Goal: Task Accomplishment & Management: Use online tool/utility

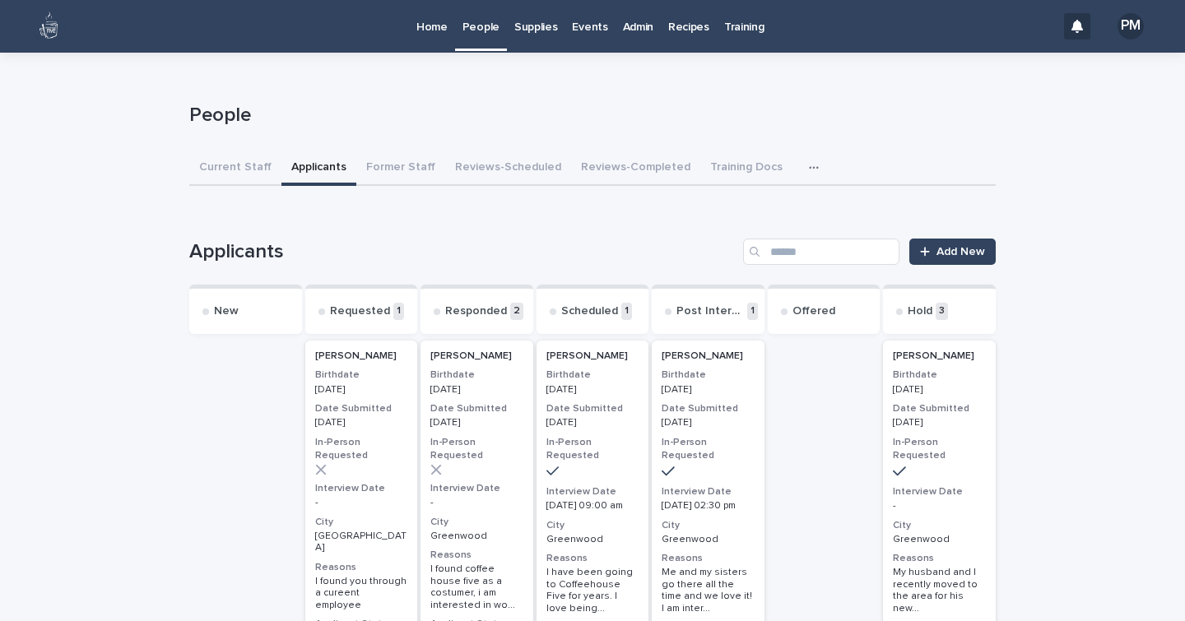
click at [424, 28] on p "Home" at bounding box center [431, 17] width 31 height 35
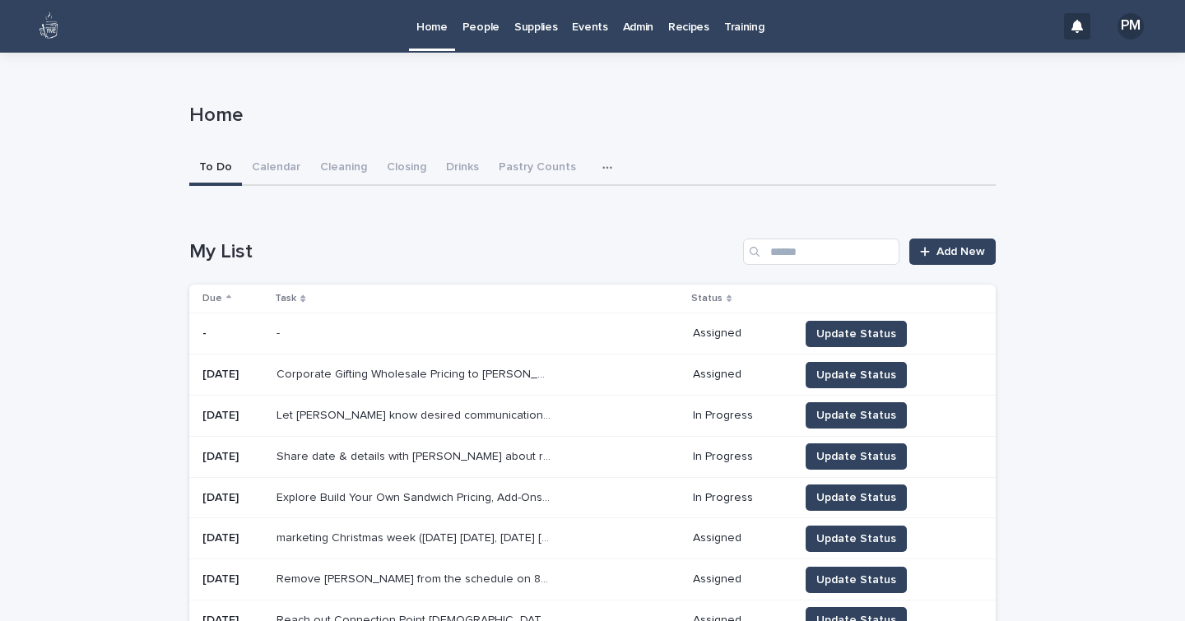
click at [530, 27] on p "Supplies" at bounding box center [536, 17] width 44 height 35
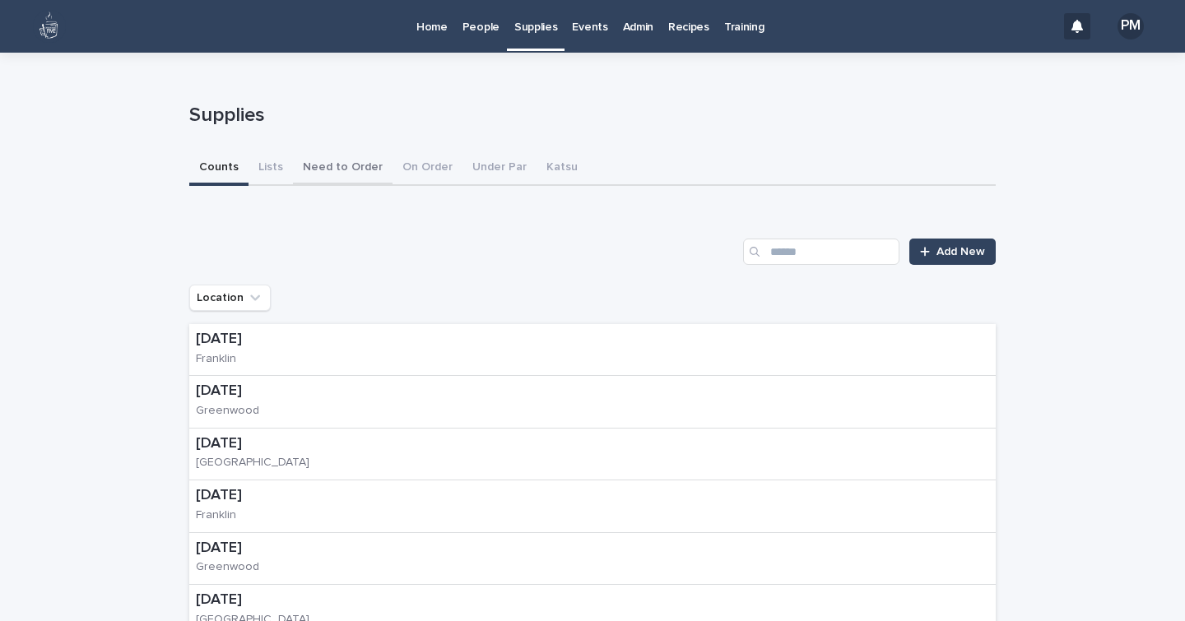
click at [342, 155] on button "Need to Order" at bounding box center [343, 168] width 100 height 35
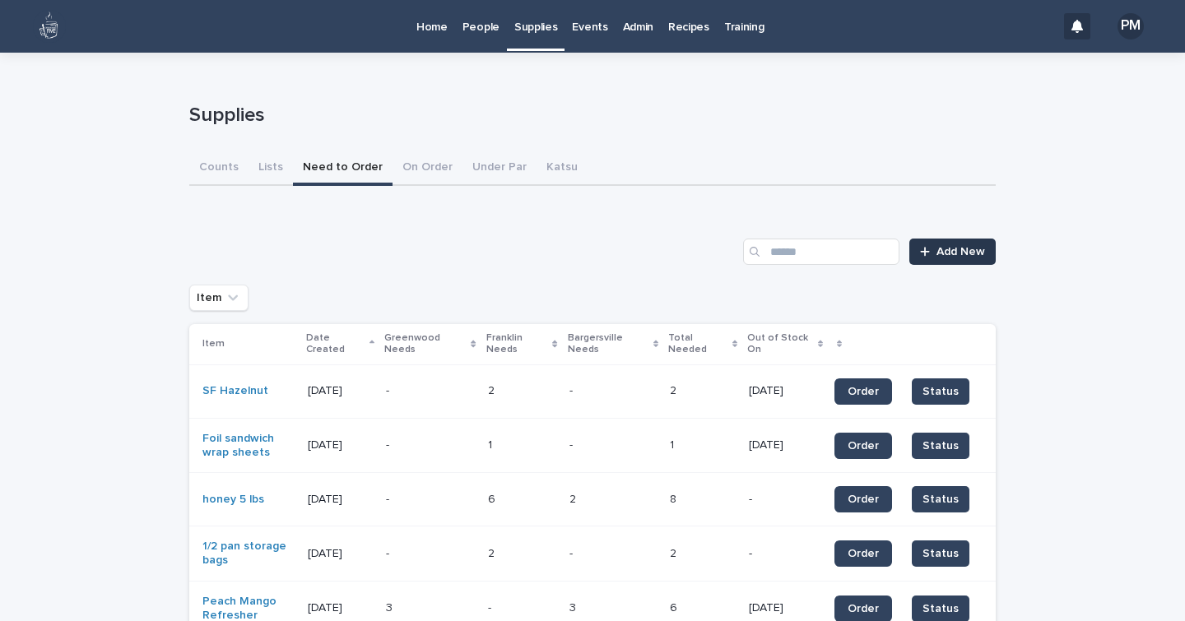
click at [940, 243] on link "Add New" at bounding box center [952, 252] width 86 height 26
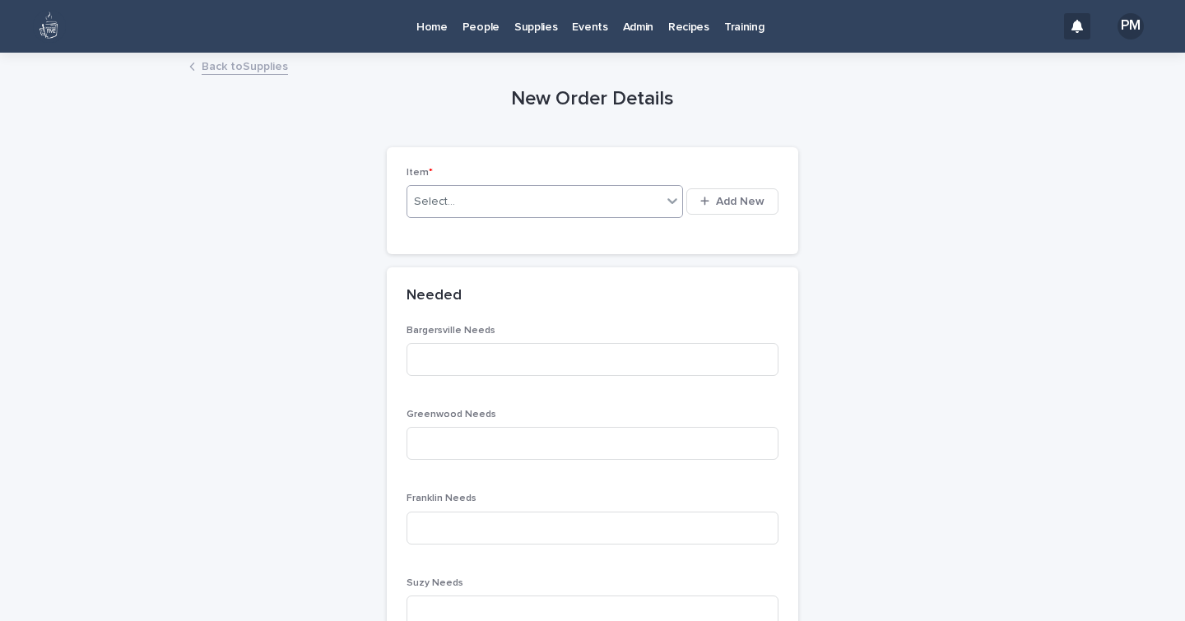
click at [438, 197] on div "Select..." at bounding box center [434, 201] width 41 height 17
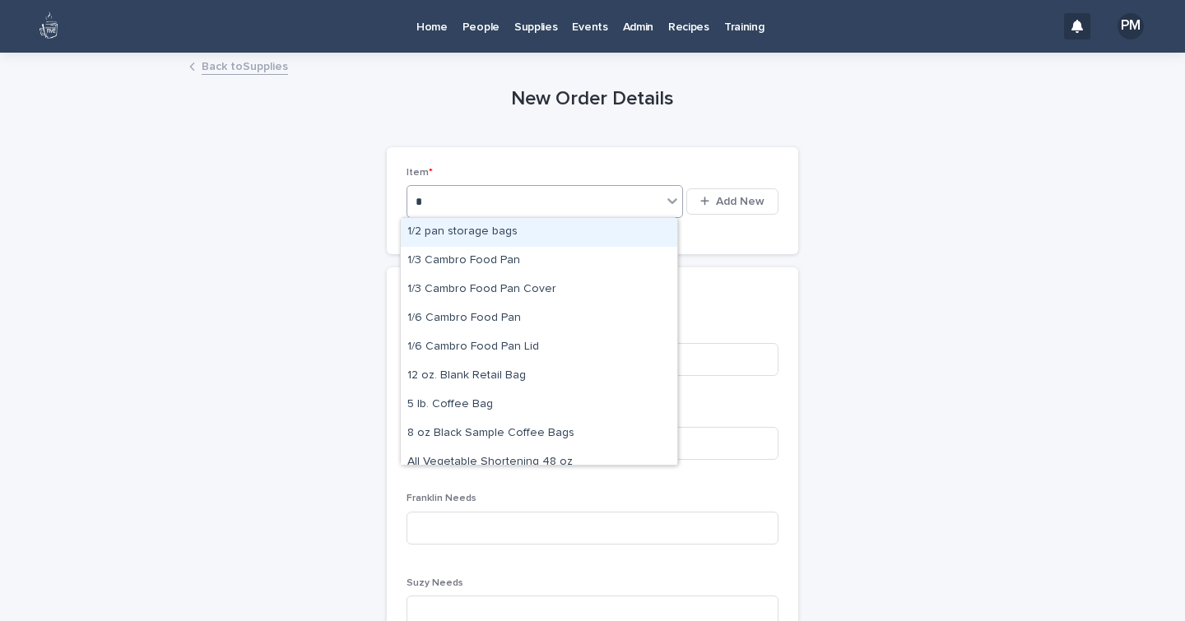
type input "**"
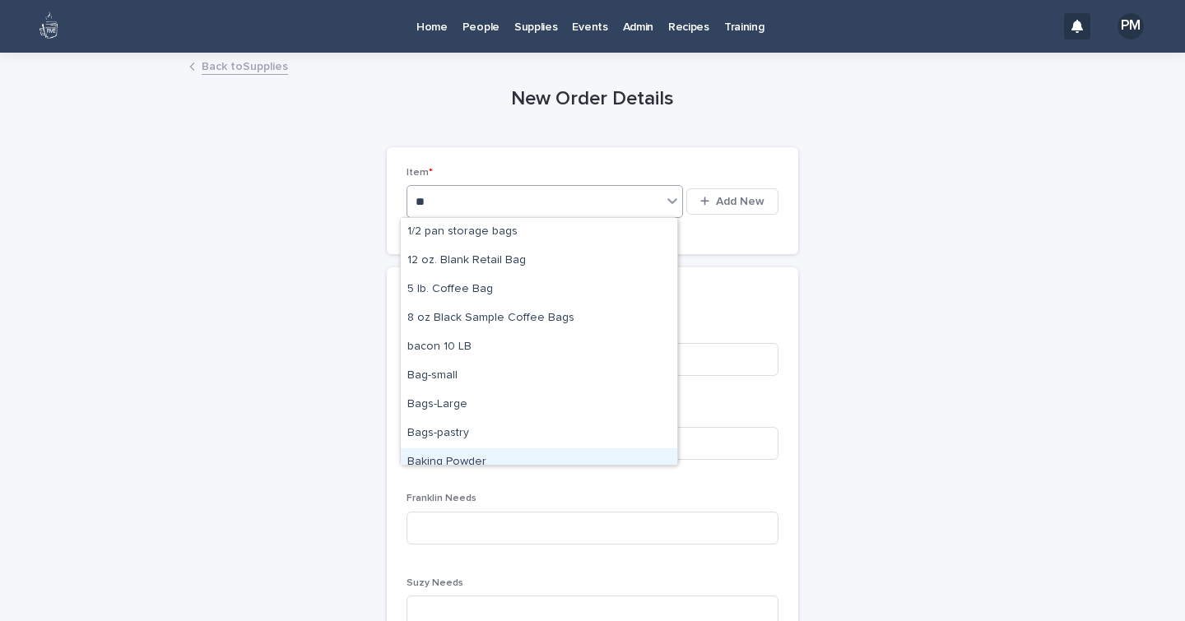
click at [450, 464] on div "Baking Powder" at bounding box center [539, 462] width 276 height 29
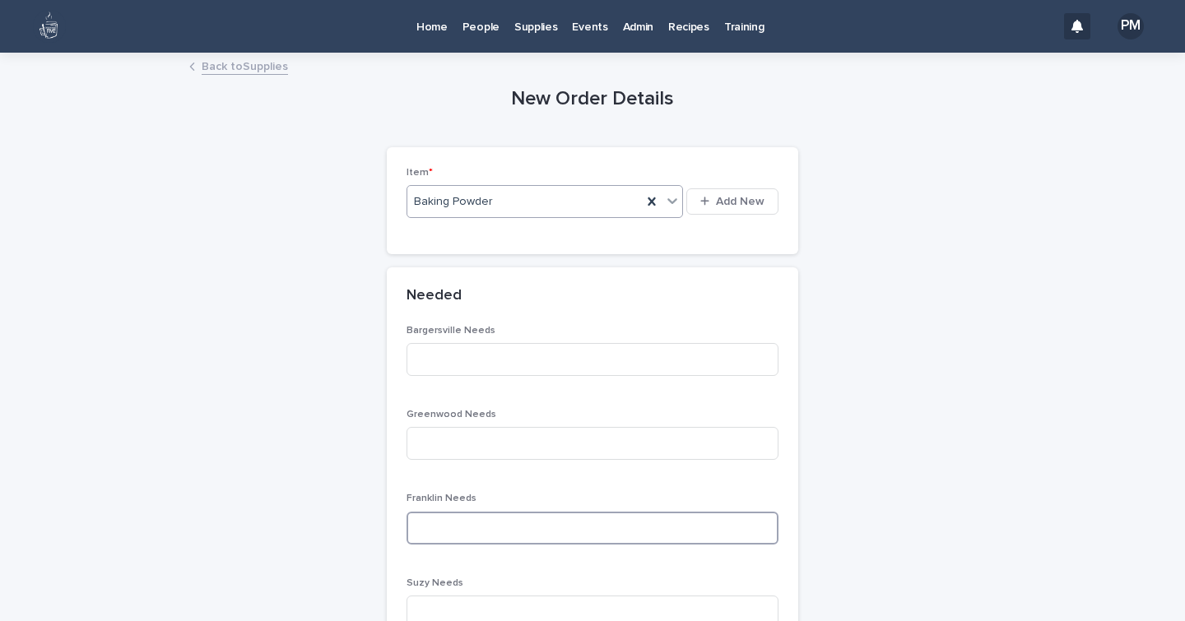
drag, startPoint x: 438, startPoint y: 528, endPoint x: 420, endPoint y: 527, distance: 19.0
click at [420, 527] on input at bounding box center [592, 528] width 372 height 33
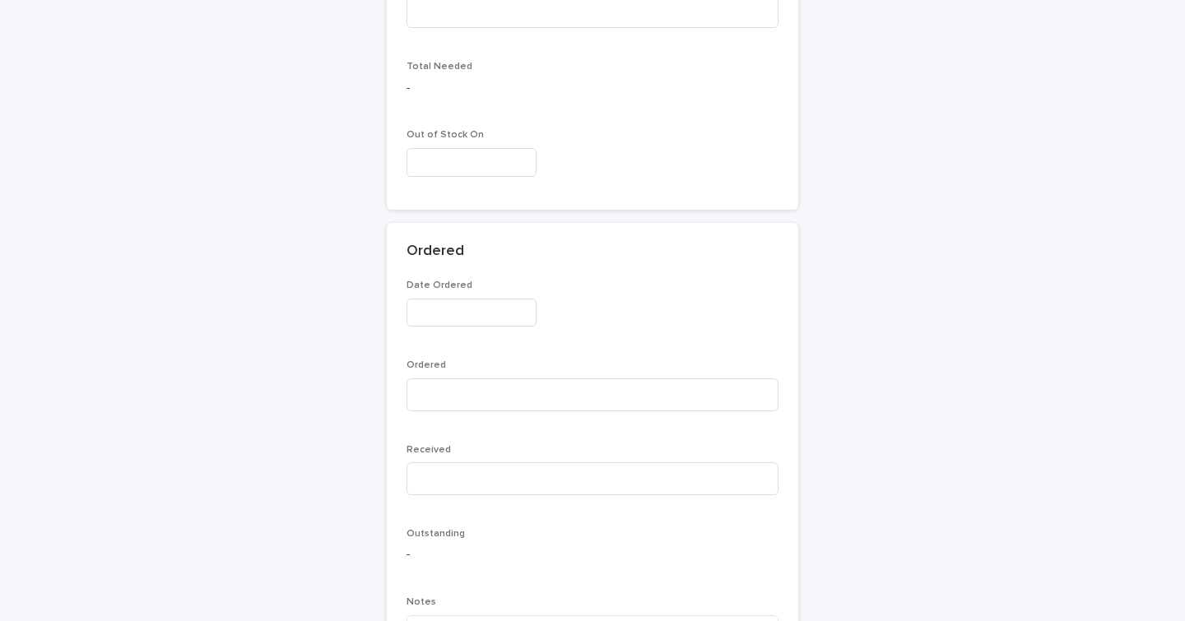
scroll to position [865, 0]
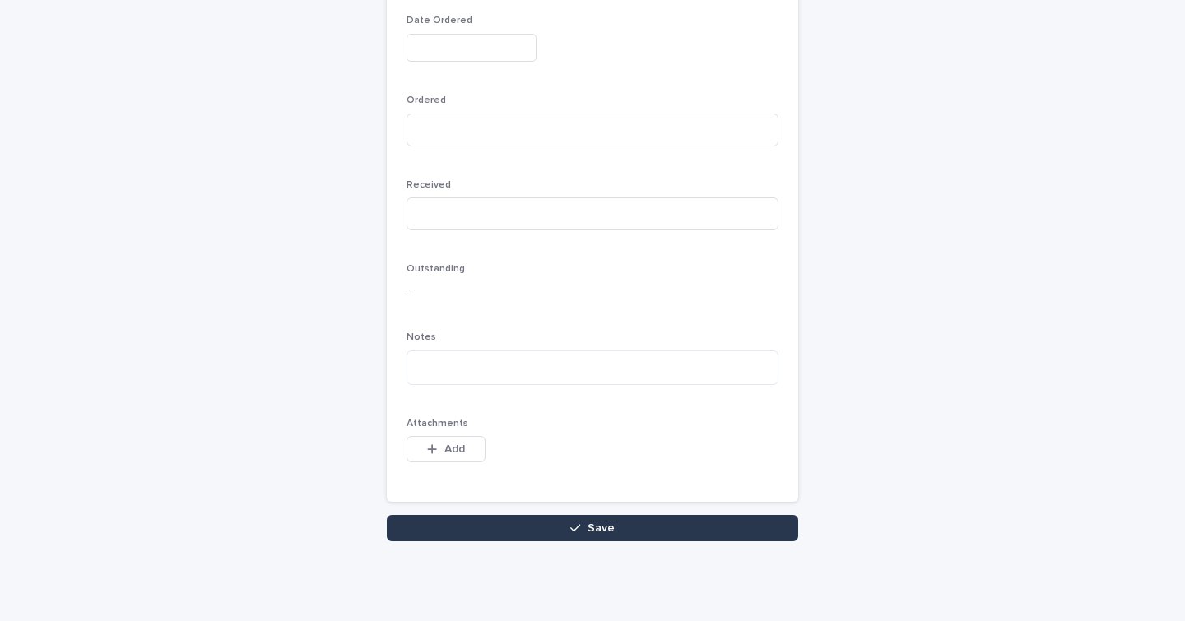
type input "*"
click at [587, 529] on span "Save" at bounding box center [600, 528] width 27 height 12
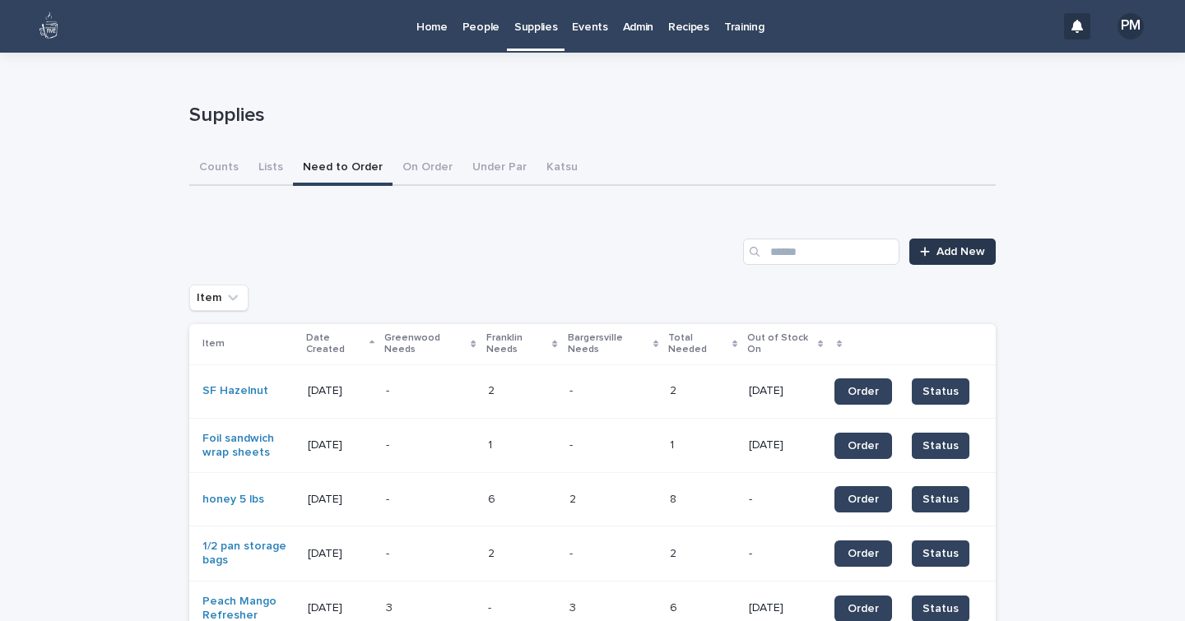
click at [954, 253] on span "Add New" at bounding box center [960, 252] width 49 height 12
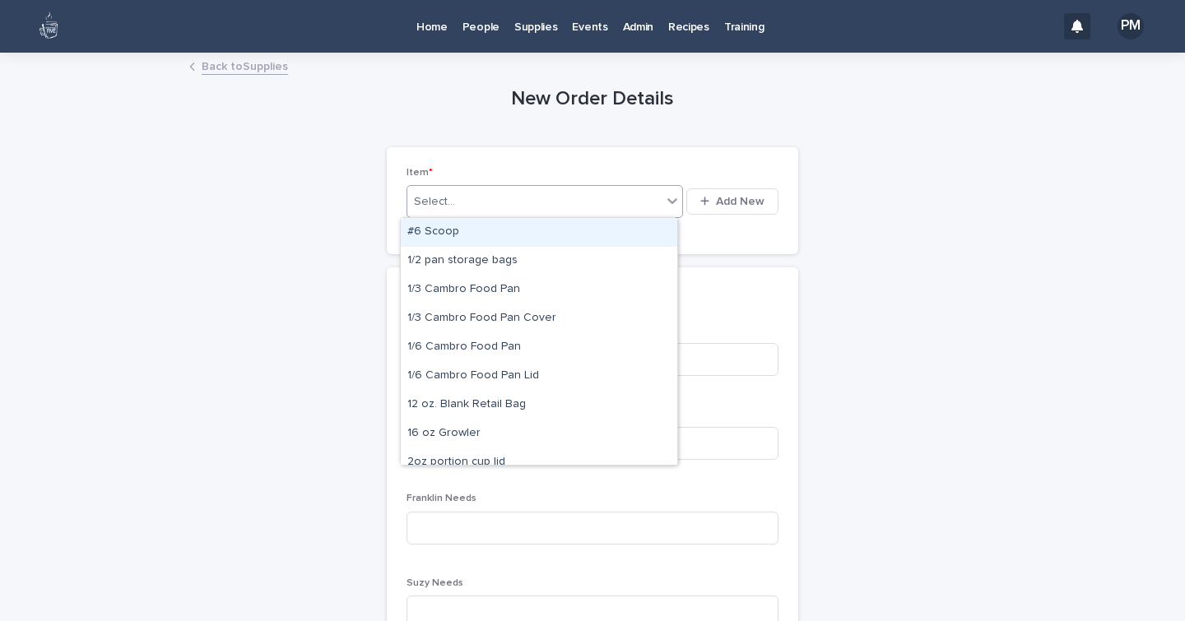
click at [550, 192] on div "Select..." at bounding box center [534, 201] width 254 height 27
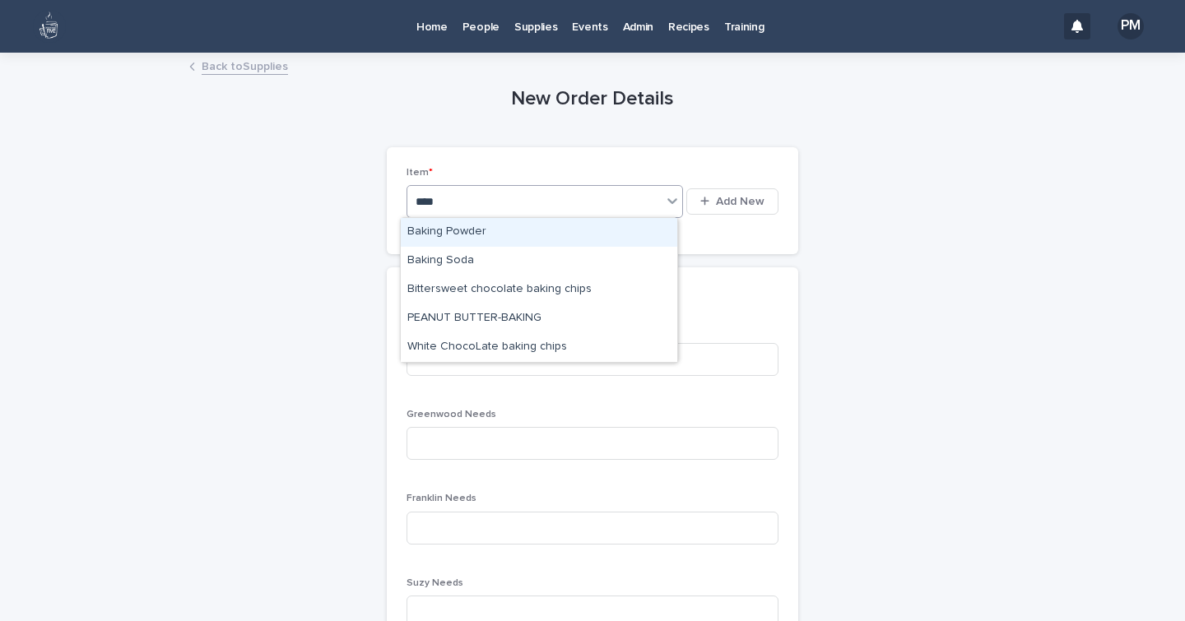
type input "*****"
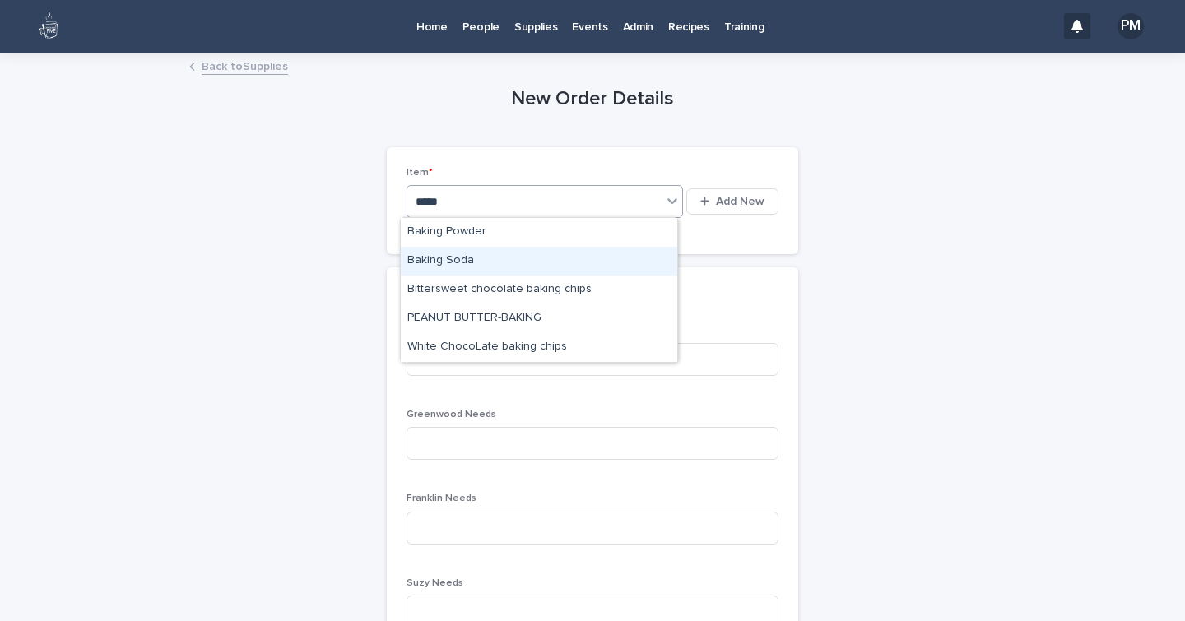
click at [449, 258] on div "Baking Soda" at bounding box center [539, 261] width 276 height 29
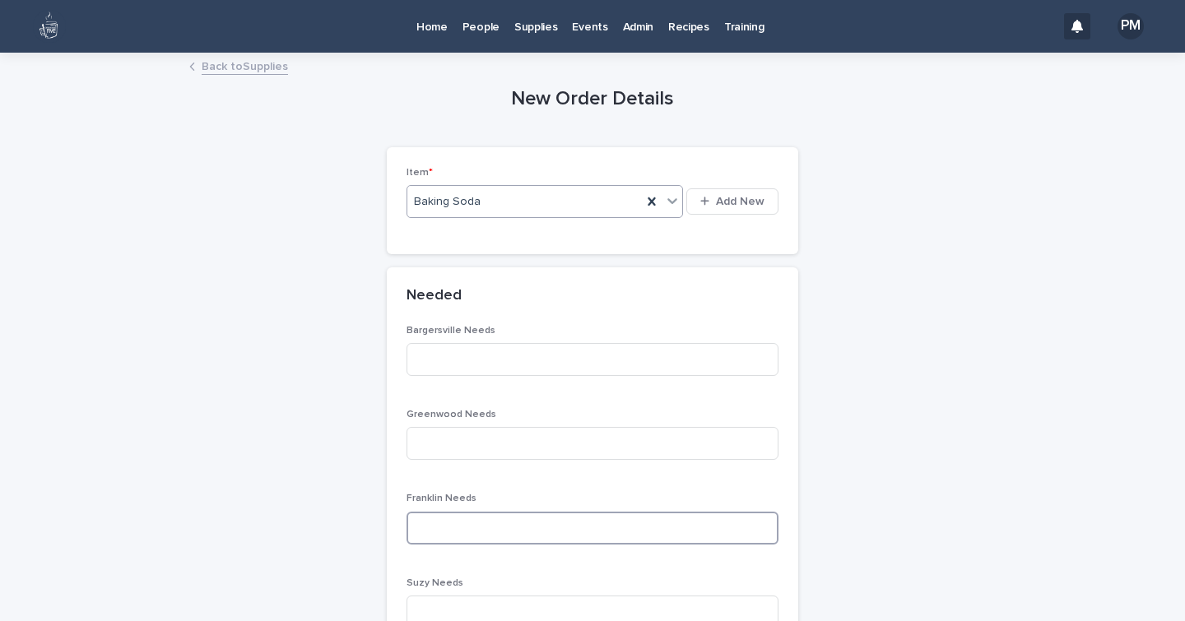
click at [428, 534] on input at bounding box center [592, 528] width 372 height 33
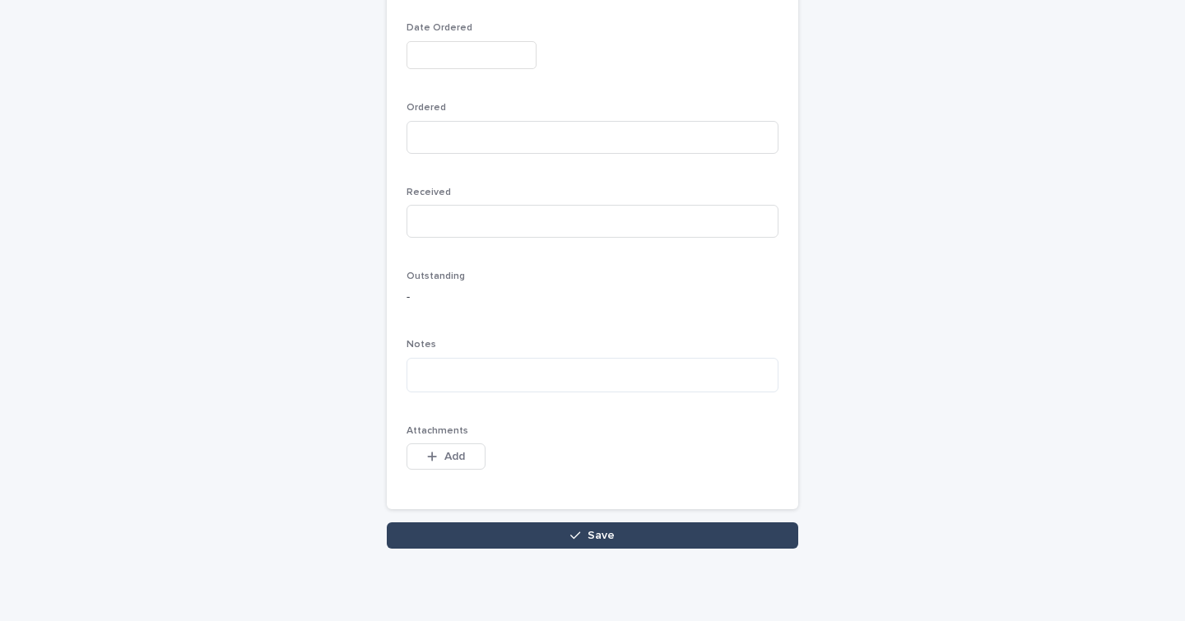
scroll to position [860, 0]
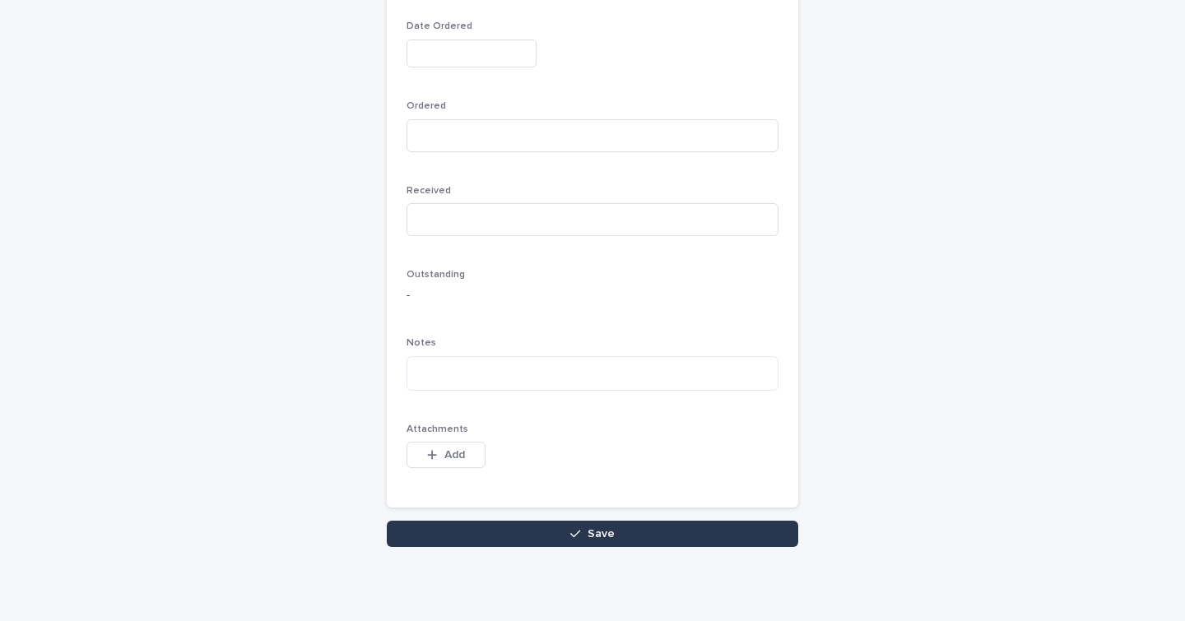
type input "*"
click at [436, 536] on button "Save" at bounding box center [592, 534] width 411 height 26
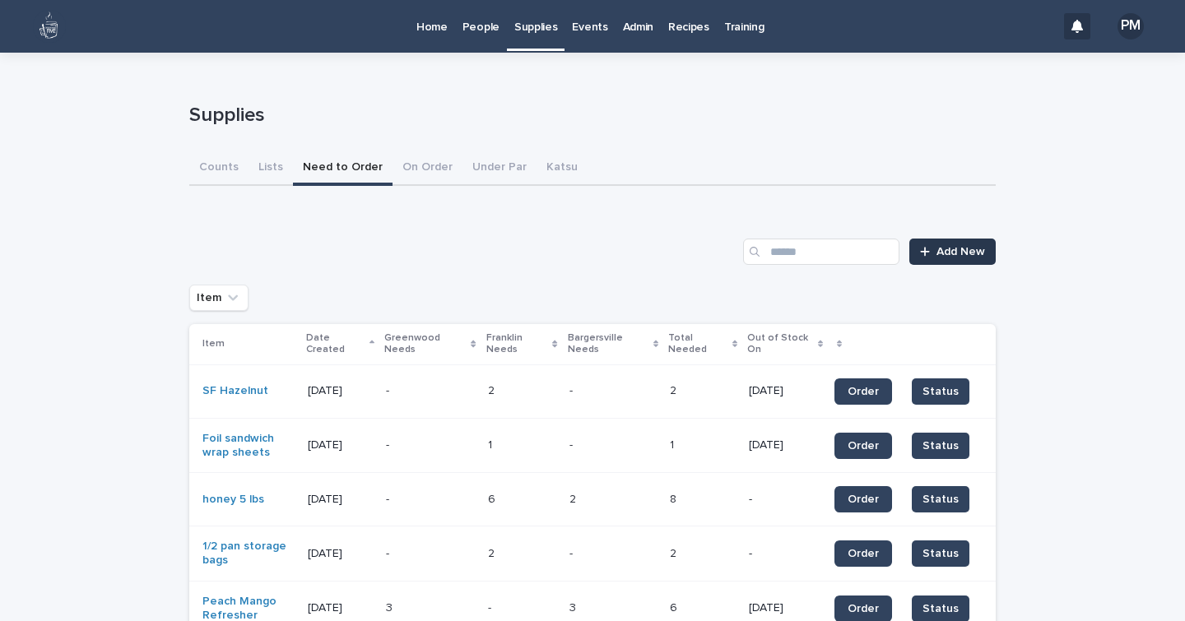
click at [936, 253] on span "Add New" at bounding box center [960, 252] width 49 height 12
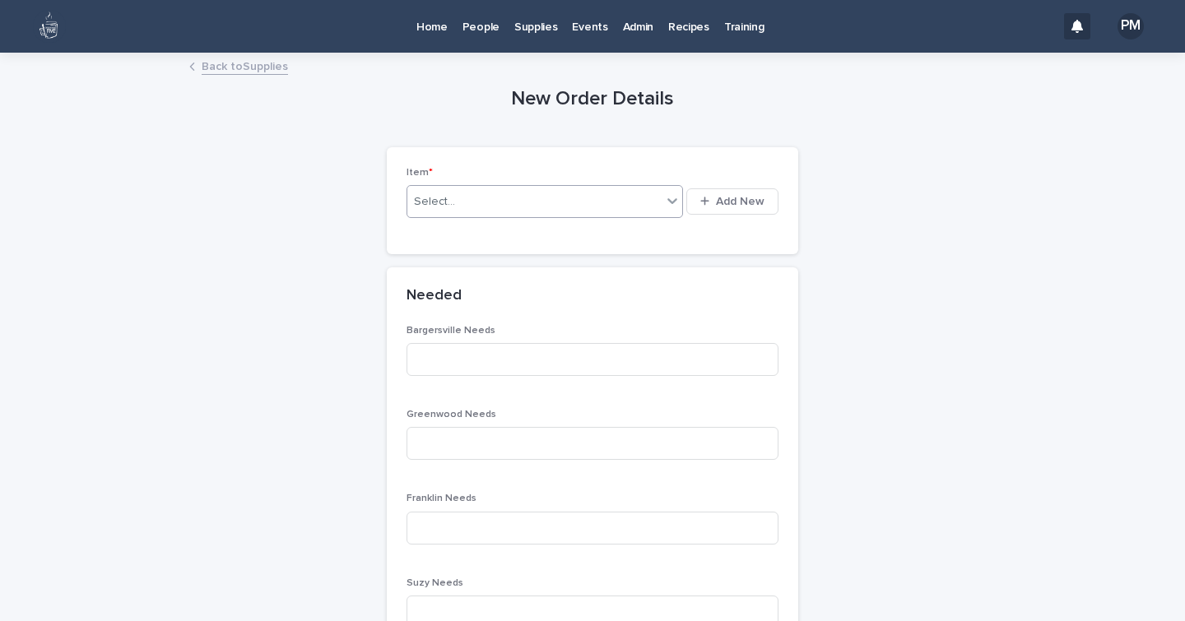
click at [451, 202] on div "Select..." at bounding box center [534, 201] width 254 height 27
type input "*****"
click at [463, 232] on div "Bittersweet chocolate baking chips" at bounding box center [539, 231] width 276 height 29
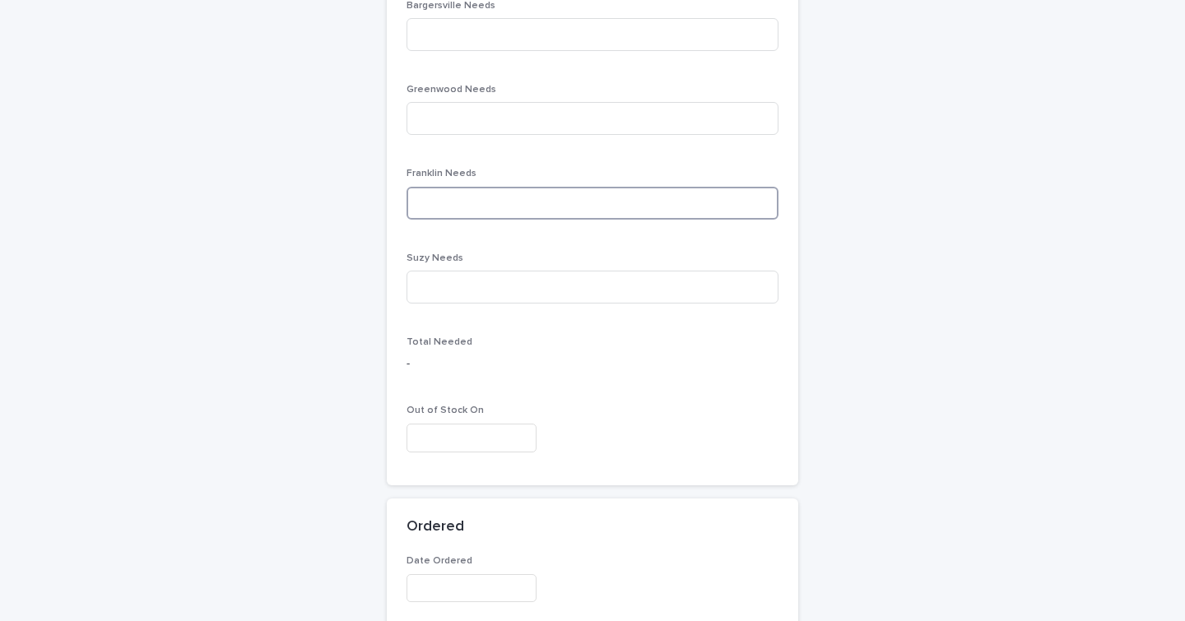
click at [450, 200] on input at bounding box center [592, 203] width 372 height 33
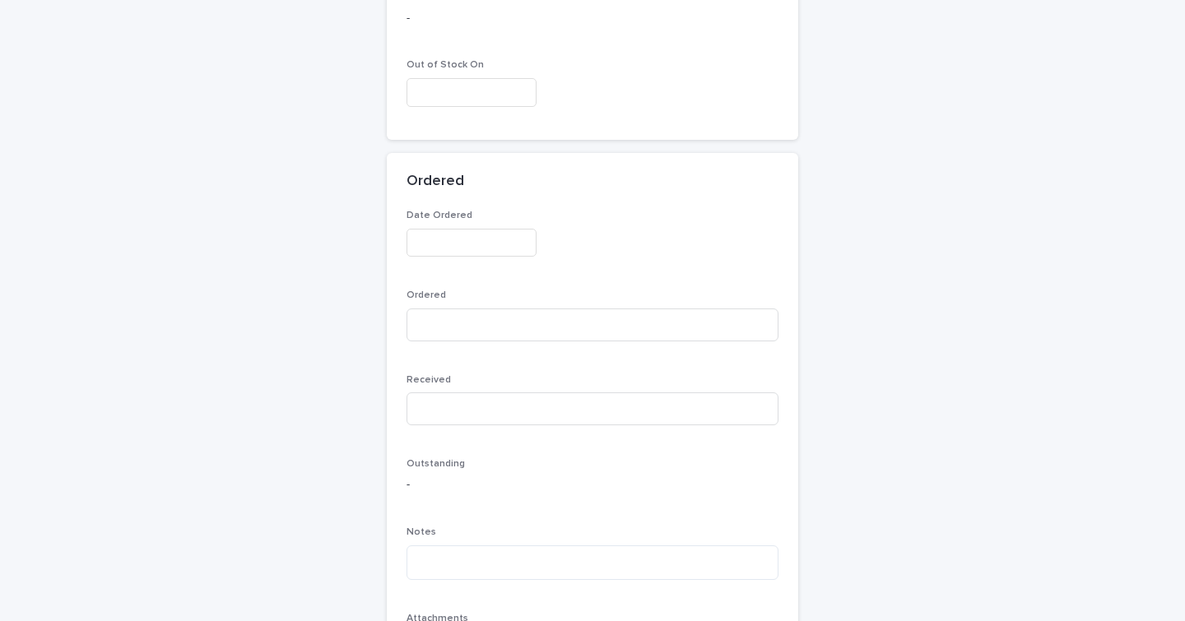
scroll to position [865, 0]
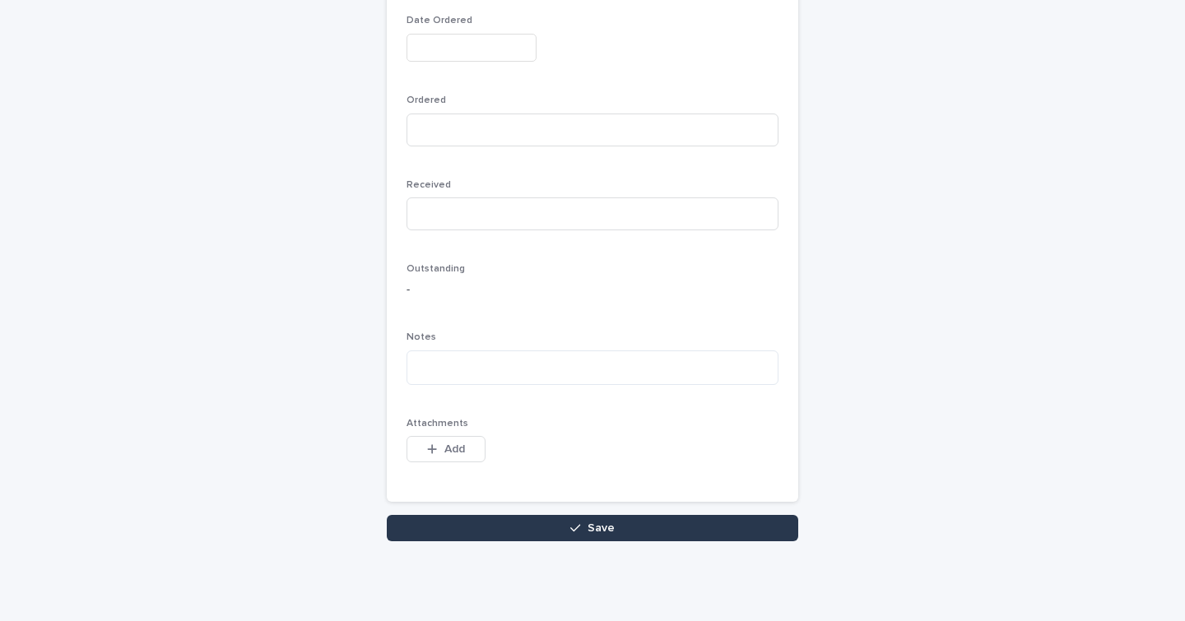
type input "*"
click at [545, 524] on button "Save" at bounding box center [592, 528] width 411 height 26
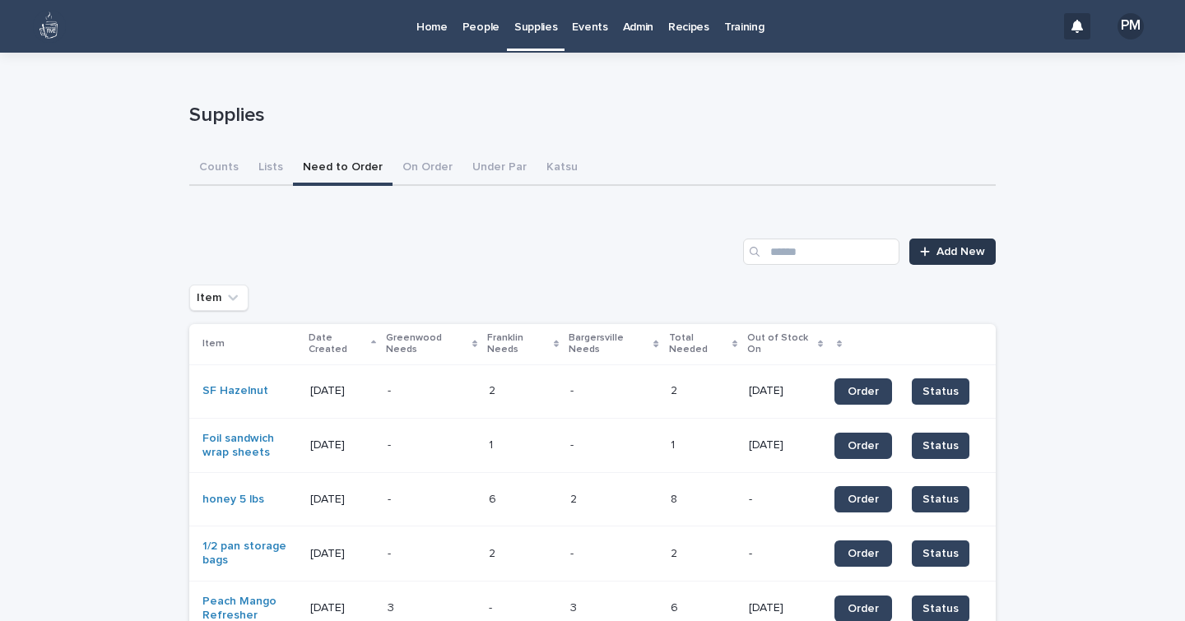
click at [965, 258] on link "Add New" at bounding box center [952, 252] width 86 height 26
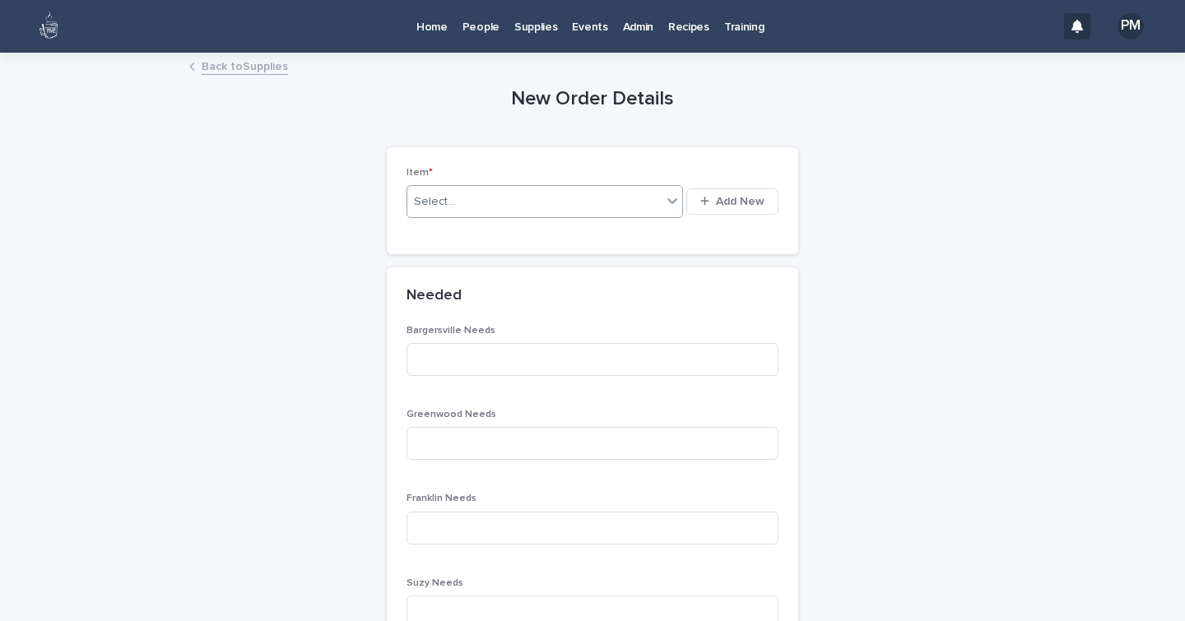
click at [457, 195] on input "text" at bounding box center [458, 202] width 2 height 14
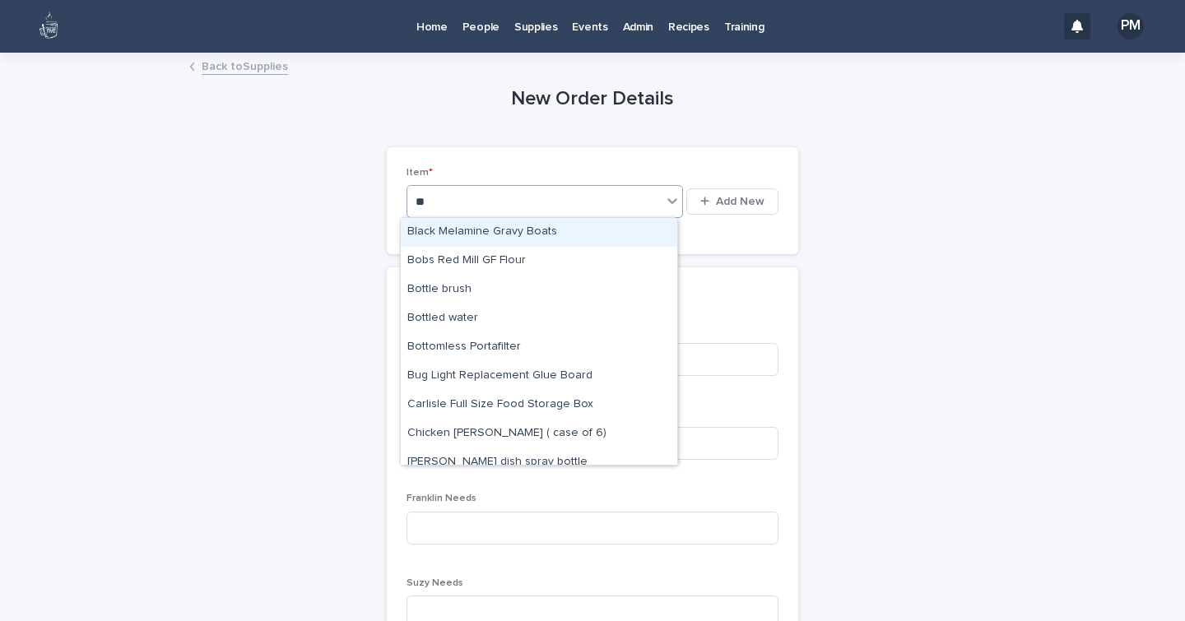
type input "***"
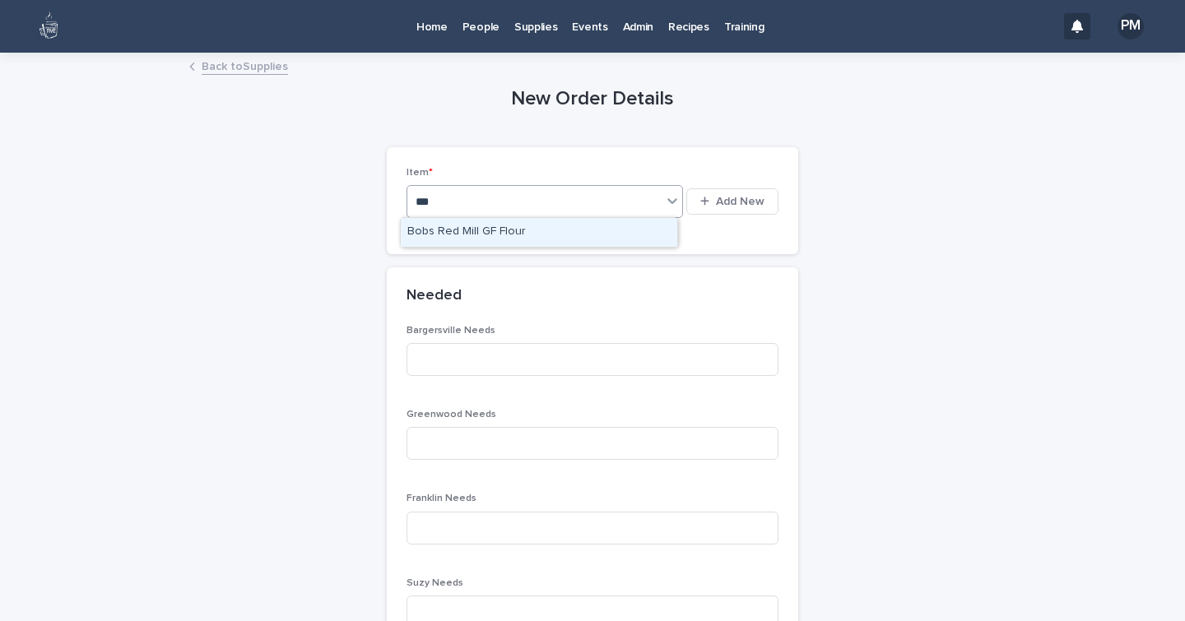
click at [440, 228] on div "Bobs Red Mill GF Flour" at bounding box center [539, 232] width 276 height 29
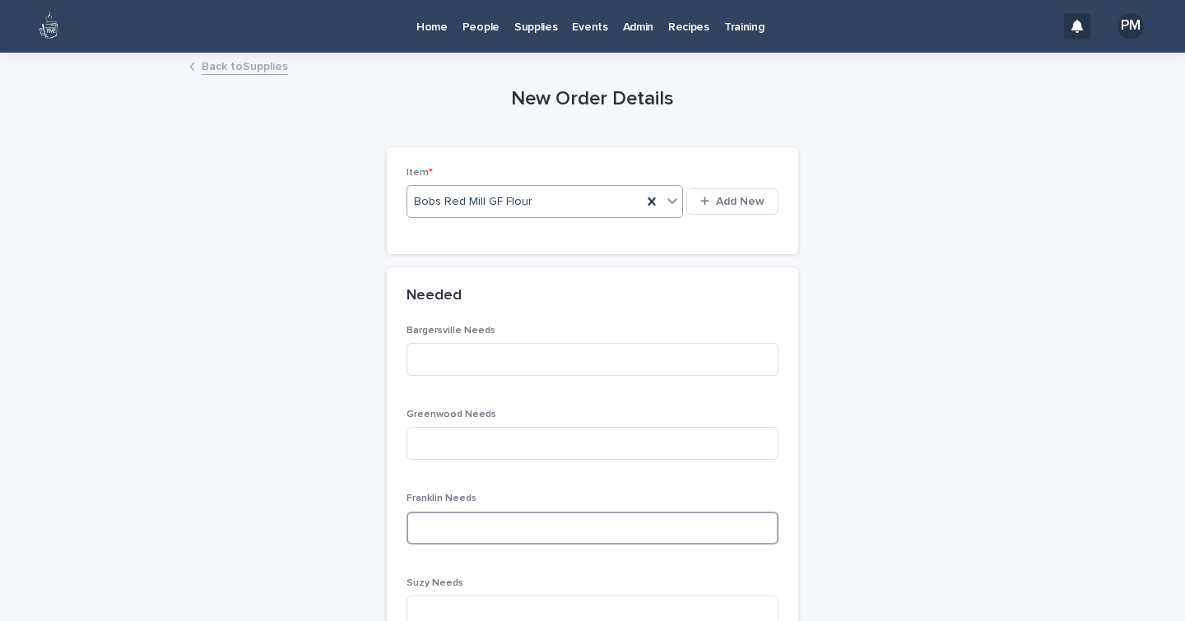
click at [436, 525] on input at bounding box center [592, 528] width 372 height 33
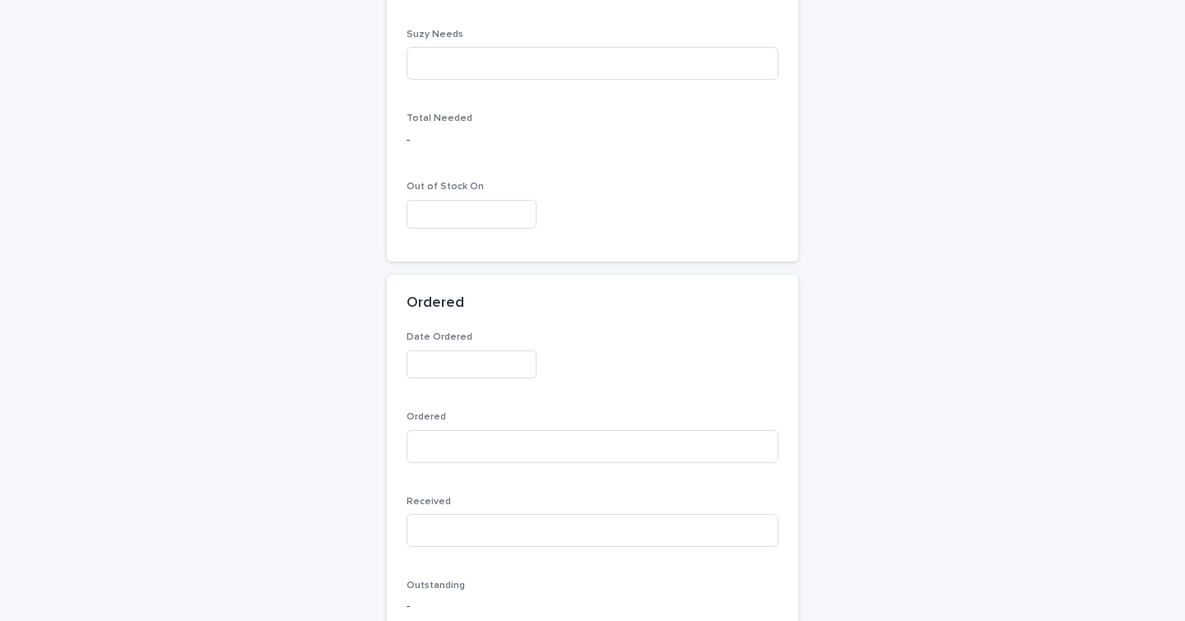
scroll to position [865, 0]
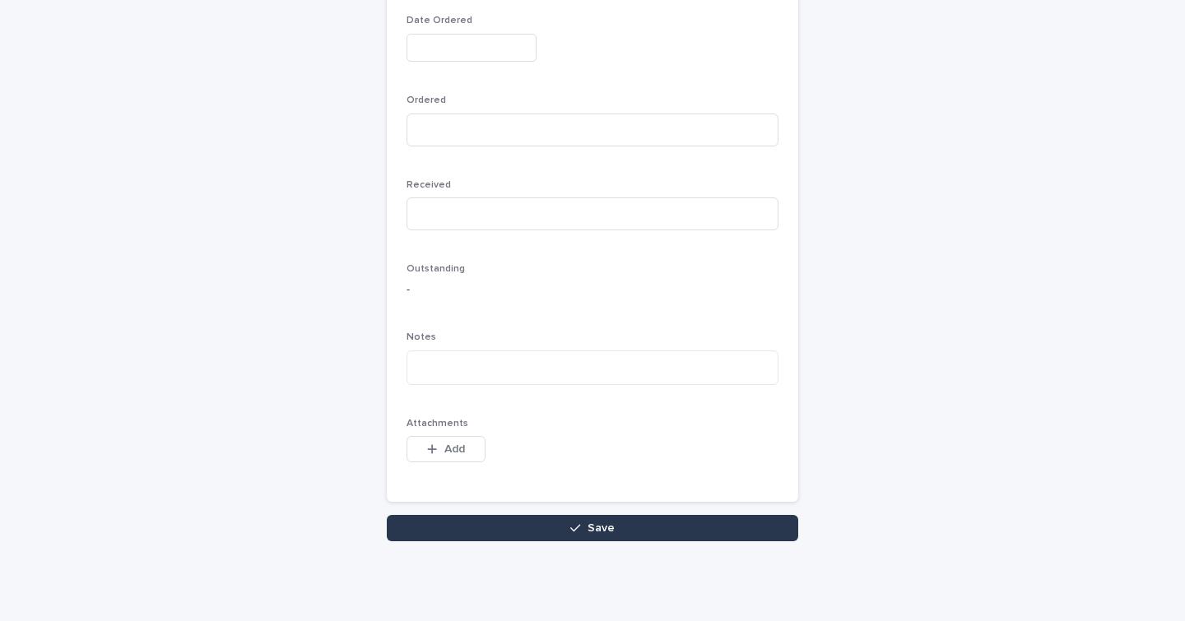
type input "*"
click at [435, 529] on button "Save" at bounding box center [592, 528] width 411 height 26
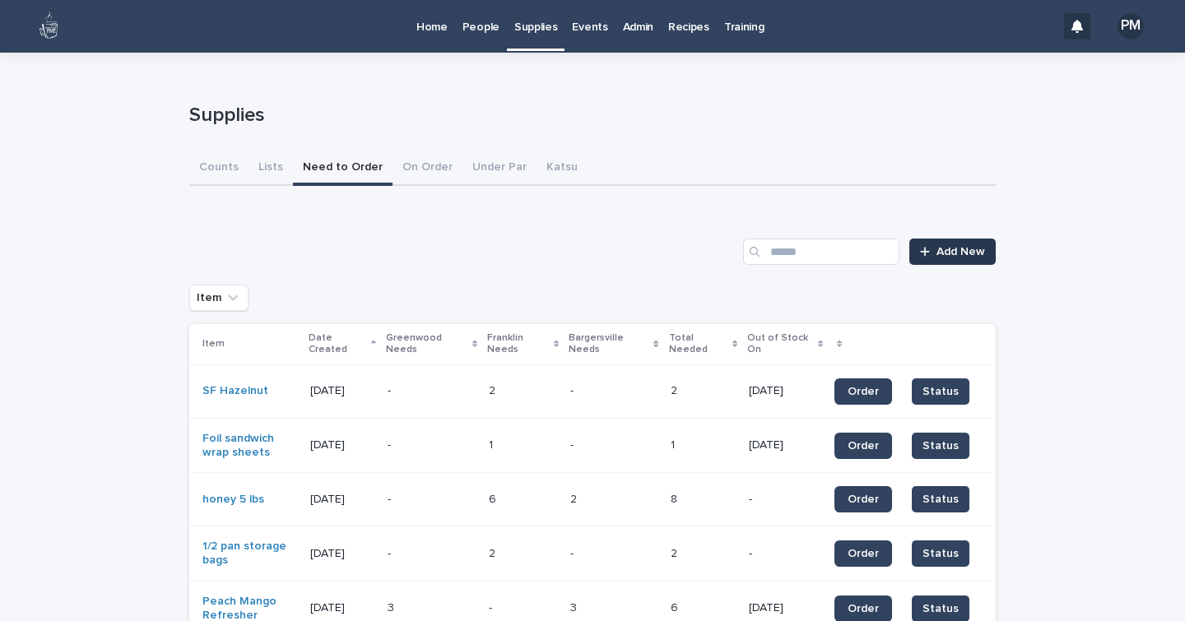
click at [940, 248] on span "Add New" at bounding box center [960, 252] width 49 height 12
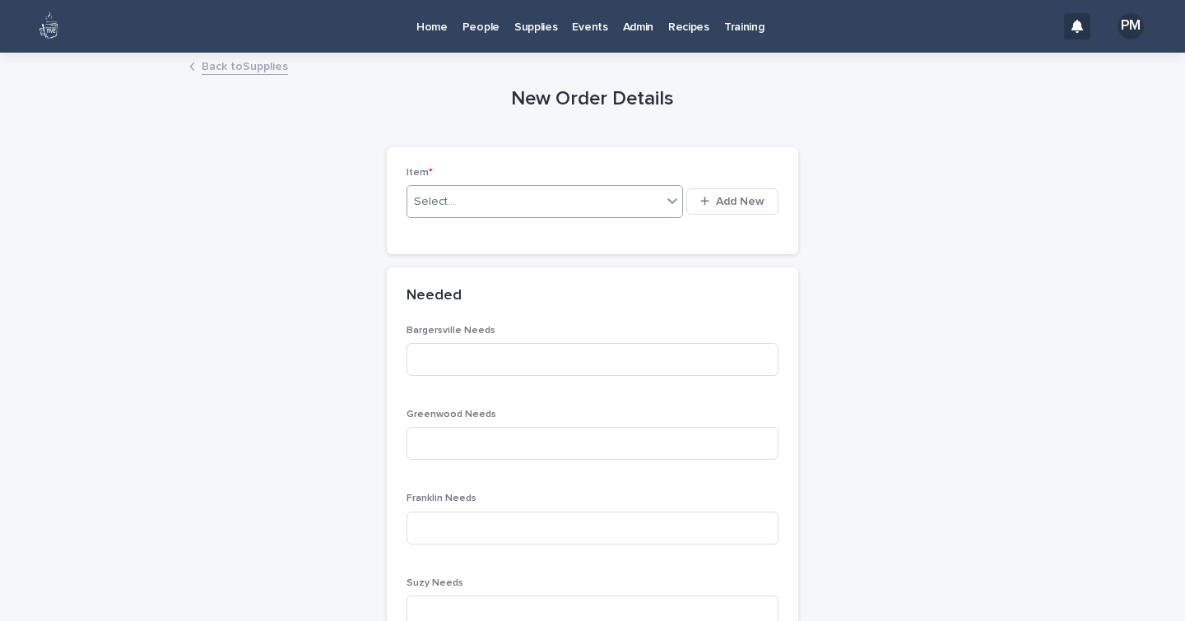
click at [621, 203] on div "Select..." at bounding box center [534, 201] width 254 height 27
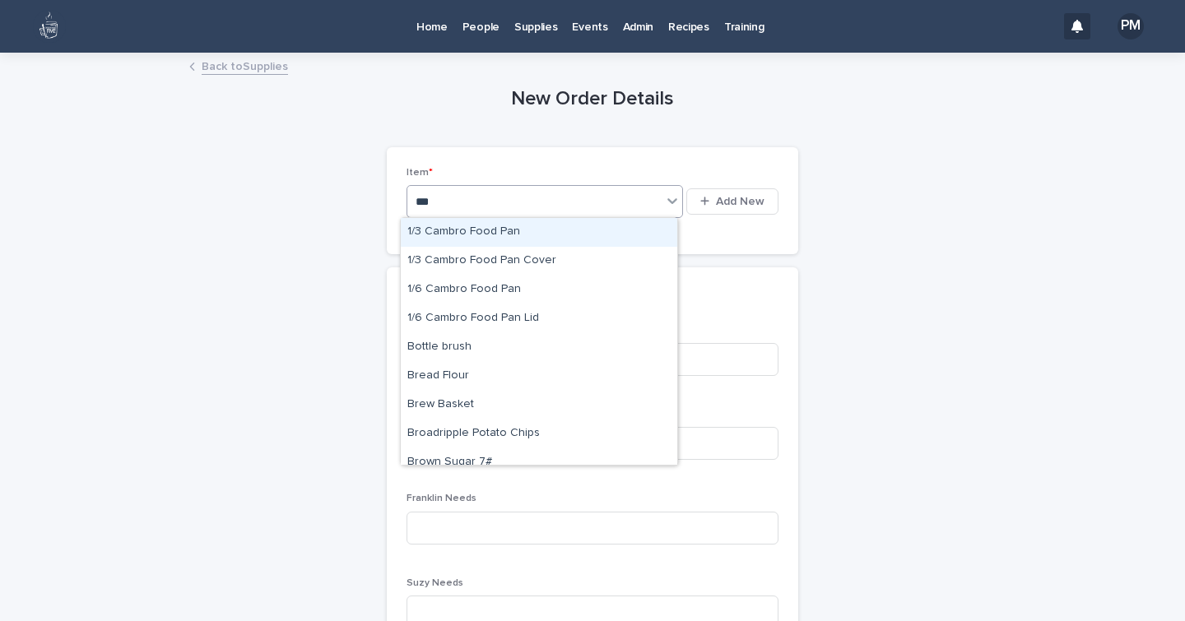
type input "****"
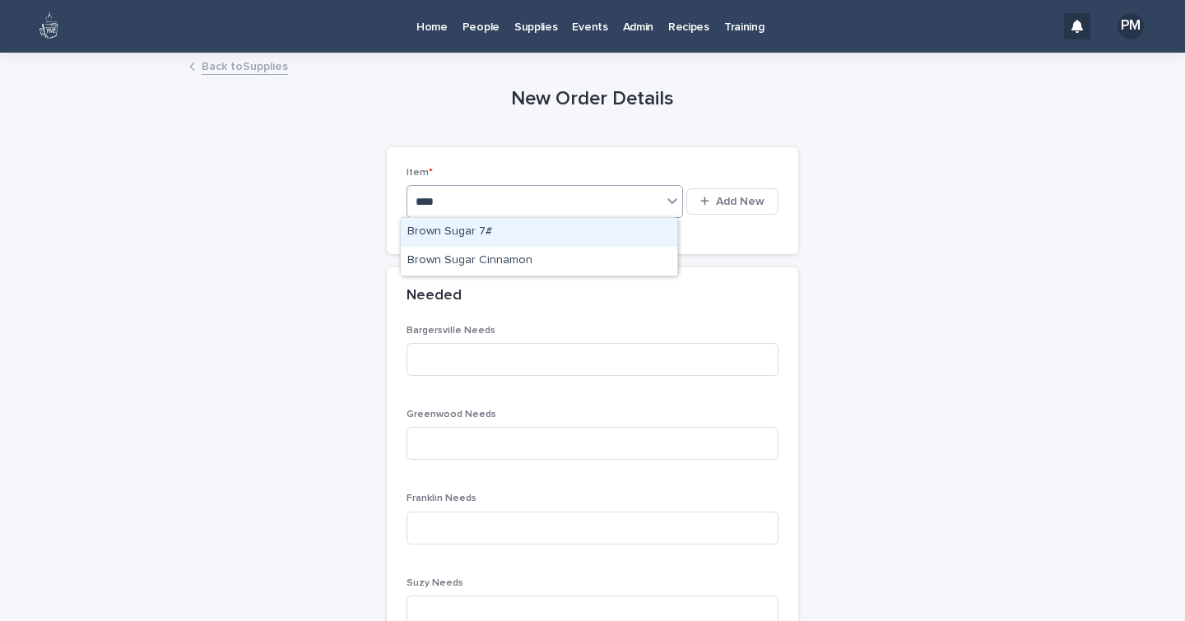
click at [440, 234] on div "Brown Sugar 7#" at bounding box center [539, 232] width 276 height 29
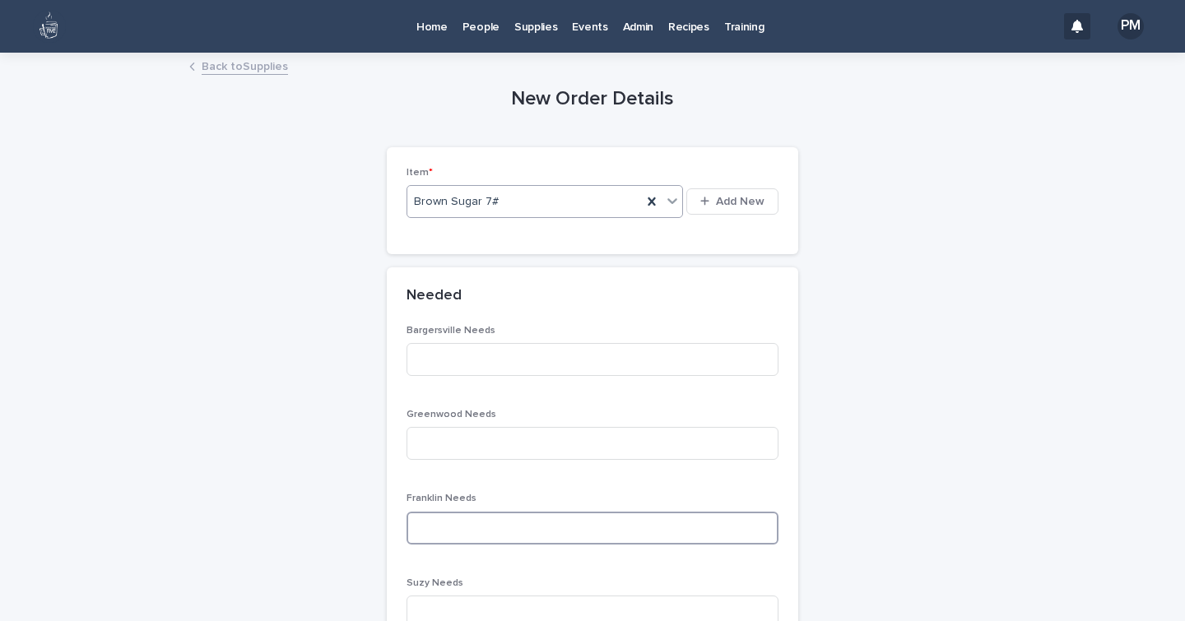
click at [451, 524] on input at bounding box center [592, 528] width 372 height 33
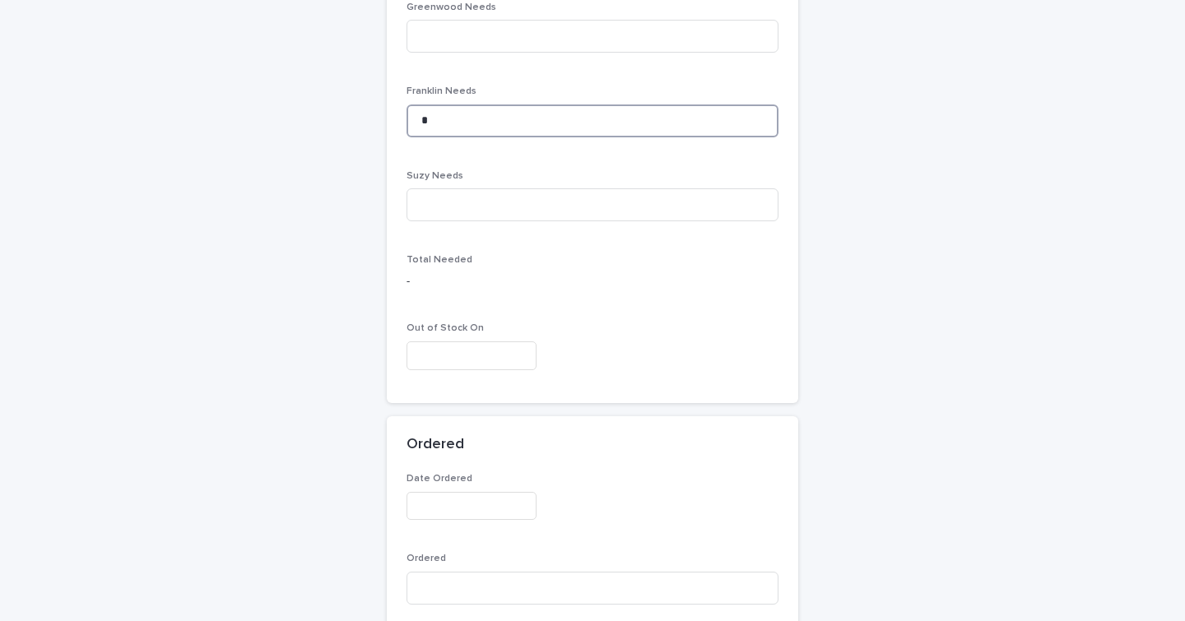
scroll to position [865, 0]
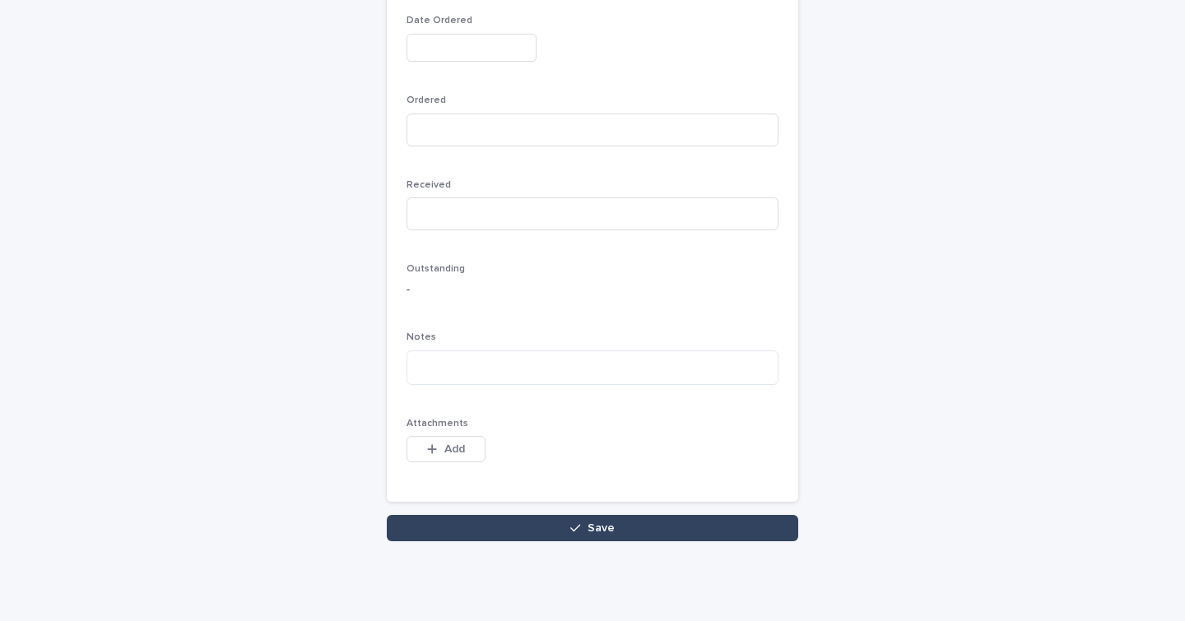
type input "*"
click at [451, 524] on button "Save" at bounding box center [592, 528] width 411 height 26
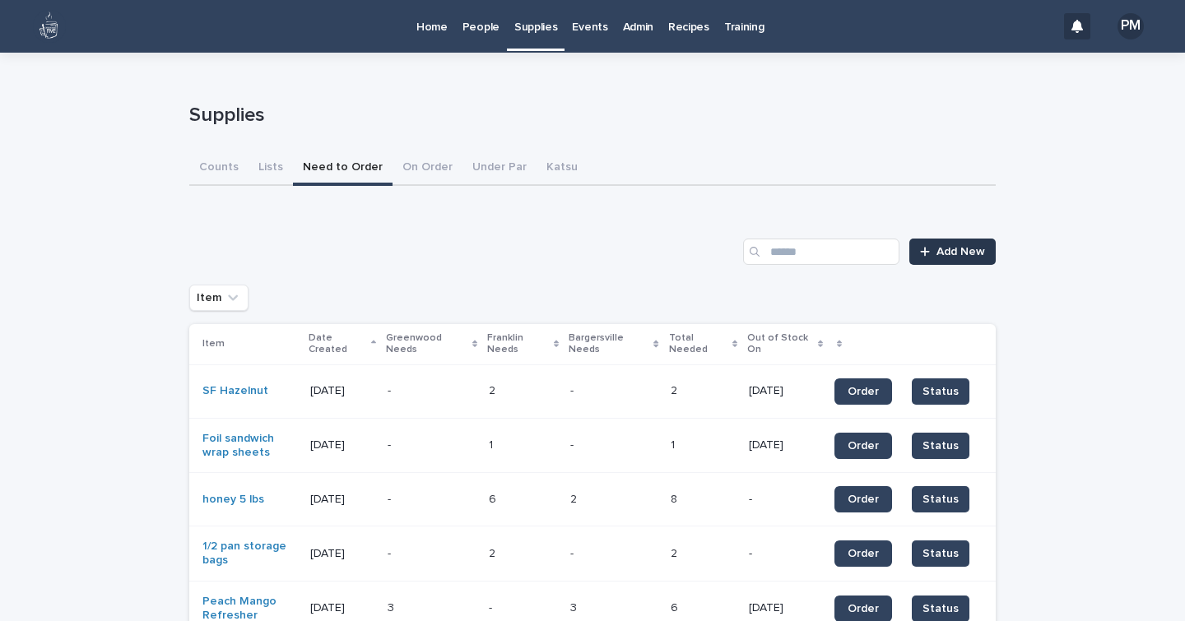
click at [928, 253] on div at bounding box center [928, 252] width 16 height 12
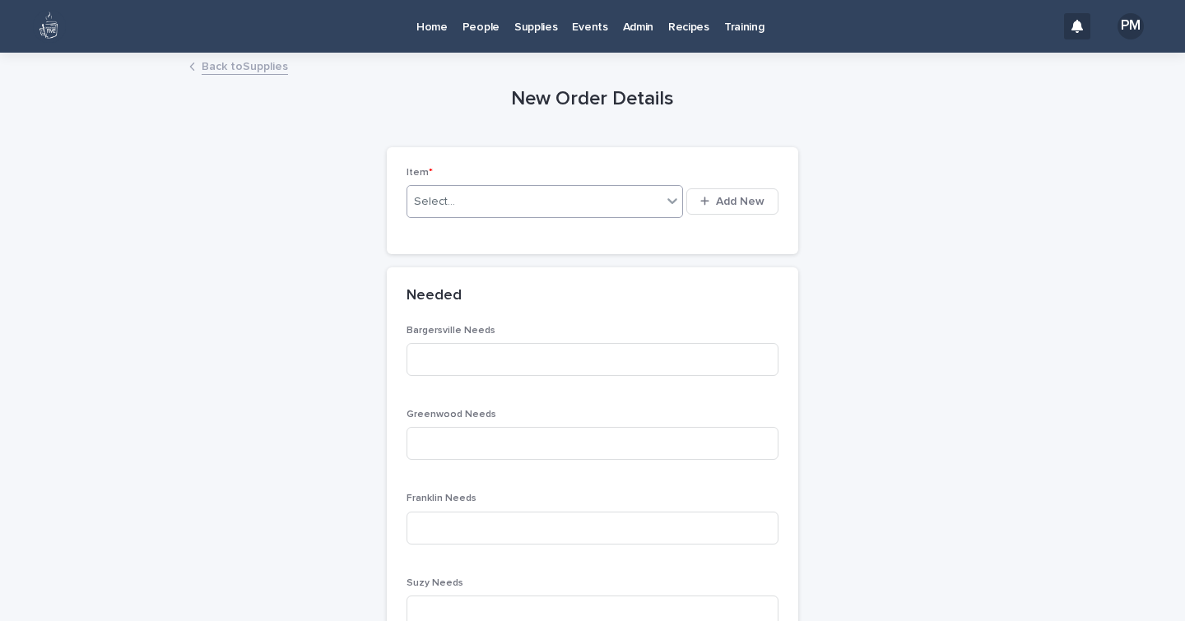
click at [446, 193] on div "Select..." at bounding box center [434, 201] width 41 height 17
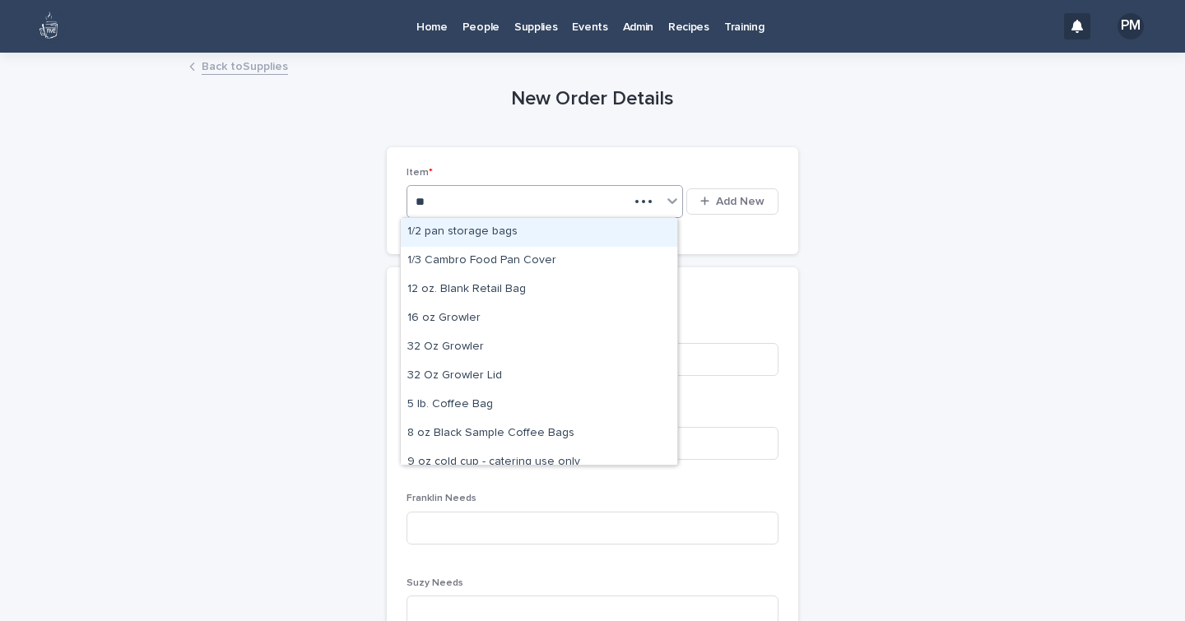
type input "***"
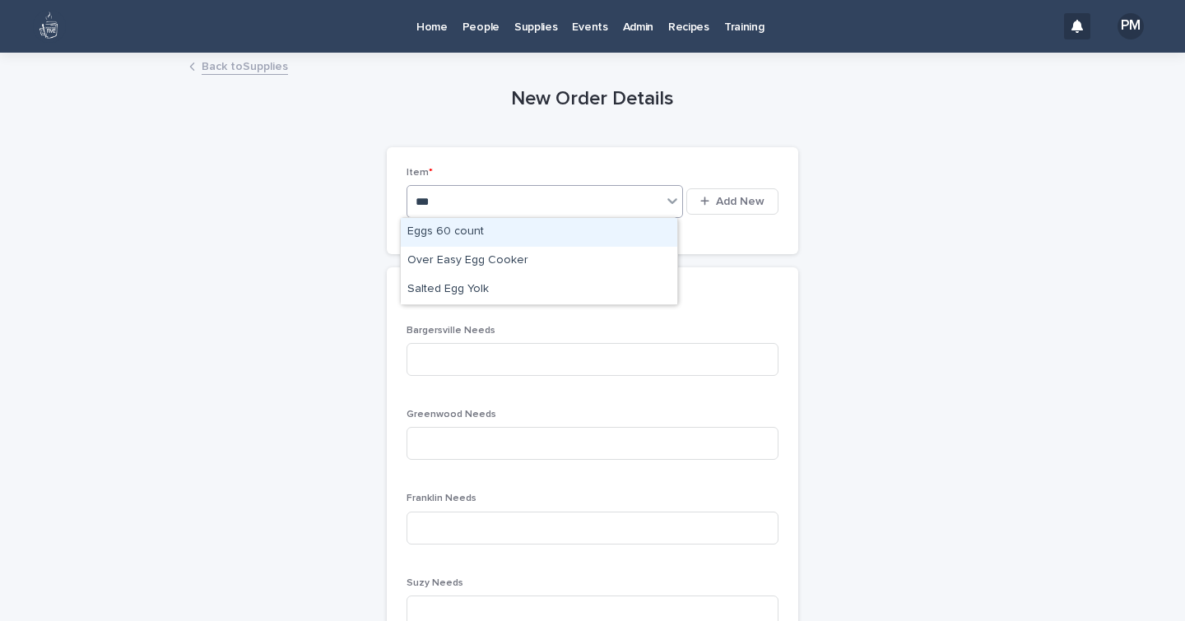
click at [443, 231] on div "Eggs 60 count" at bounding box center [539, 232] width 276 height 29
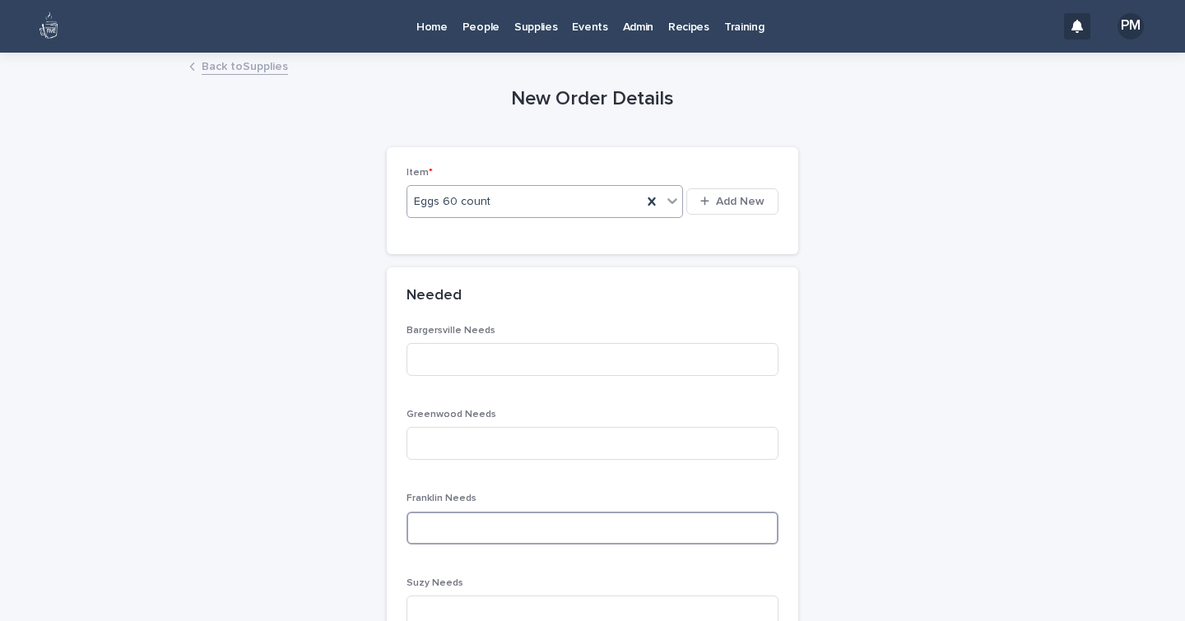
click at [435, 534] on input at bounding box center [592, 528] width 372 height 33
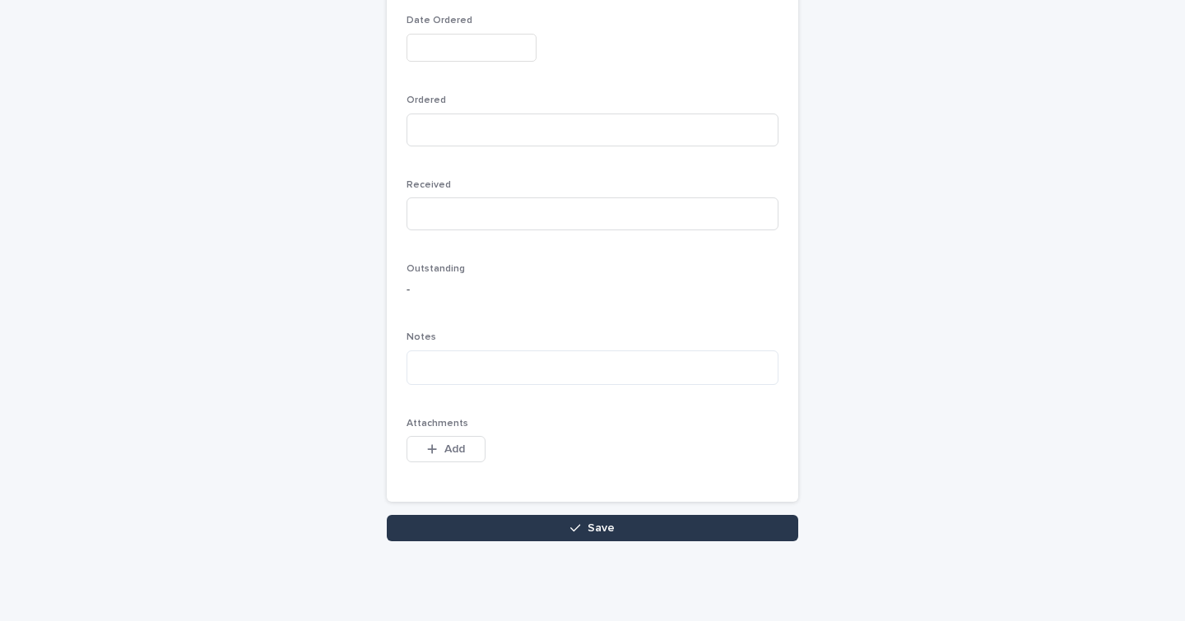
type input "*"
click at [456, 528] on button "Save" at bounding box center [592, 528] width 411 height 26
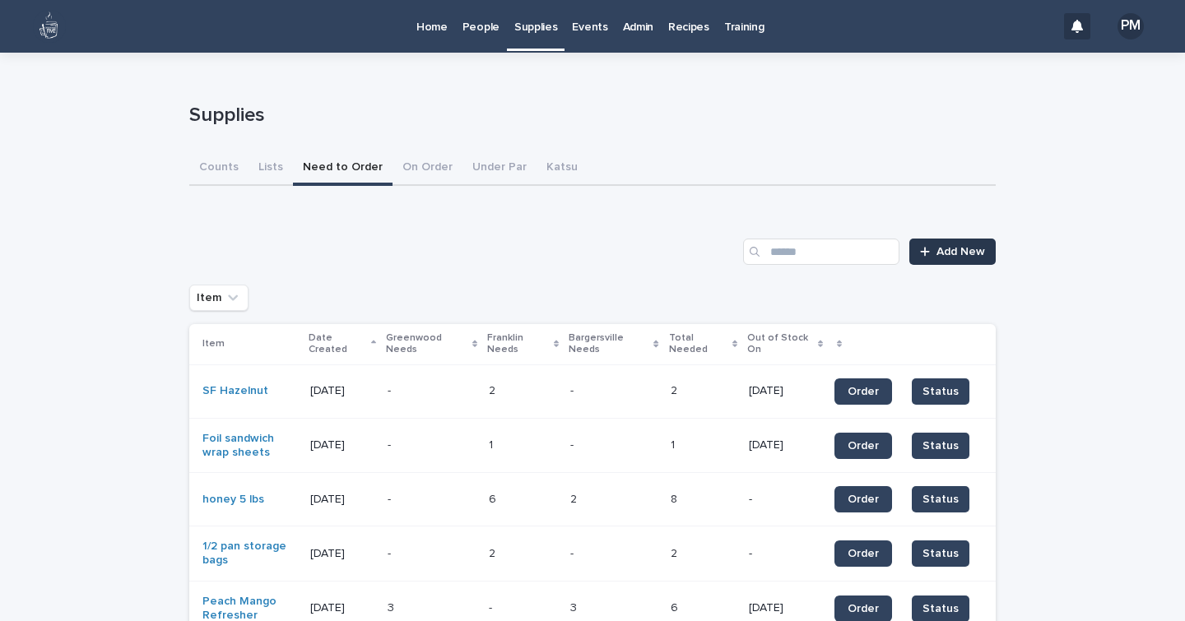
click at [926, 253] on div at bounding box center [928, 252] width 16 height 12
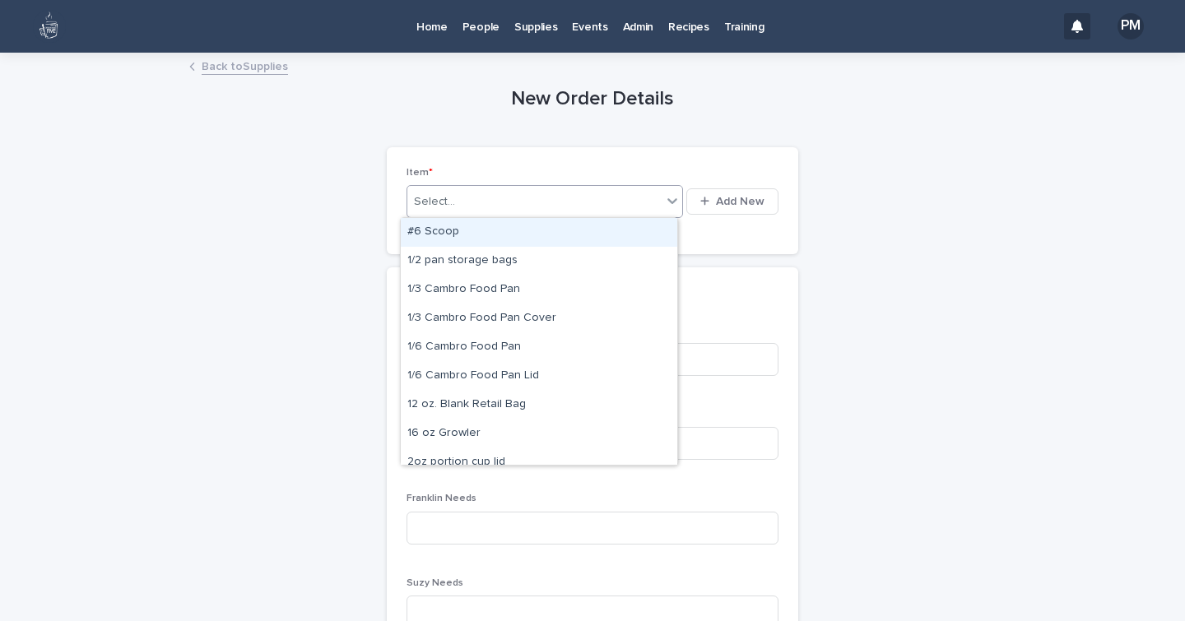
click at [444, 203] on div "Select..." at bounding box center [434, 201] width 41 height 17
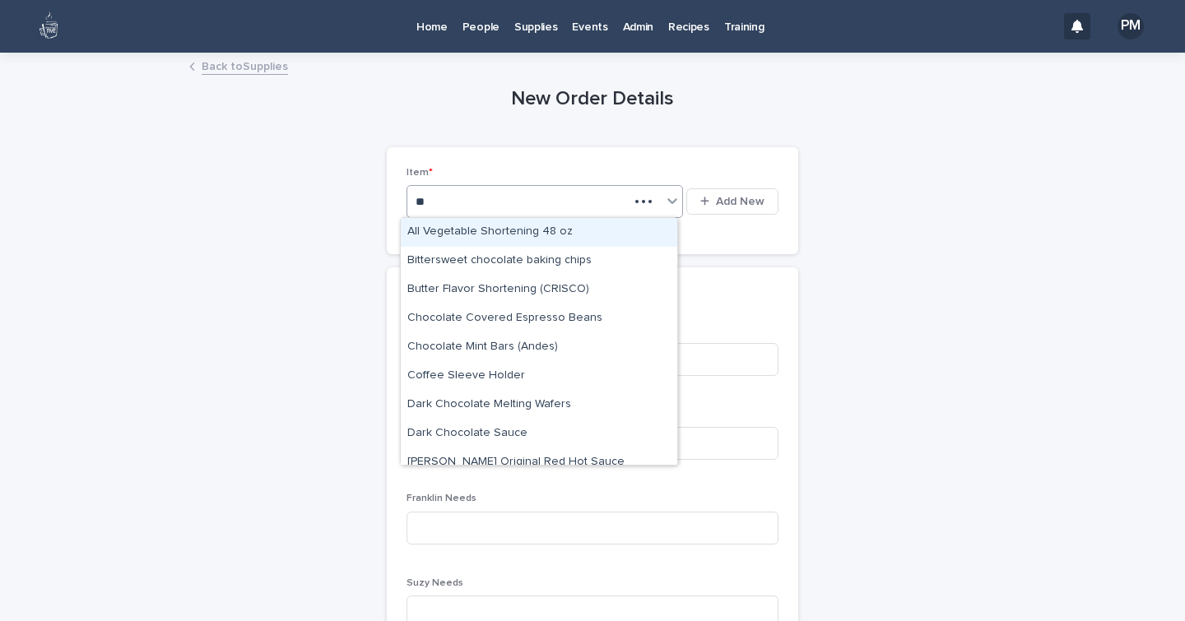
type input "***"
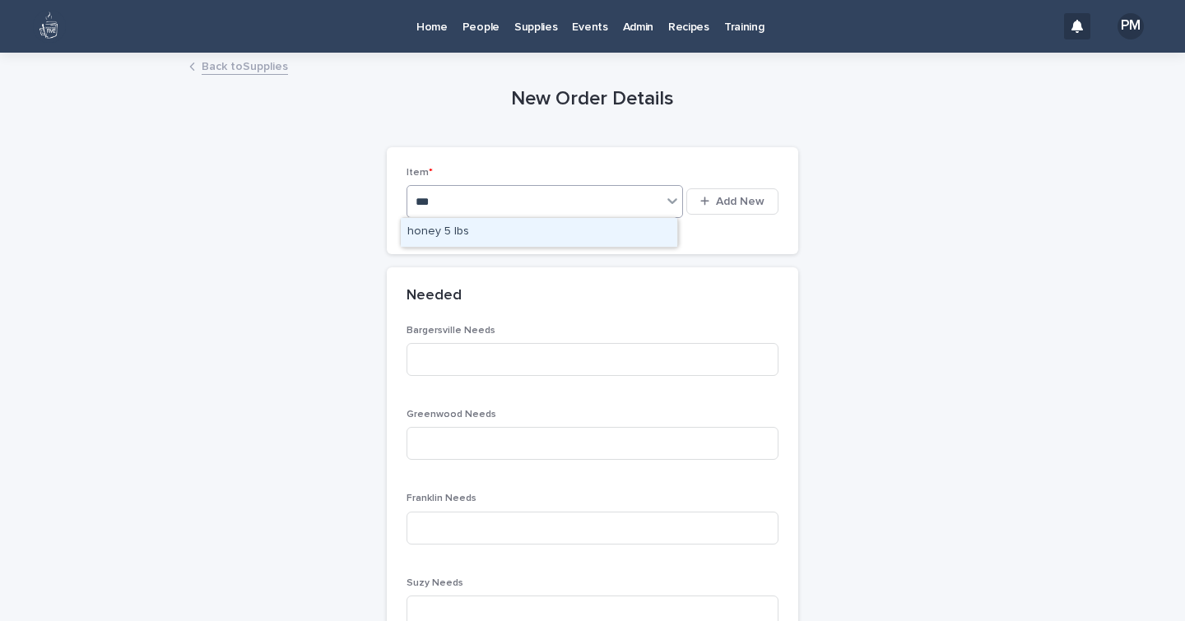
click at [454, 220] on div "honey 5 lbs" at bounding box center [539, 232] width 276 height 29
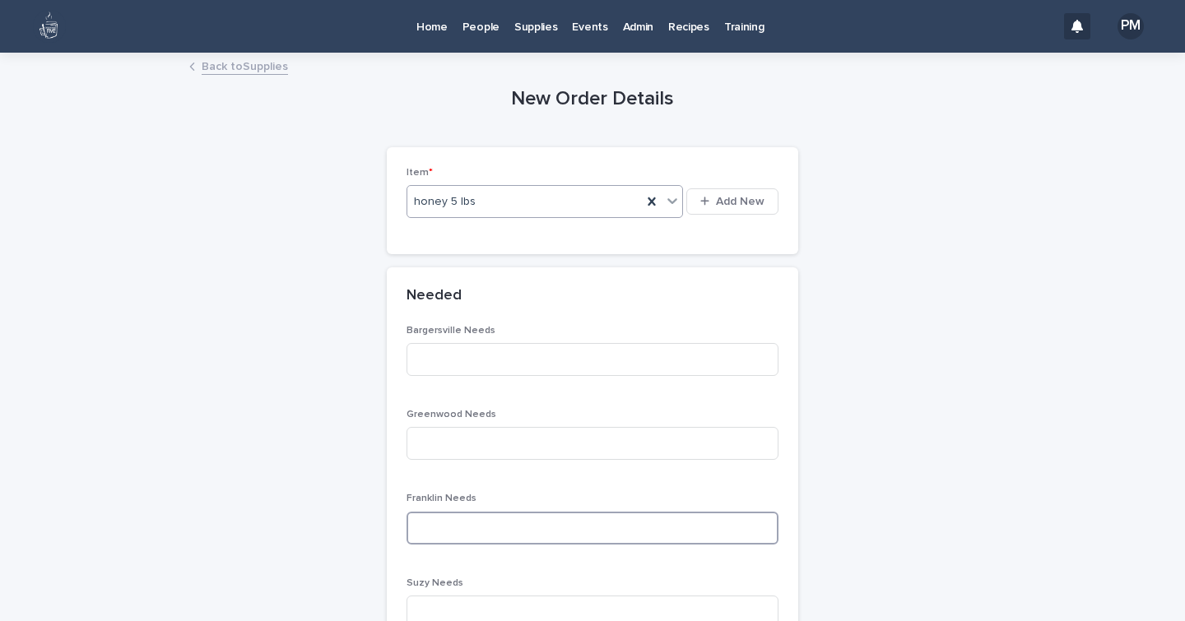
click at [438, 534] on input at bounding box center [592, 528] width 372 height 33
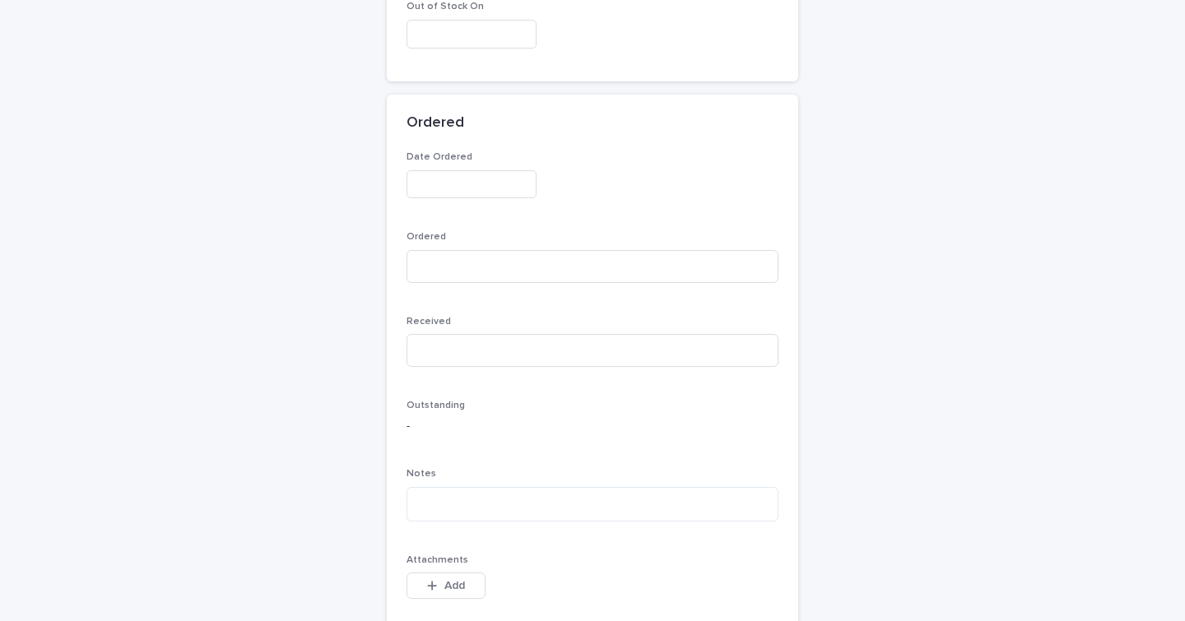
scroll to position [865, 0]
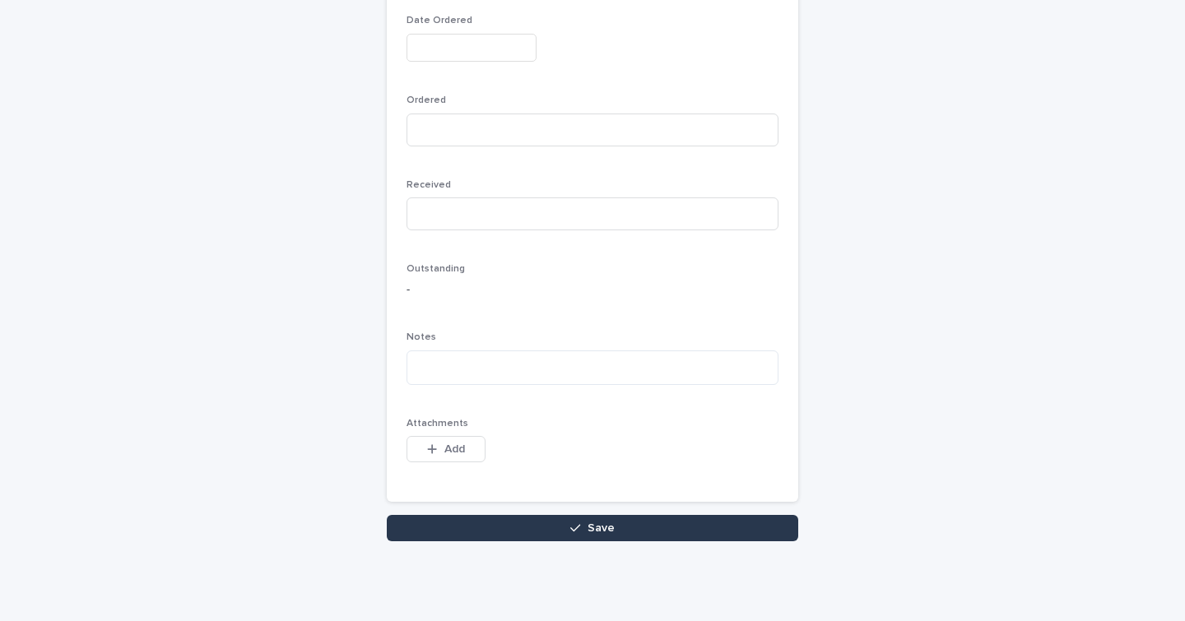
type input "*"
click at [461, 522] on button "Save" at bounding box center [592, 528] width 411 height 26
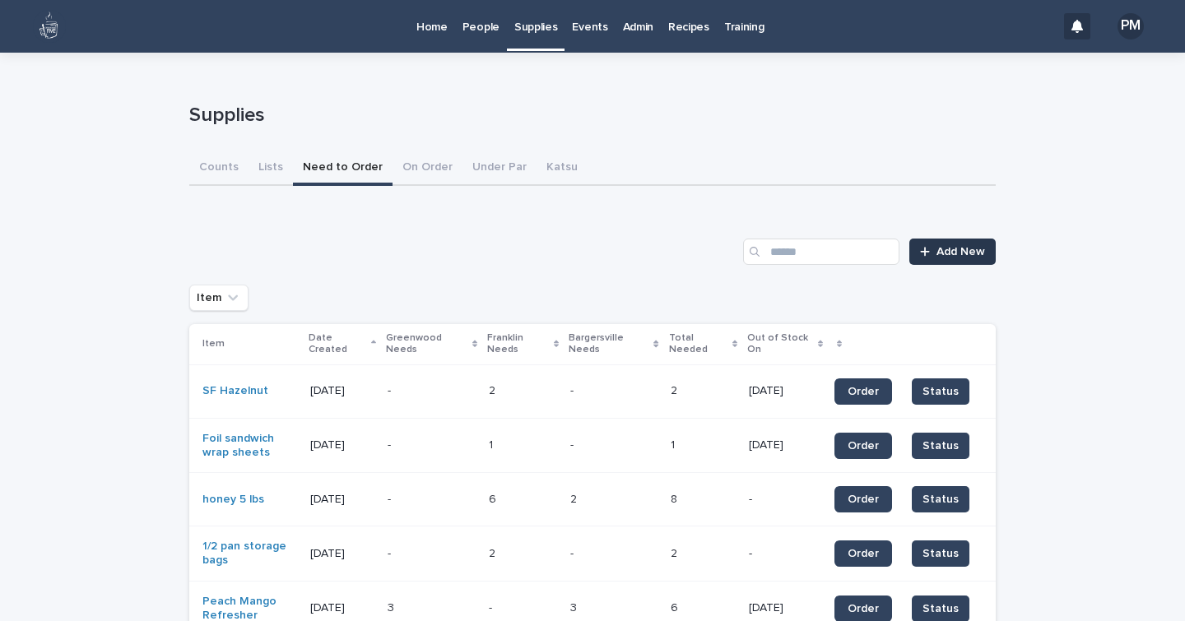
click at [948, 249] on span "Add New" at bounding box center [960, 252] width 49 height 12
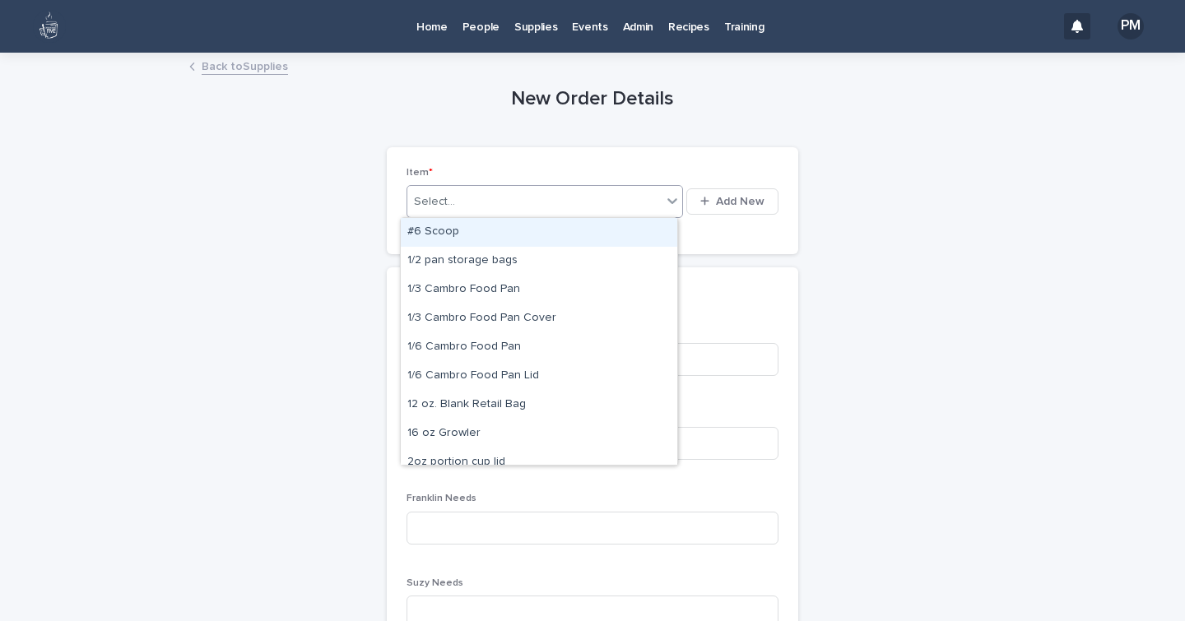
click at [606, 202] on div "Select..." at bounding box center [534, 201] width 254 height 27
type input "***"
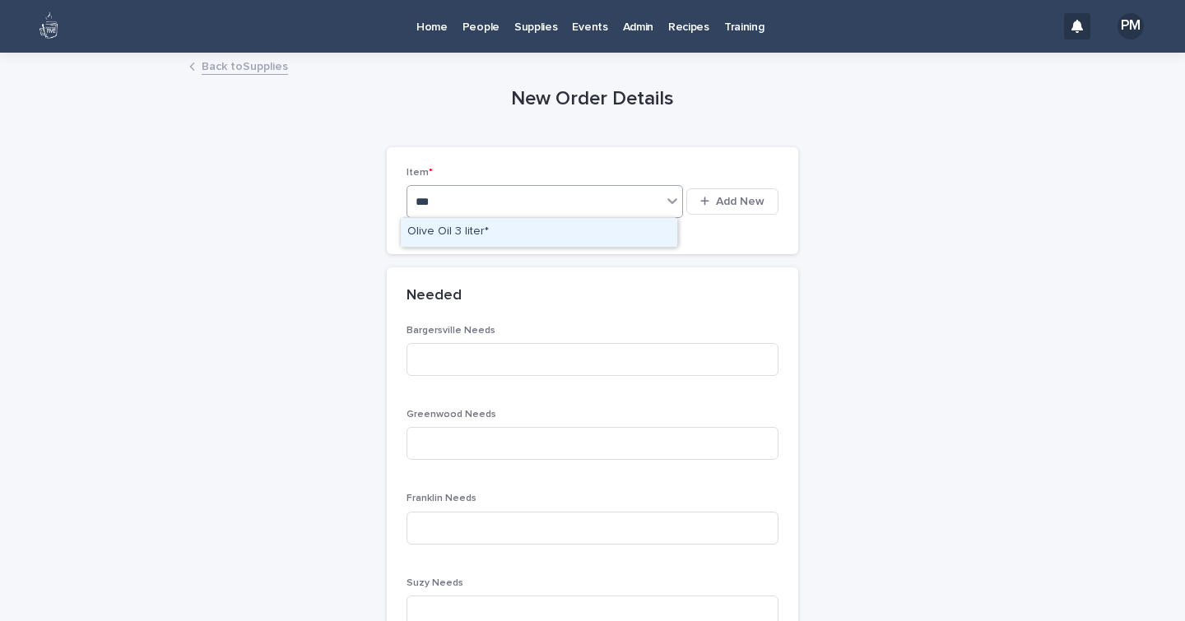
click at [522, 225] on div "Olive Oil 3 liter*" at bounding box center [539, 232] width 276 height 29
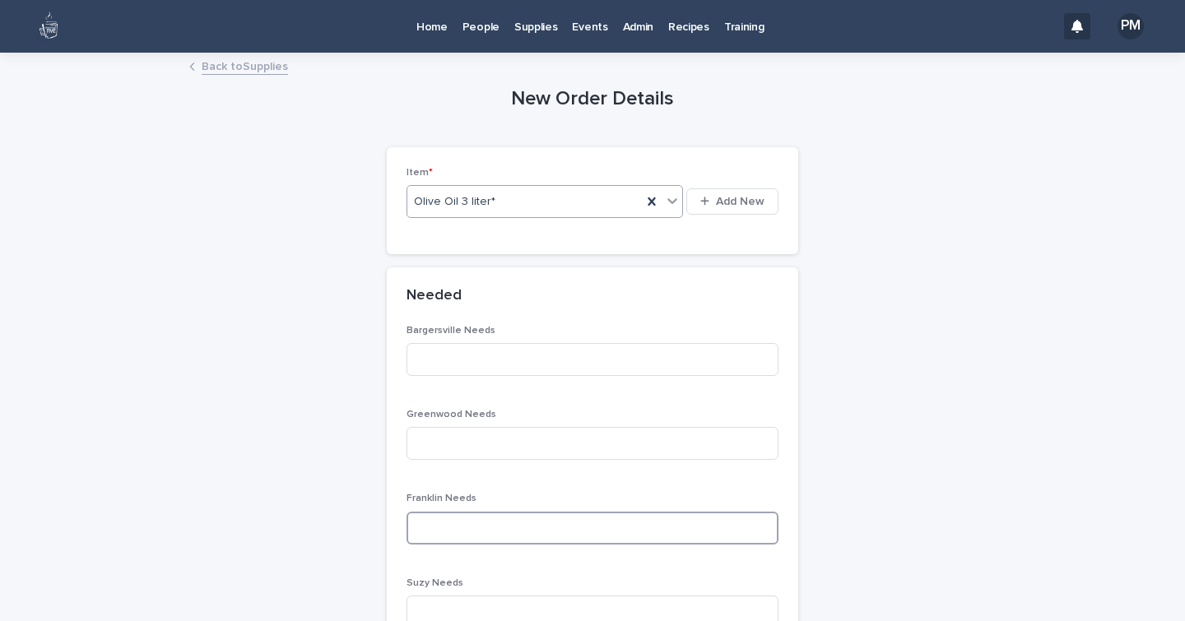
click at [459, 519] on input at bounding box center [592, 528] width 372 height 33
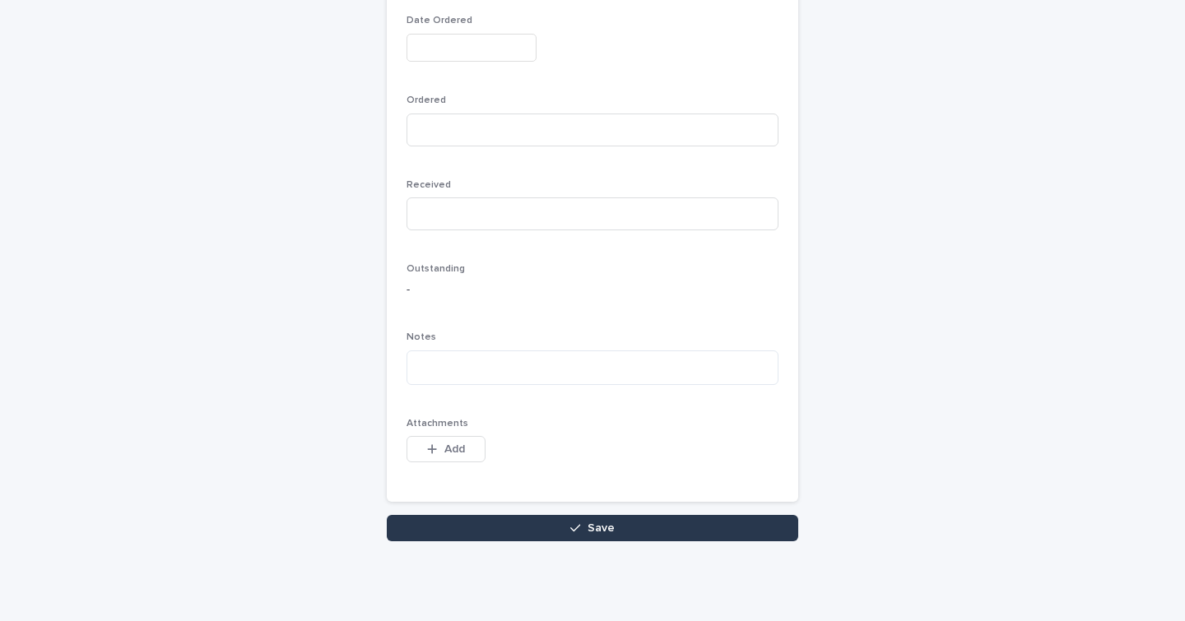
type input "*"
click at [463, 524] on button "Save" at bounding box center [592, 528] width 411 height 26
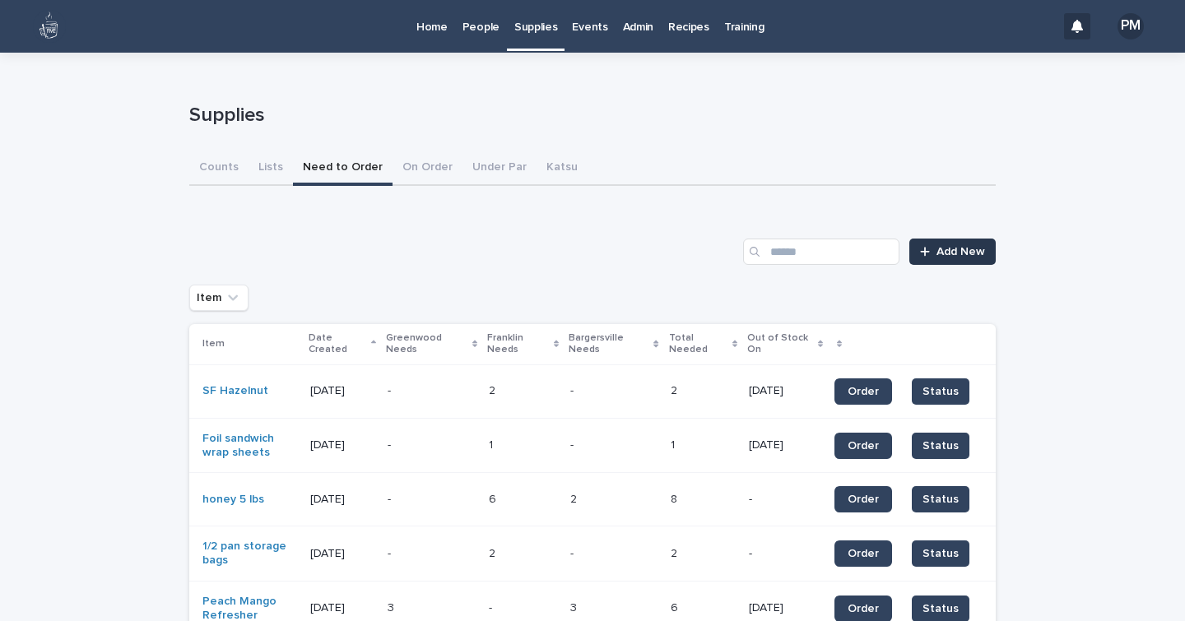
click at [969, 248] on span "Add New" at bounding box center [960, 252] width 49 height 12
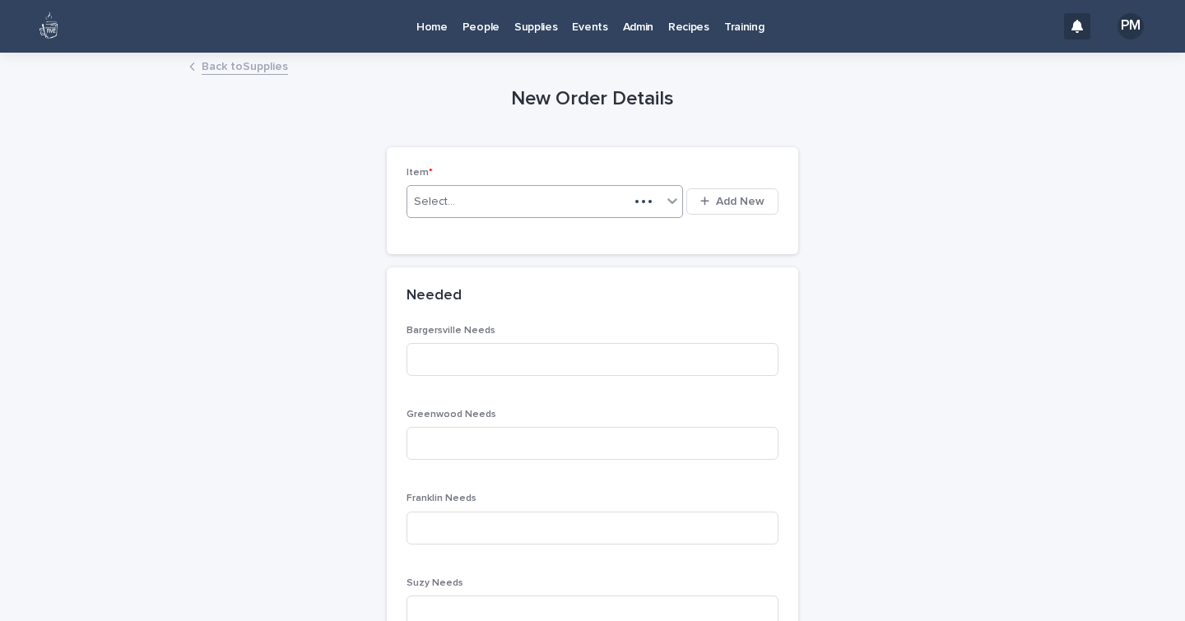
click at [490, 202] on div "Select..." at bounding box center [517, 201] width 221 height 27
type input "****"
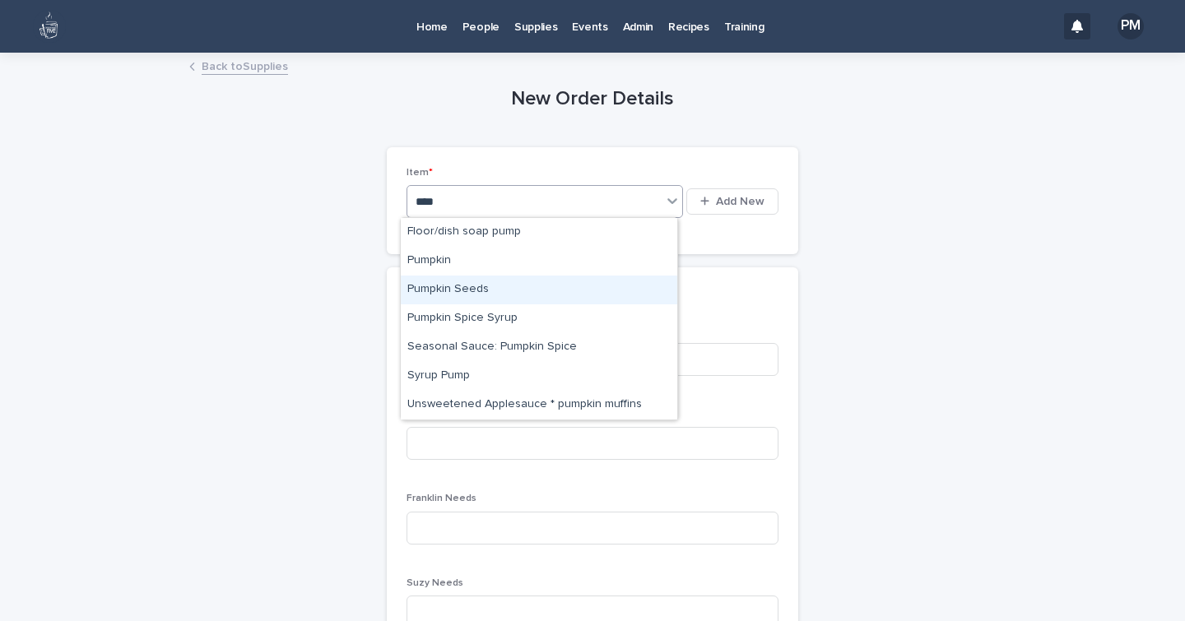
click at [429, 285] on div "Pumpkin Seeds" at bounding box center [539, 290] width 276 height 29
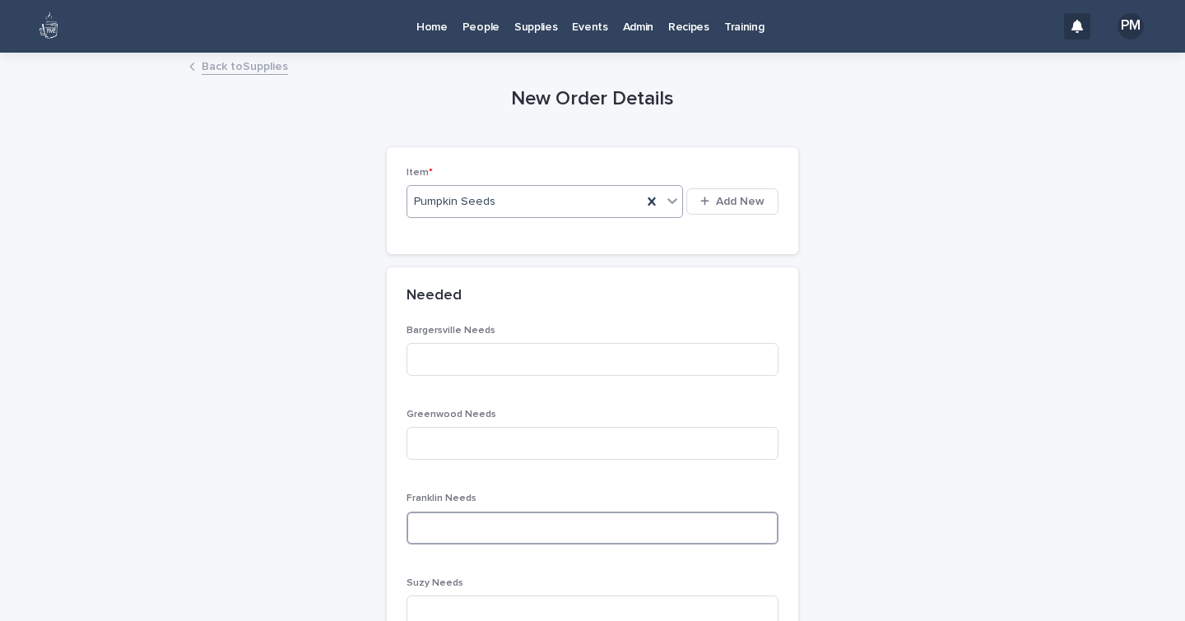
click at [440, 527] on input at bounding box center [592, 528] width 372 height 33
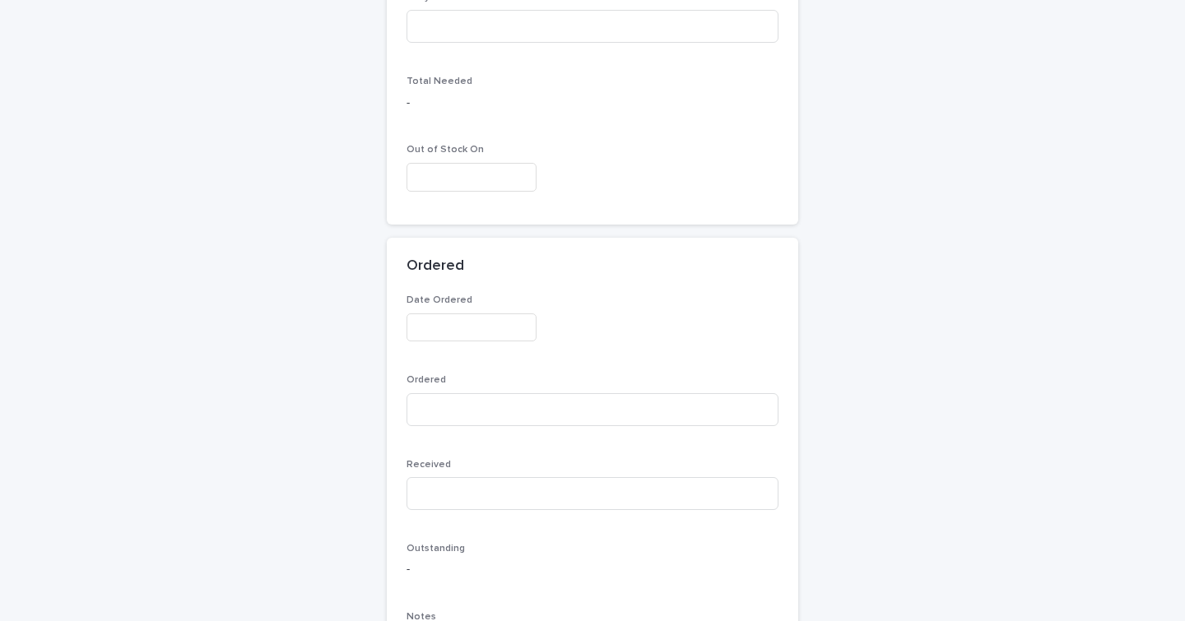
scroll to position [865, 0]
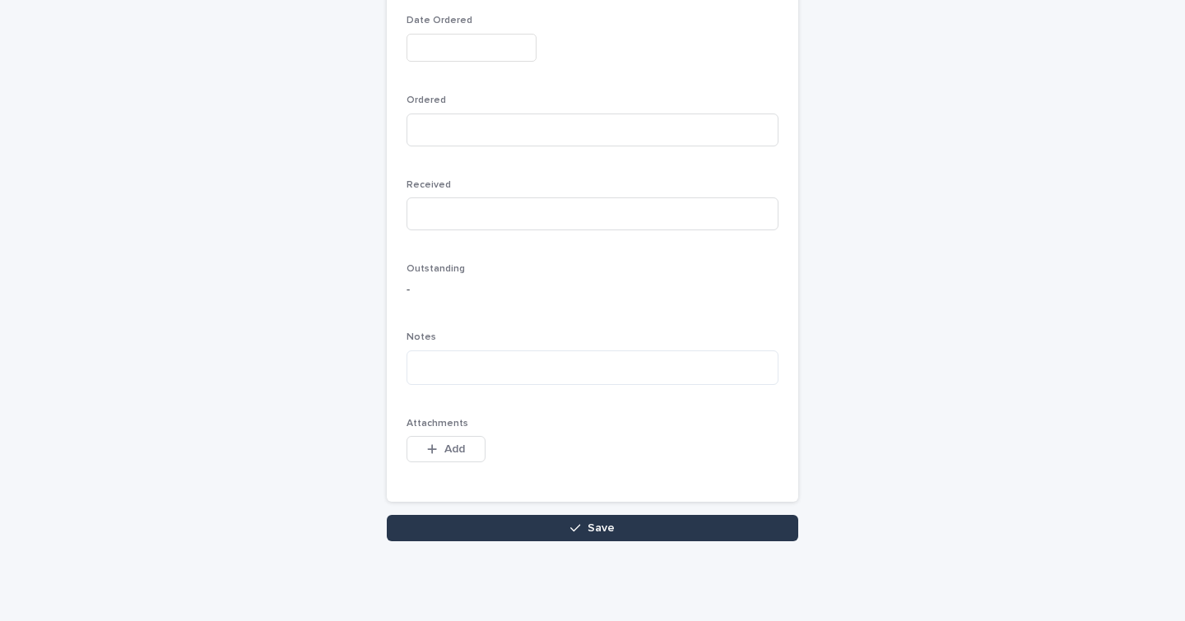
type input "*"
click at [444, 533] on button "Save" at bounding box center [592, 528] width 411 height 26
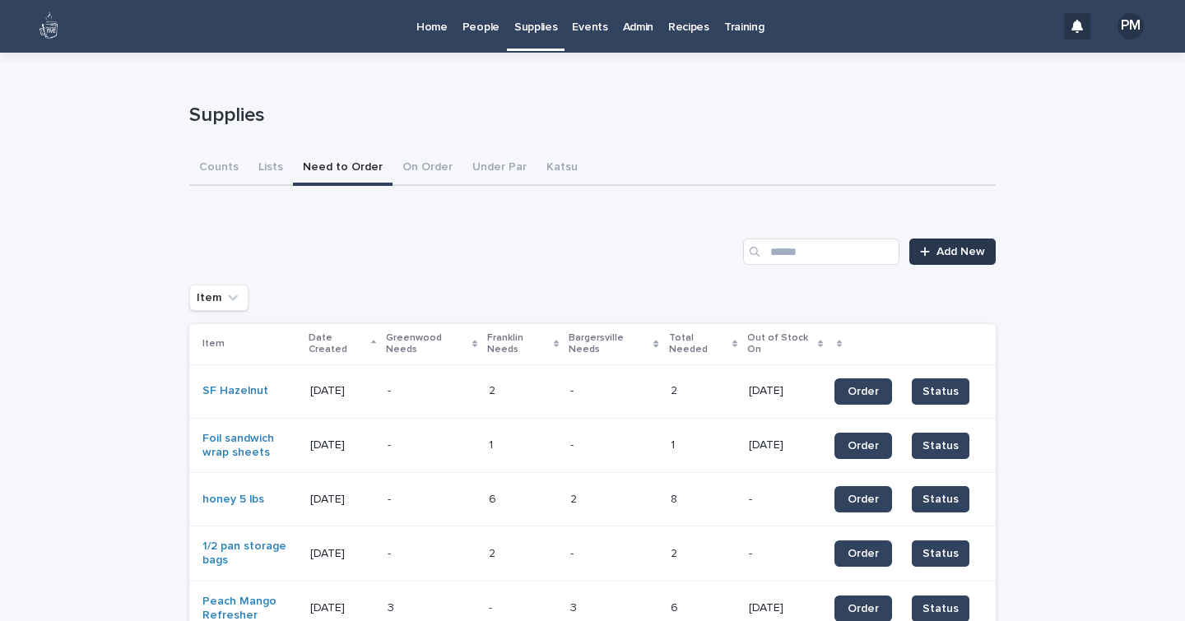
click at [936, 257] on span "Add New" at bounding box center [960, 252] width 49 height 12
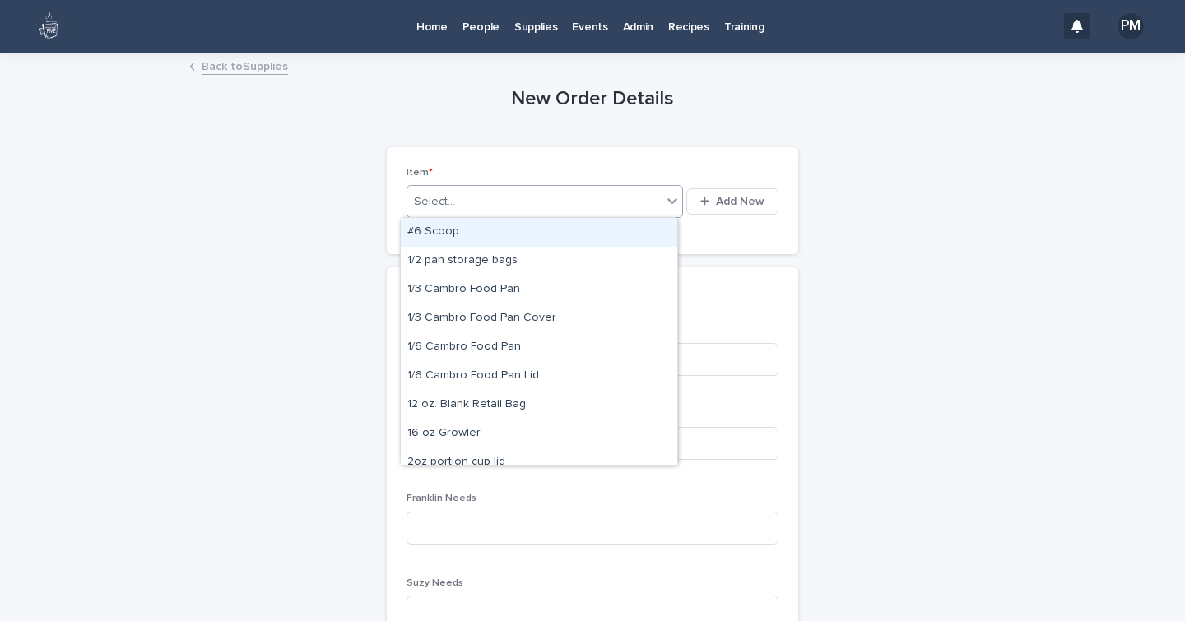
click at [606, 191] on div "Select..." at bounding box center [534, 201] width 254 height 27
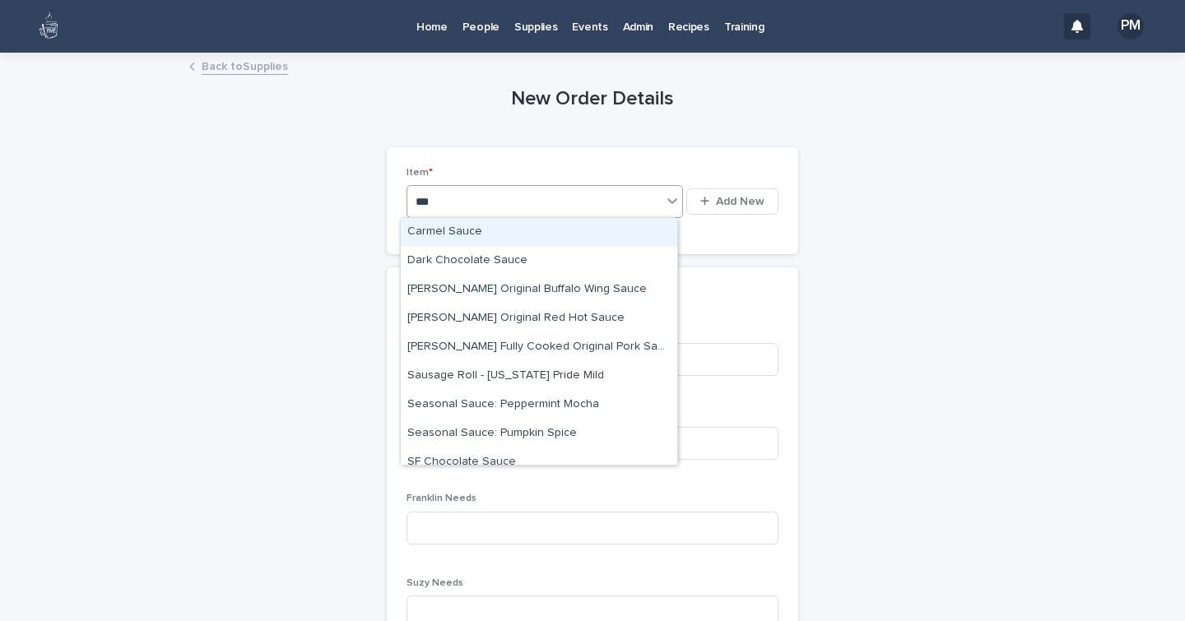
type input "****"
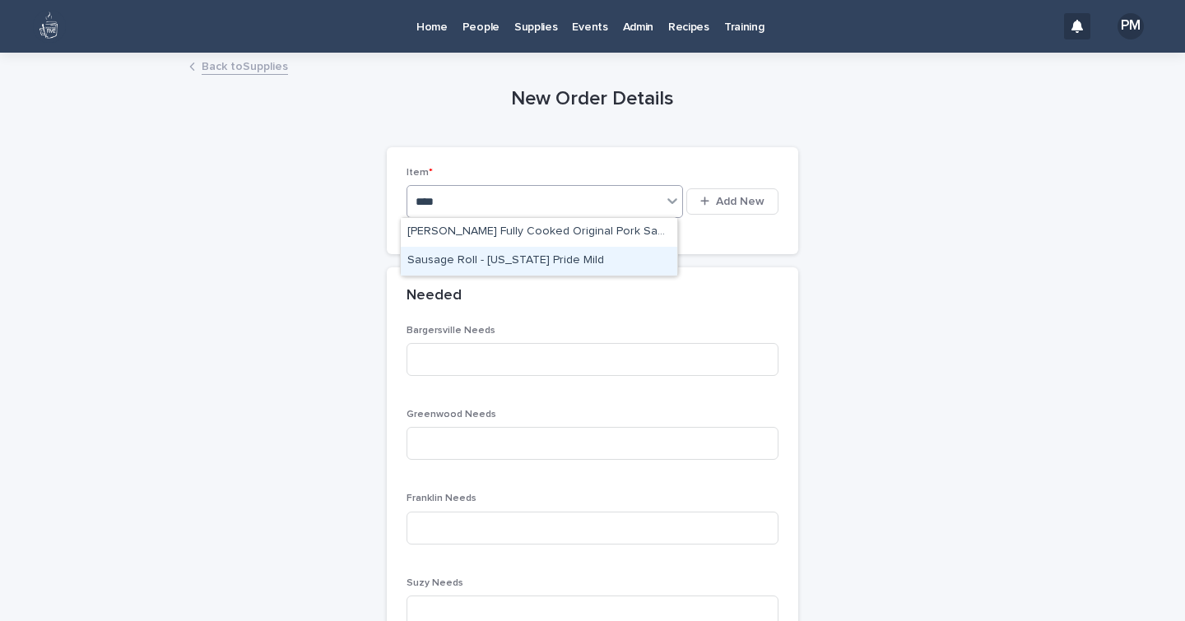
click at [536, 259] on div "Sausage Roll - [US_STATE] Pride Mild" at bounding box center [539, 261] width 276 height 29
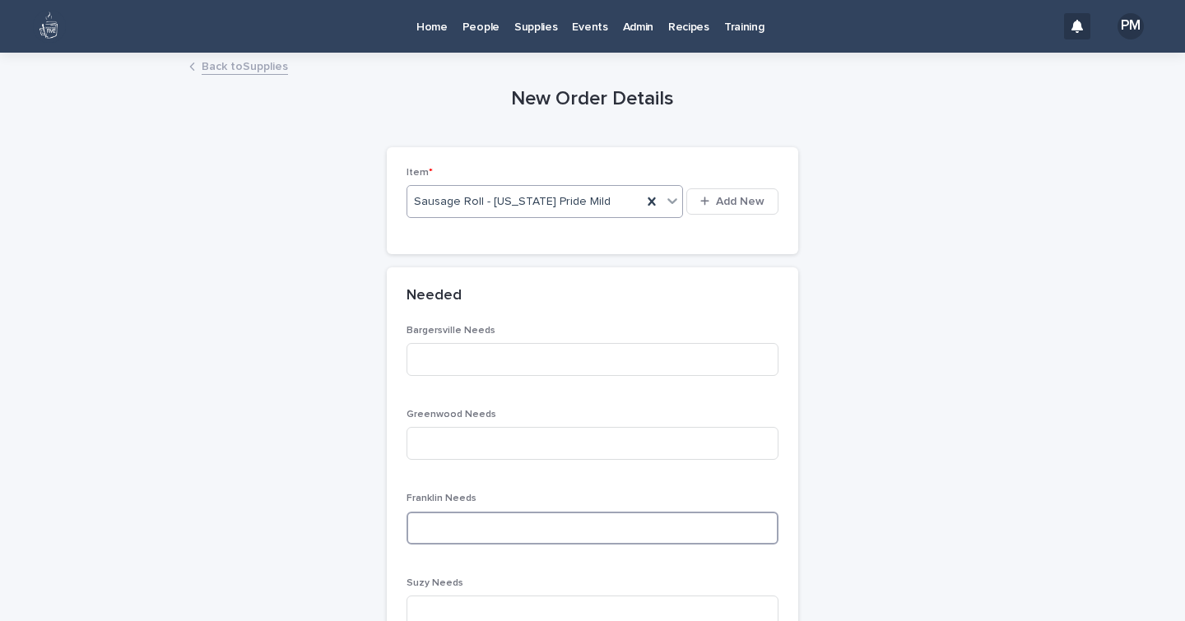
click at [434, 527] on input at bounding box center [592, 528] width 372 height 33
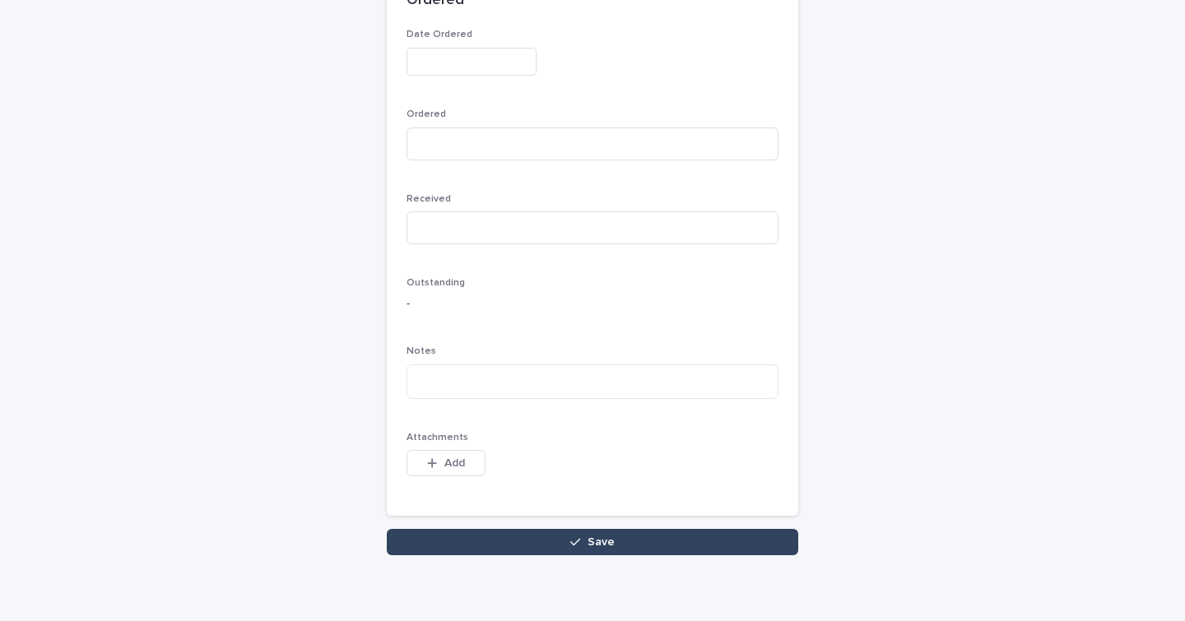
scroll to position [865, 0]
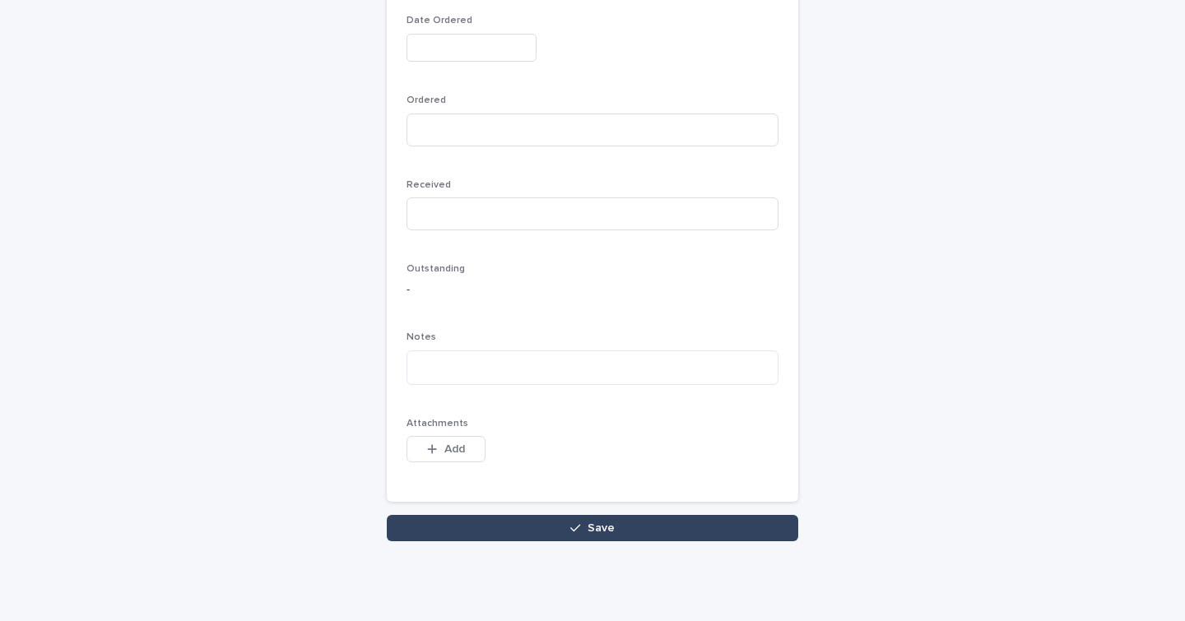
type input "**"
click at [434, 527] on button "Save" at bounding box center [592, 528] width 411 height 26
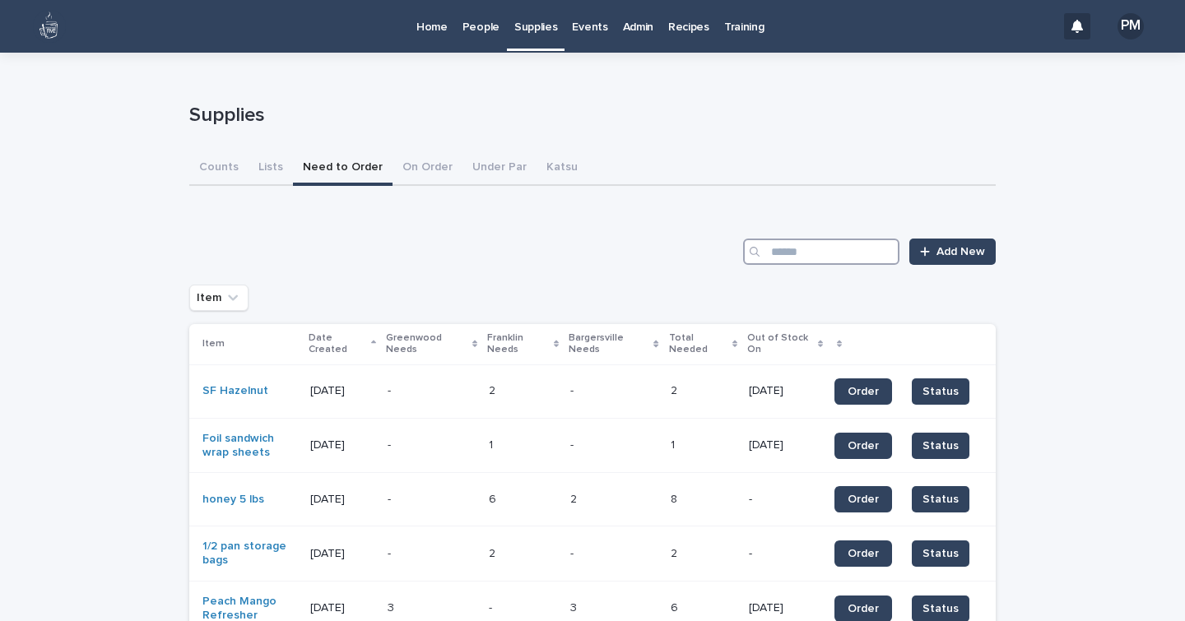
click at [810, 243] on input "Search" at bounding box center [821, 252] width 156 height 26
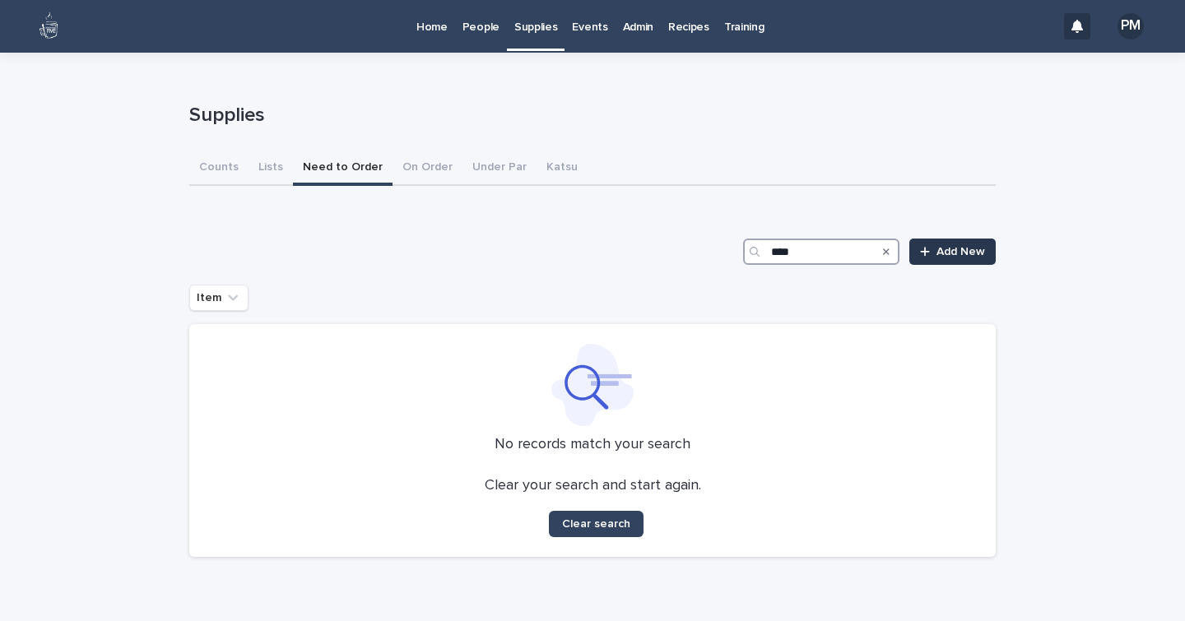
type input "****"
click at [973, 252] on span "Add New" at bounding box center [960, 252] width 49 height 12
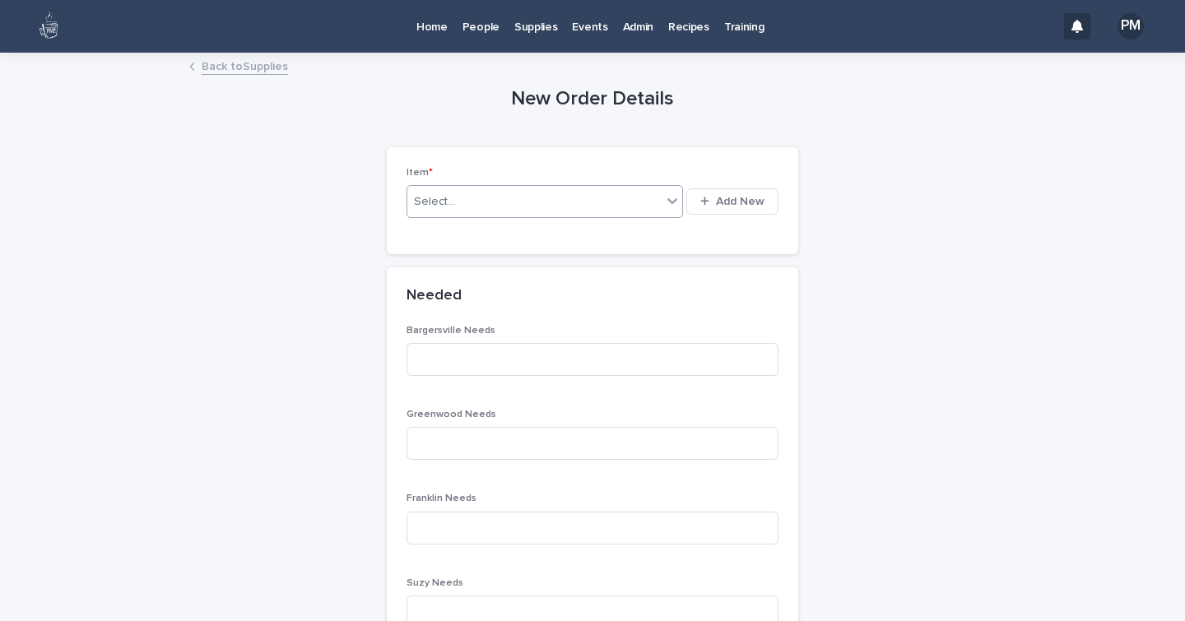
click at [440, 204] on div "Select..." at bounding box center [434, 201] width 41 height 17
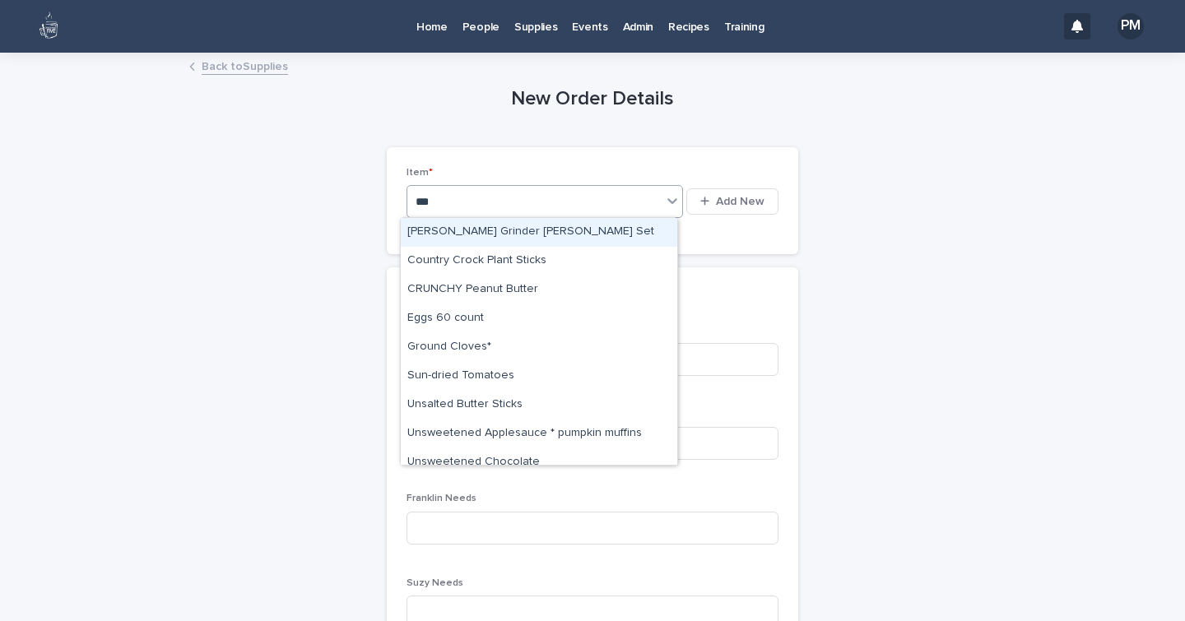
type input "****"
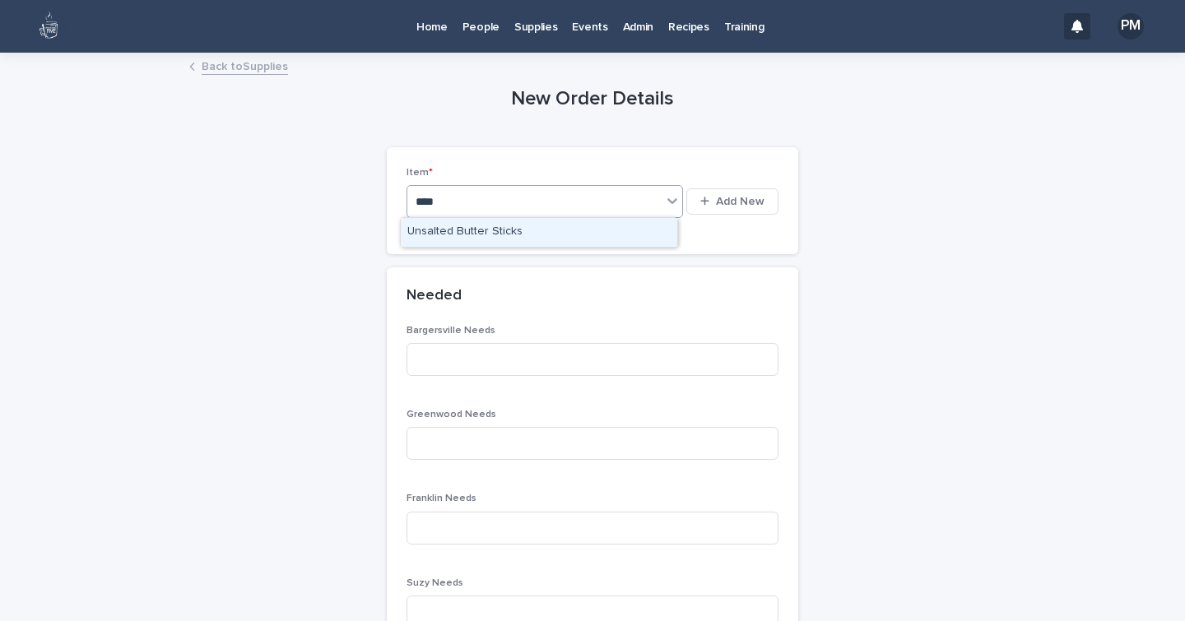
click at [462, 230] on div "Unsalted Butter Sticks" at bounding box center [539, 232] width 276 height 29
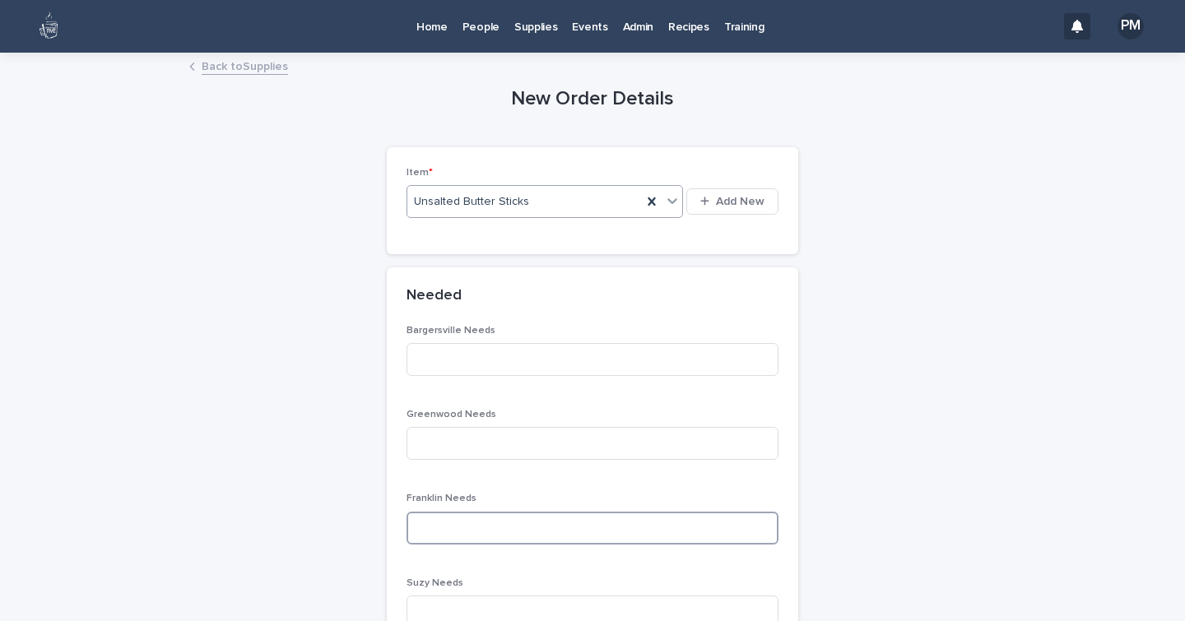
click at [449, 534] on input at bounding box center [592, 528] width 372 height 33
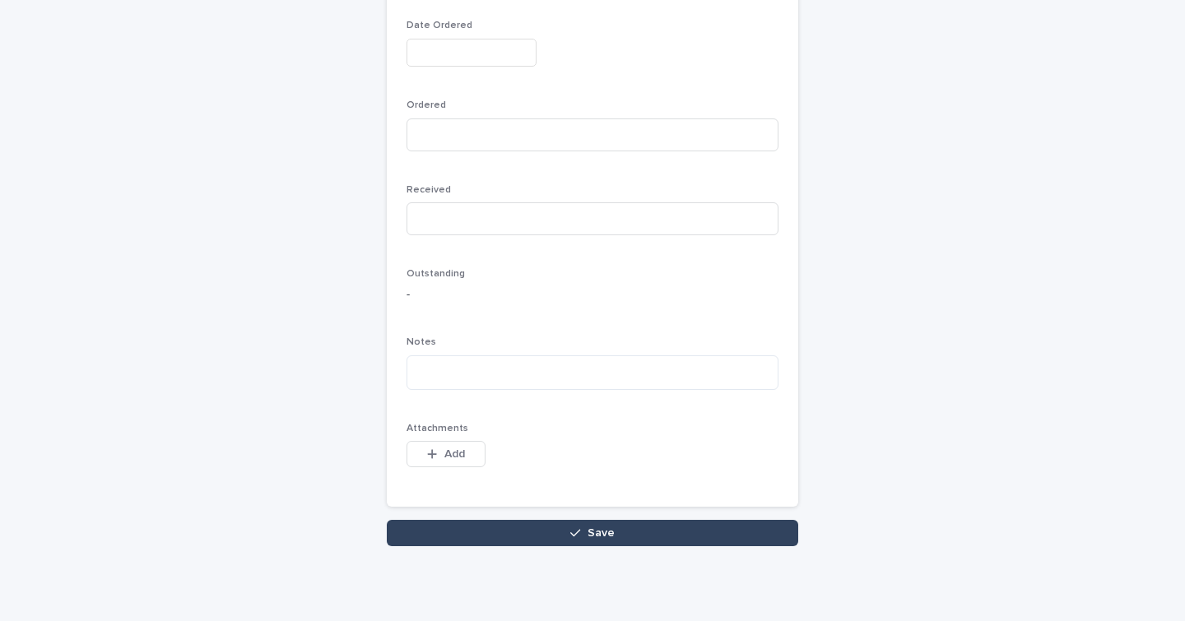
scroll to position [865, 0]
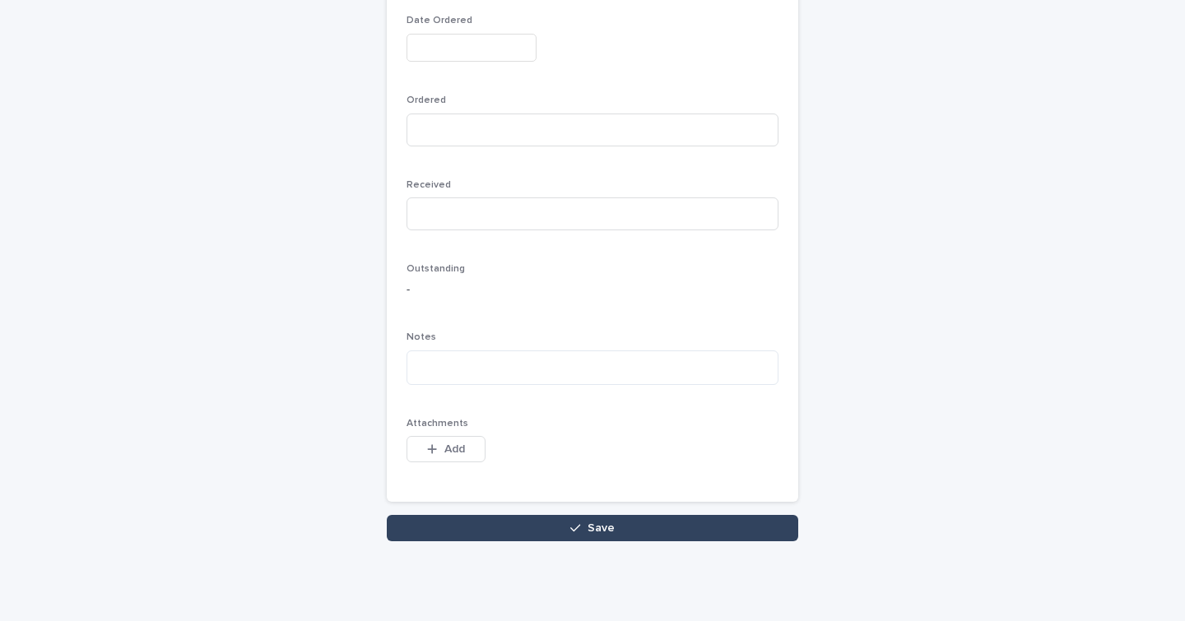
type input "*"
click at [449, 534] on button "Save" at bounding box center [592, 528] width 411 height 26
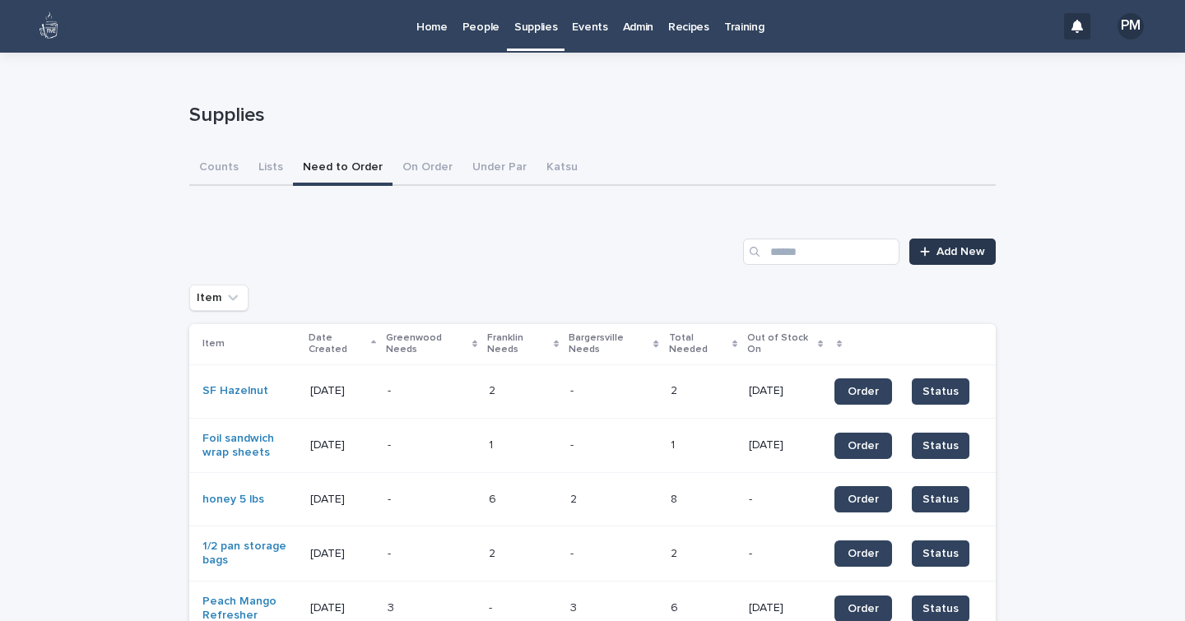
click at [936, 254] on span "Add New" at bounding box center [960, 252] width 49 height 12
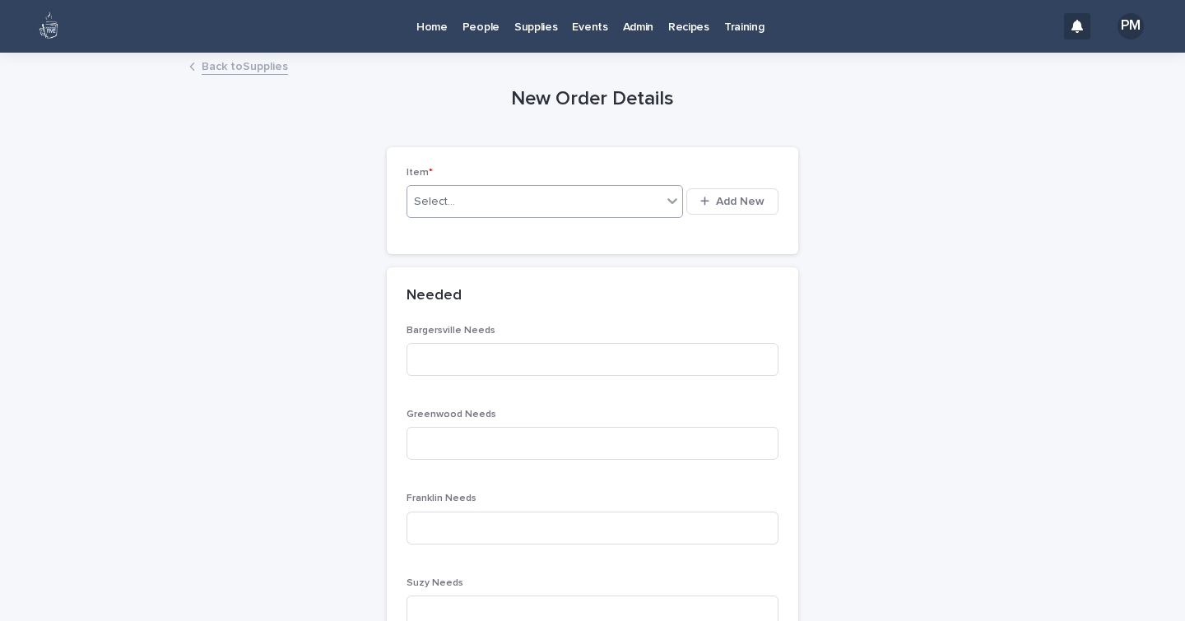
click at [614, 199] on div "Select..." at bounding box center [534, 201] width 254 height 27
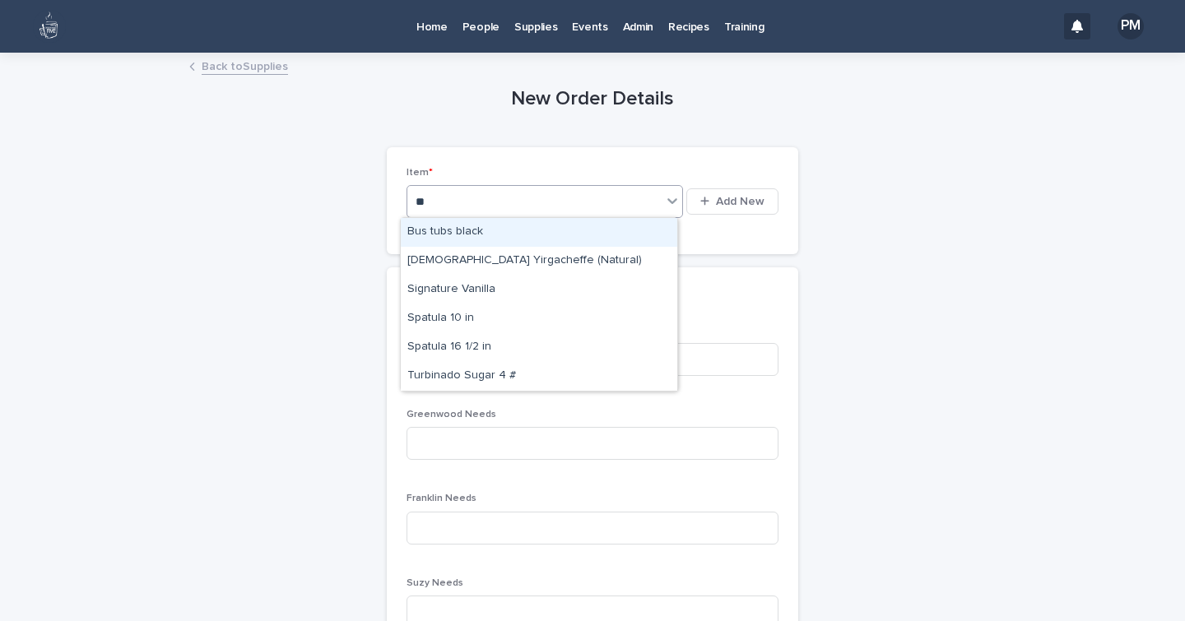
type input "***"
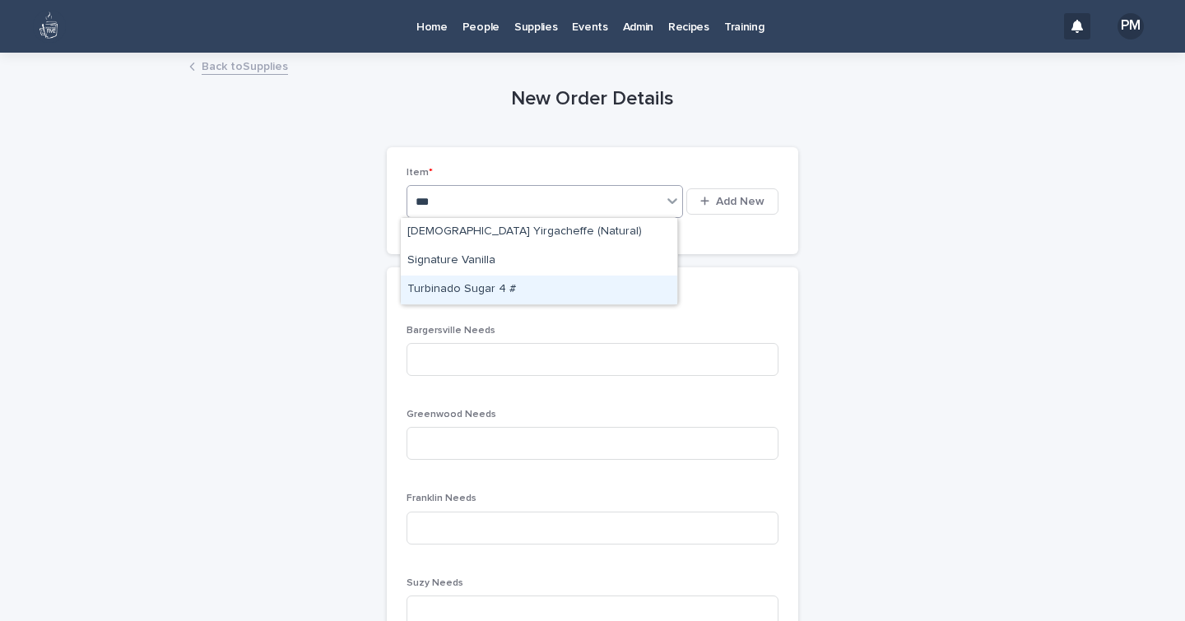
click at [503, 288] on div "Turbinado Sugar 4 #" at bounding box center [539, 290] width 276 height 29
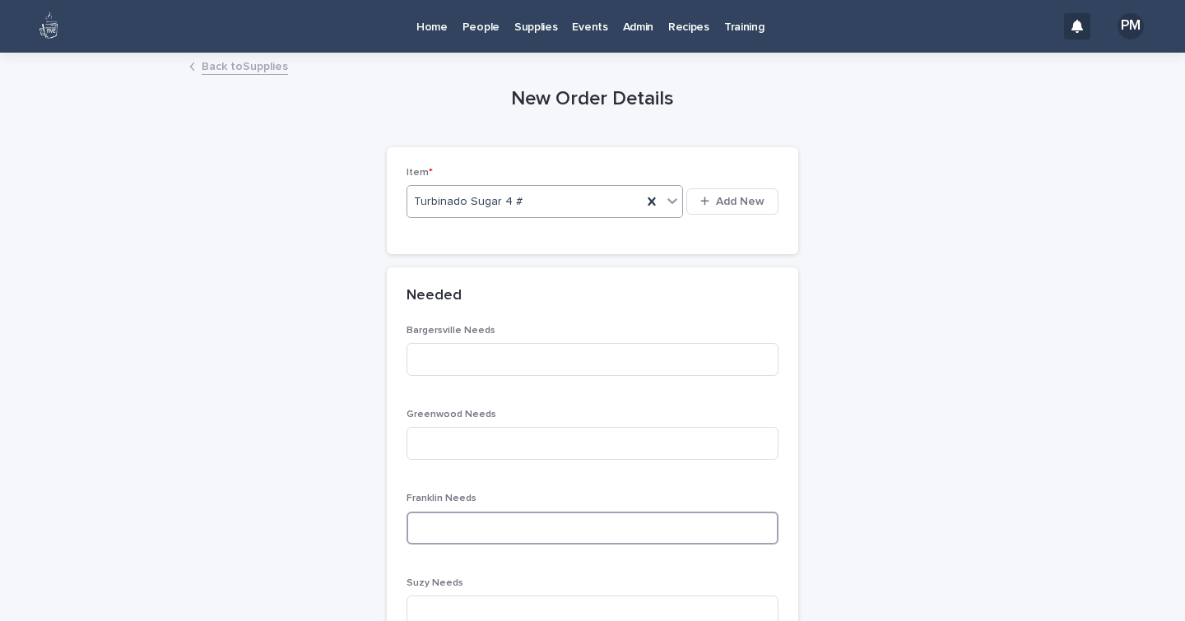
click at [443, 539] on input at bounding box center [592, 528] width 372 height 33
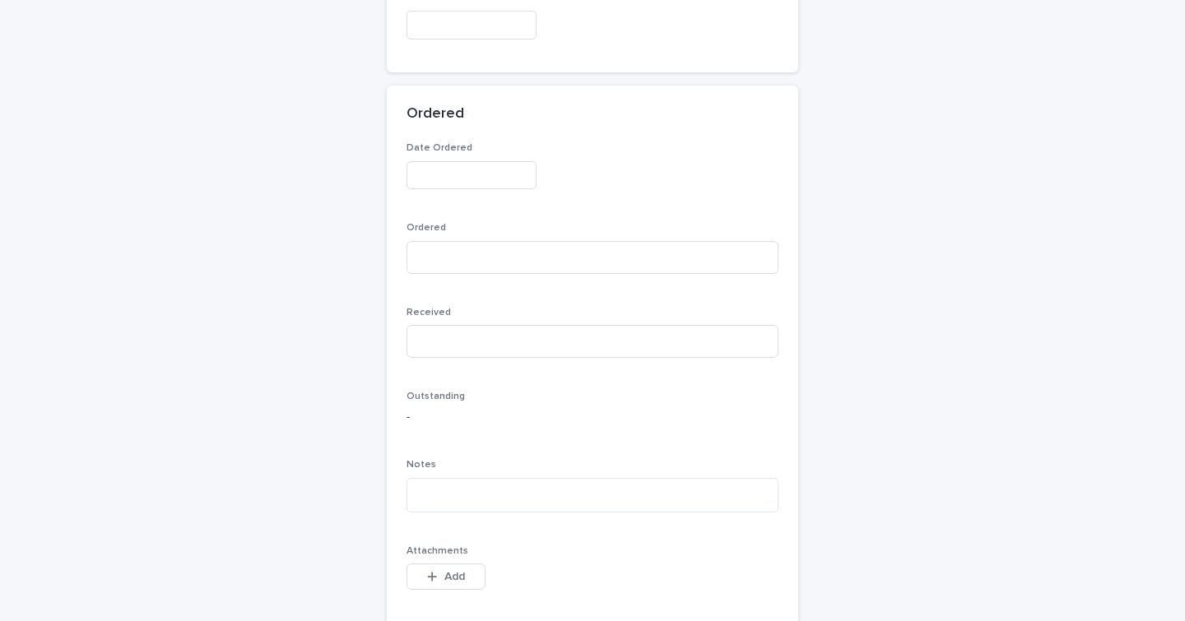
scroll to position [865, 0]
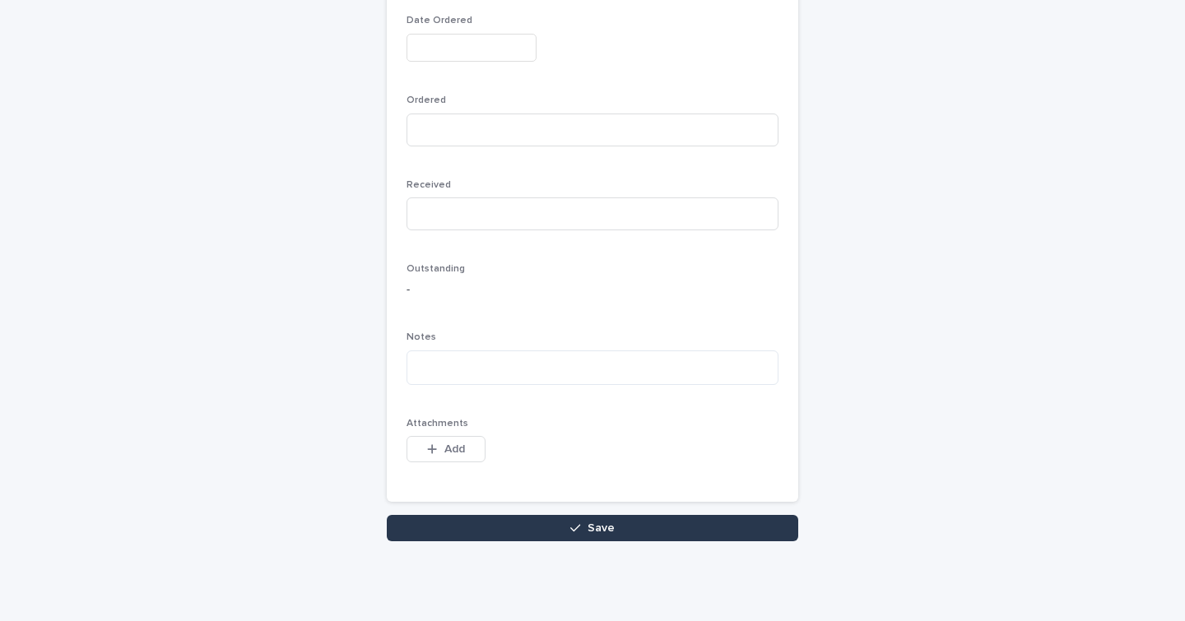
type input "*"
click at [457, 529] on button "Save" at bounding box center [592, 528] width 411 height 26
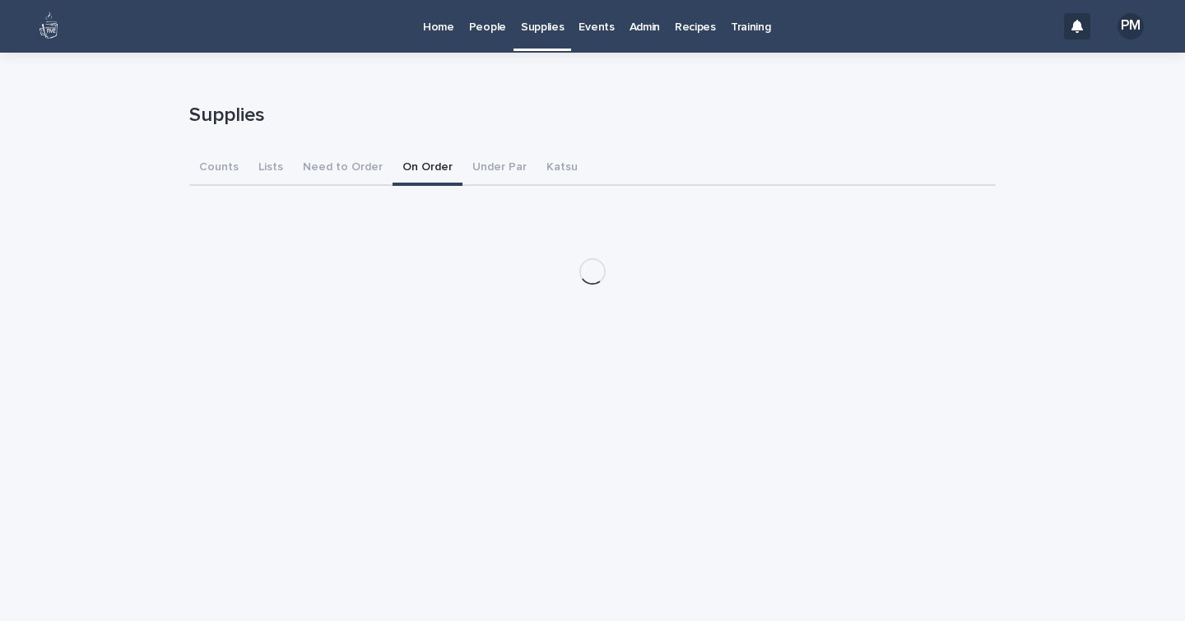
drag, startPoint x: 418, startPoint y: 165, endPoint x: 877, endPoint y: 368, distance: 502.0
click at [877, 368] on div "Loading... Saving… Loading... Saving… Supplies Supplies Sorry, there was an err…" at bounding box center [592, 316] width 823 height 527
click at [266, 169] on button "Lists" at bounding box center [270, 168] width 44 height 35
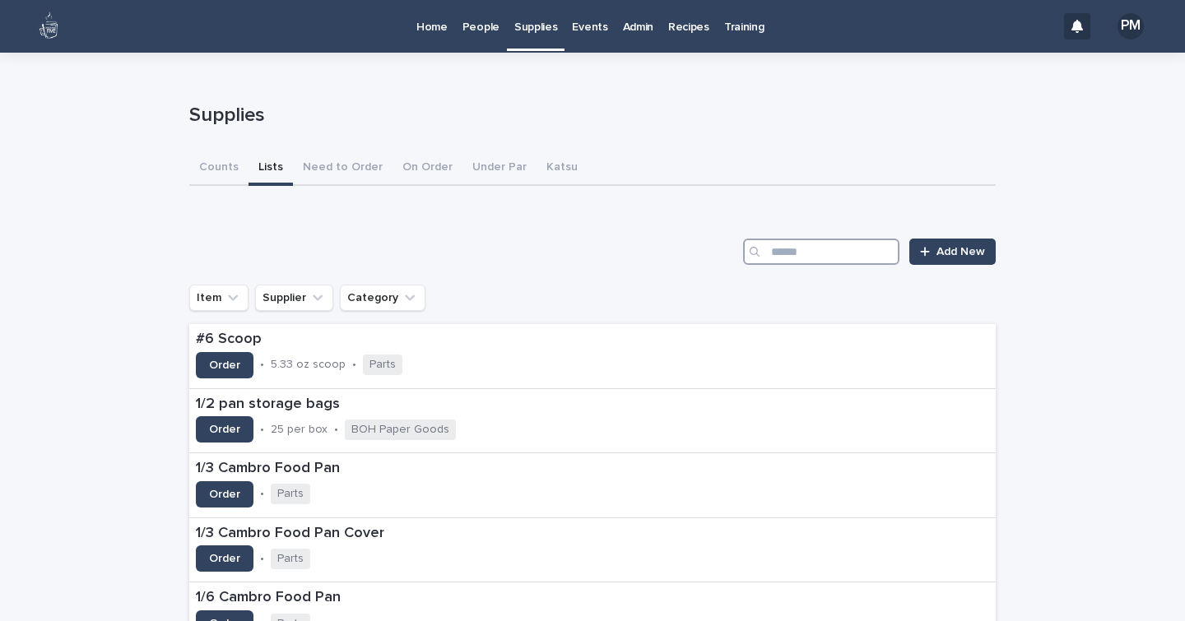
click at [818, 258] on input "Search" at bounding box center [821, 252] width 156 height 26
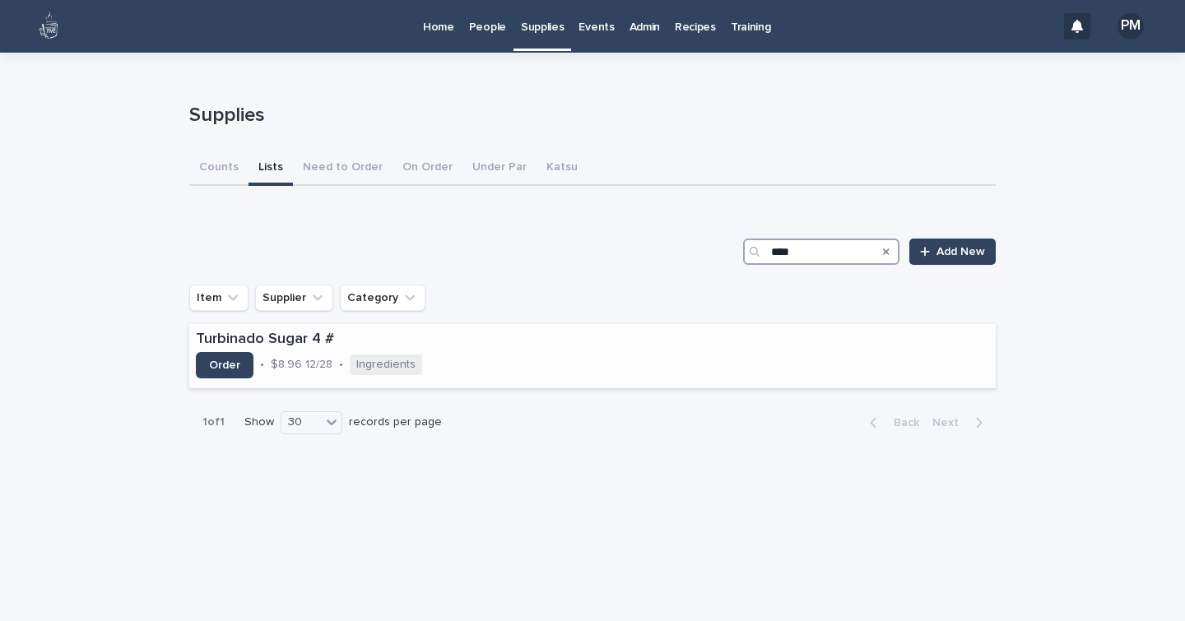
type input "****"
click at [315, 343] on p "Turbinado Sugar 4 #" at bounding box center [380, 340] width 368 height 18
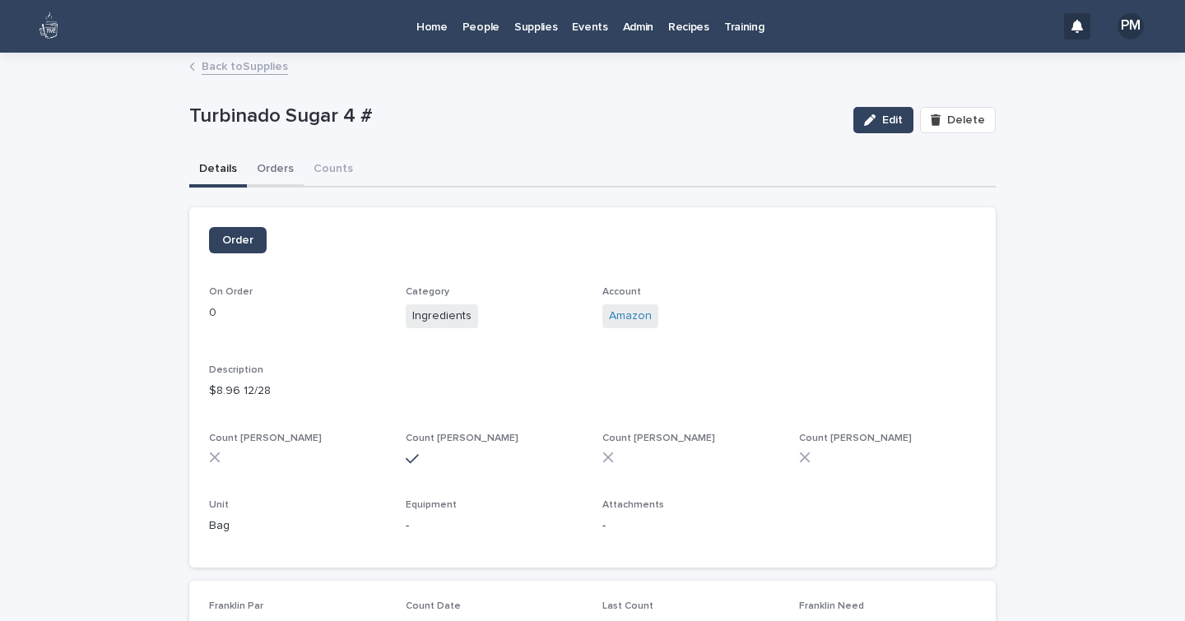
click at [273, 169] on button "Orders" at bounding box center [275, 170] width 57 height 35
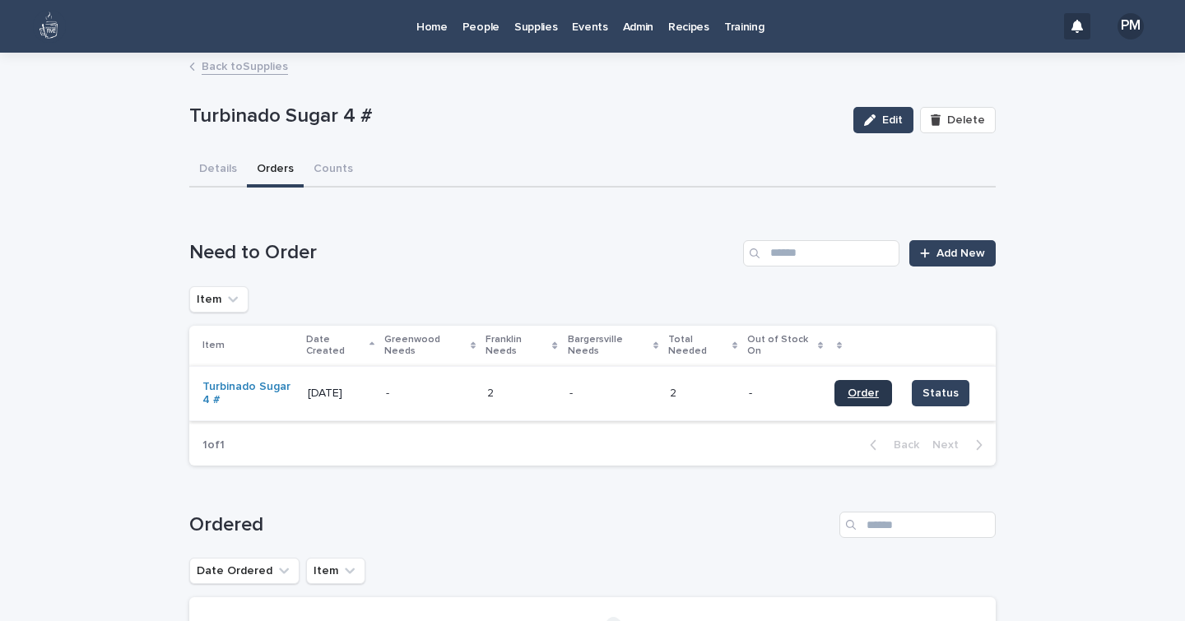
click at [865, 397] on span "Order" at bounding box center [862, 393] width 31 height 12
click at [926, 397] on span "Status" at bounding box center [940, 393] width 36 height 16
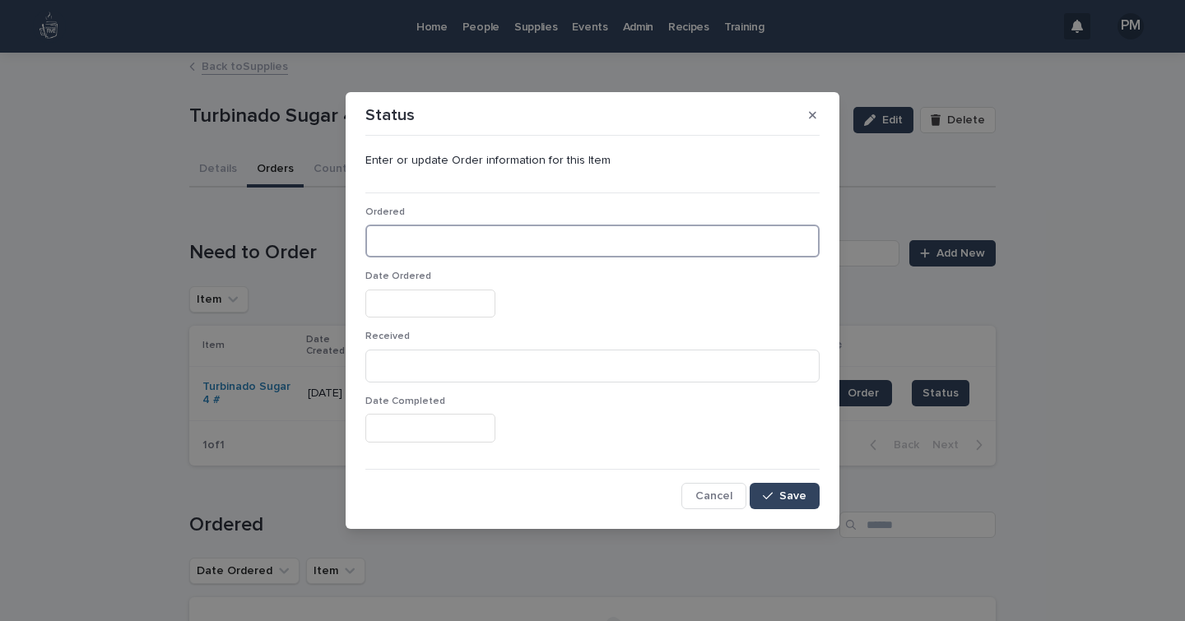
click at [437, 248] on input at bounding box center [592, 241] width 454 height 33
type input "*"
click at [433, 305] on input "text" at bounding box center [430, 304] width 130 height 29
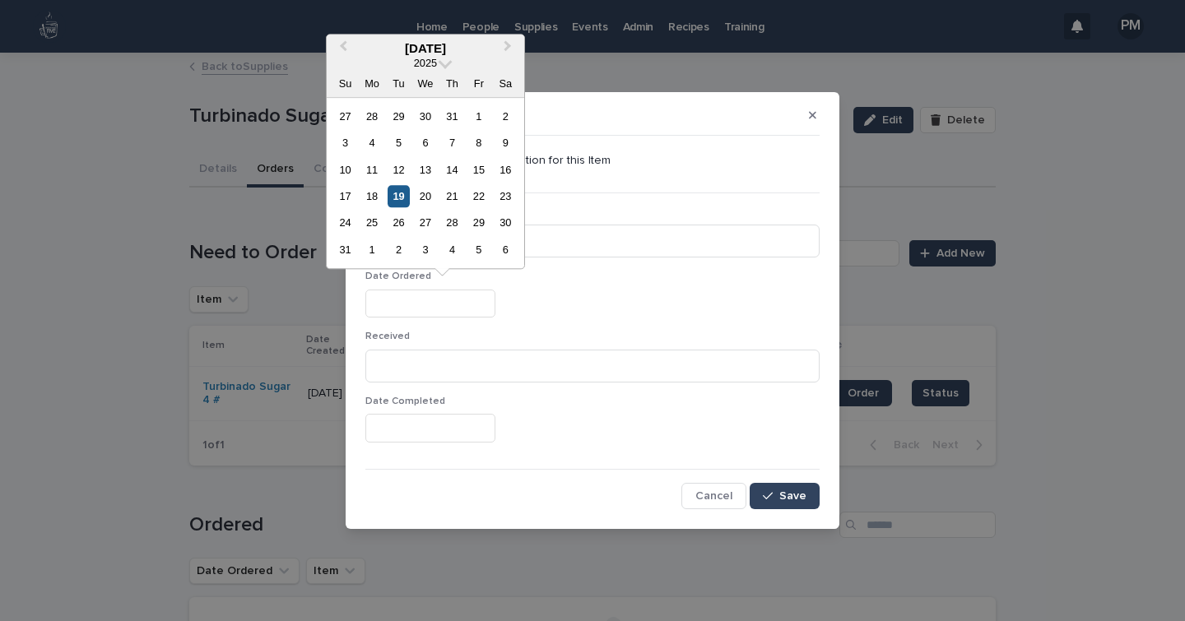
click at [398, 195] on div "19" at bounding box center [398, 196] width 22 height 22
type input "**********"
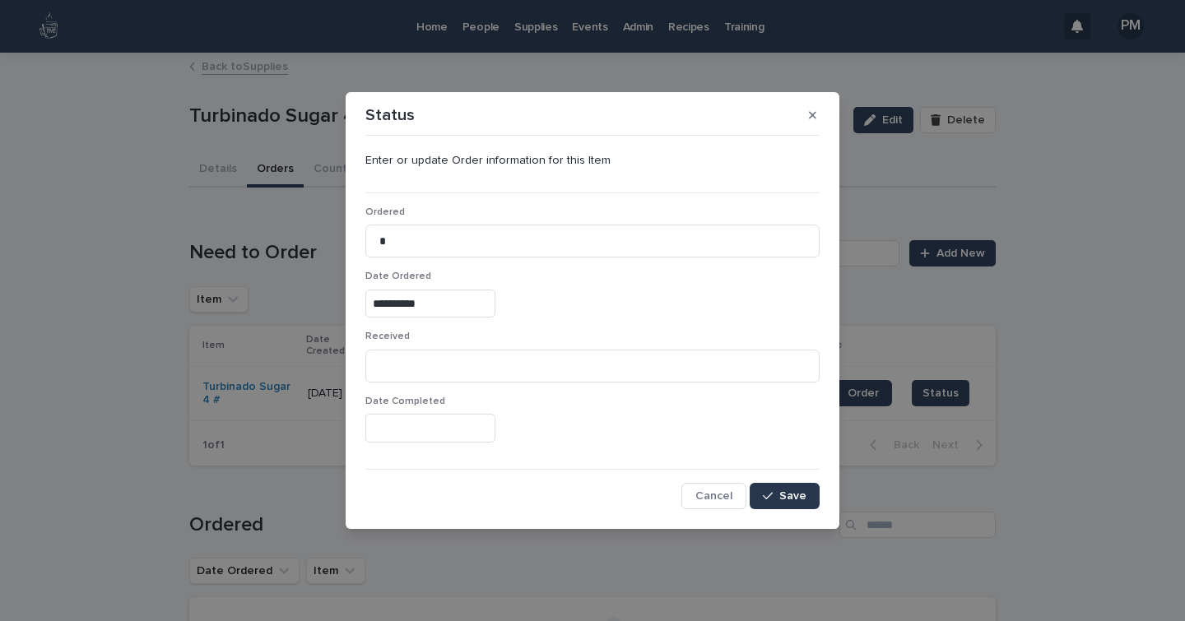
click at [789, 492] on span "Save" at bounding box center [792, 496] width 27 height 12
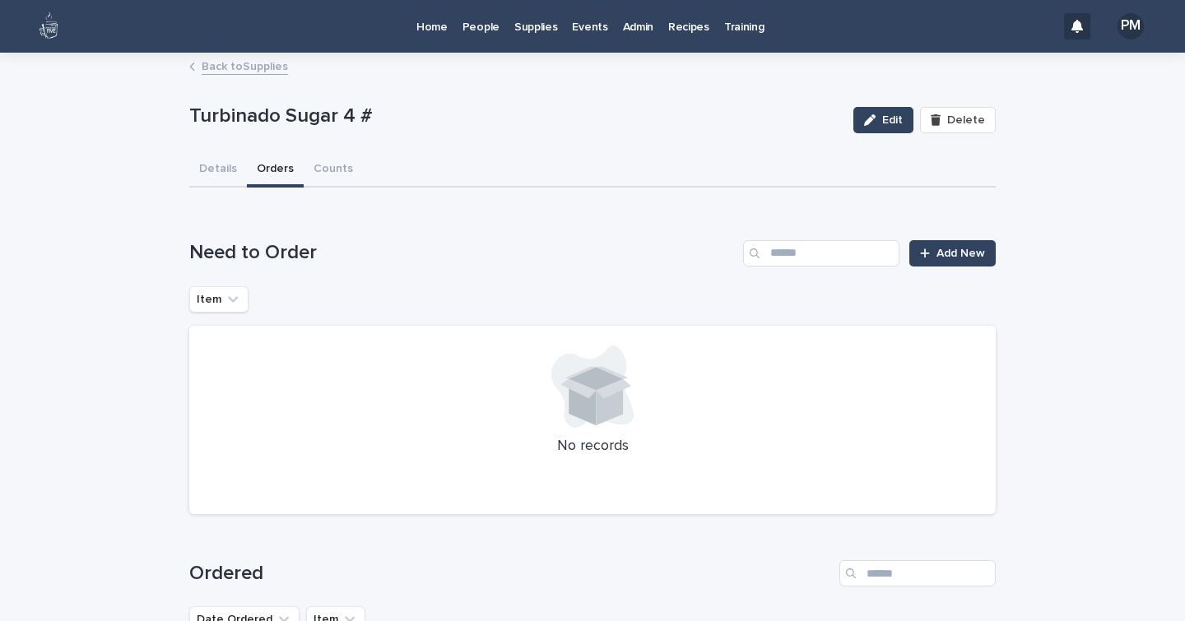
click at [255, 68] on link "Back to Supplies" at bounding box center [245, 65] width 86 height 19
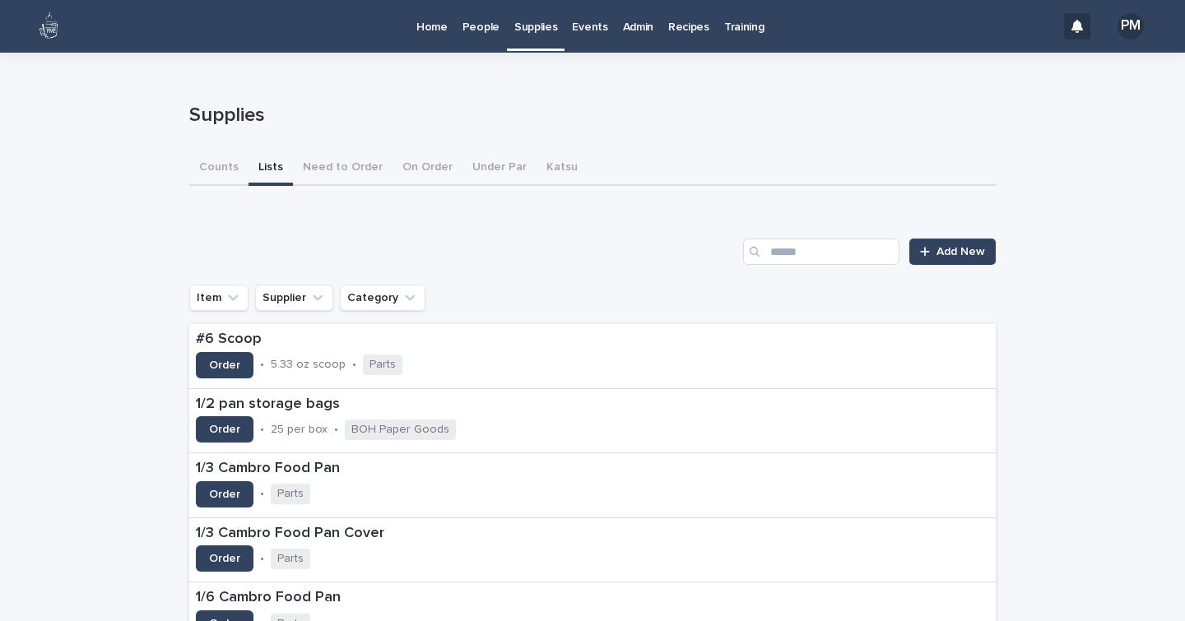
click at [259, 165] on button "Lists" at bounding box center [270, 168] width 44 height 35
click at [330, 162] on button "Need to Order" at bounding box center [343, 168] width 100 height 35
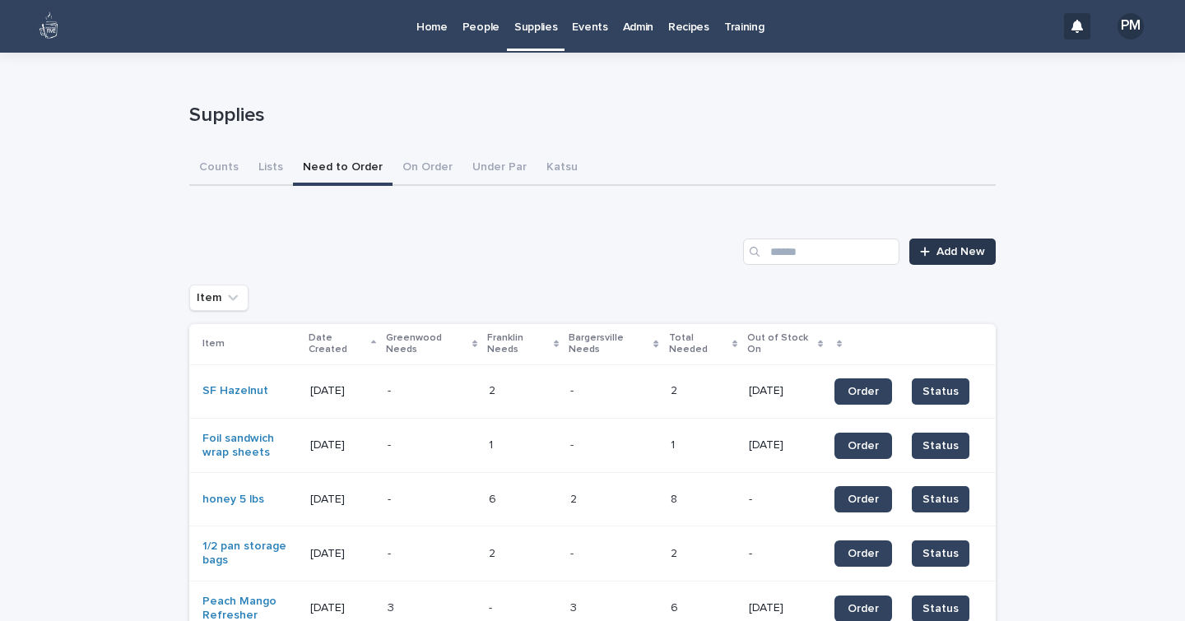
click at [928, 256] on div at bounding box center [928, 252] width 16 height 12
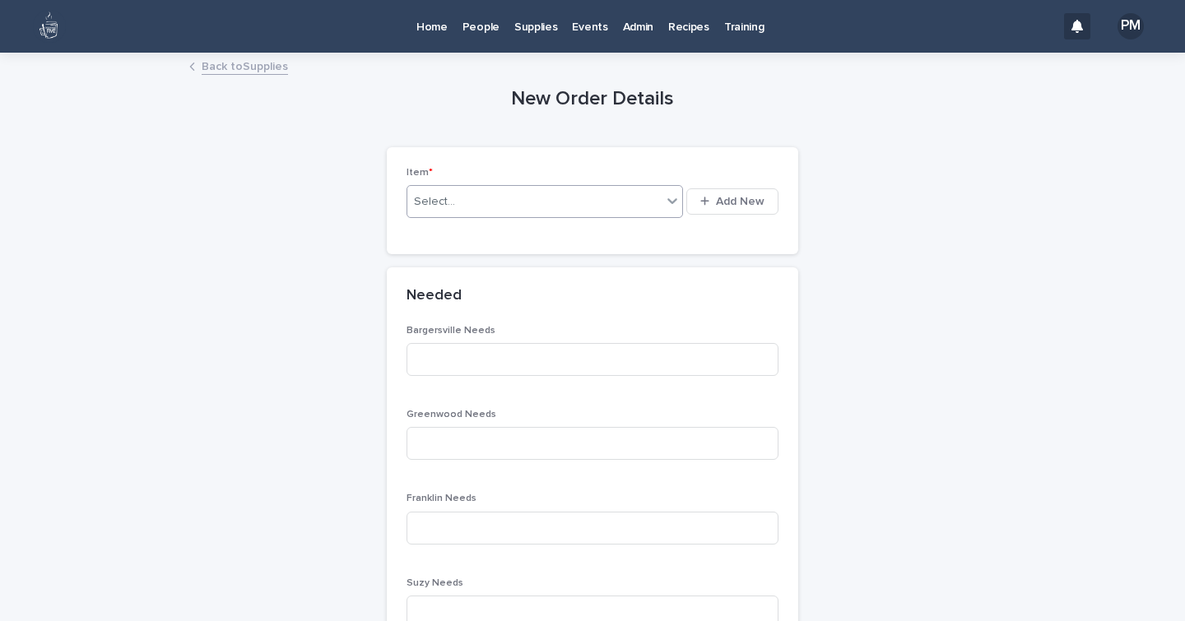
click at [562, 205] on div "Select..." at bounding box center [534, 201] width 254 height 27
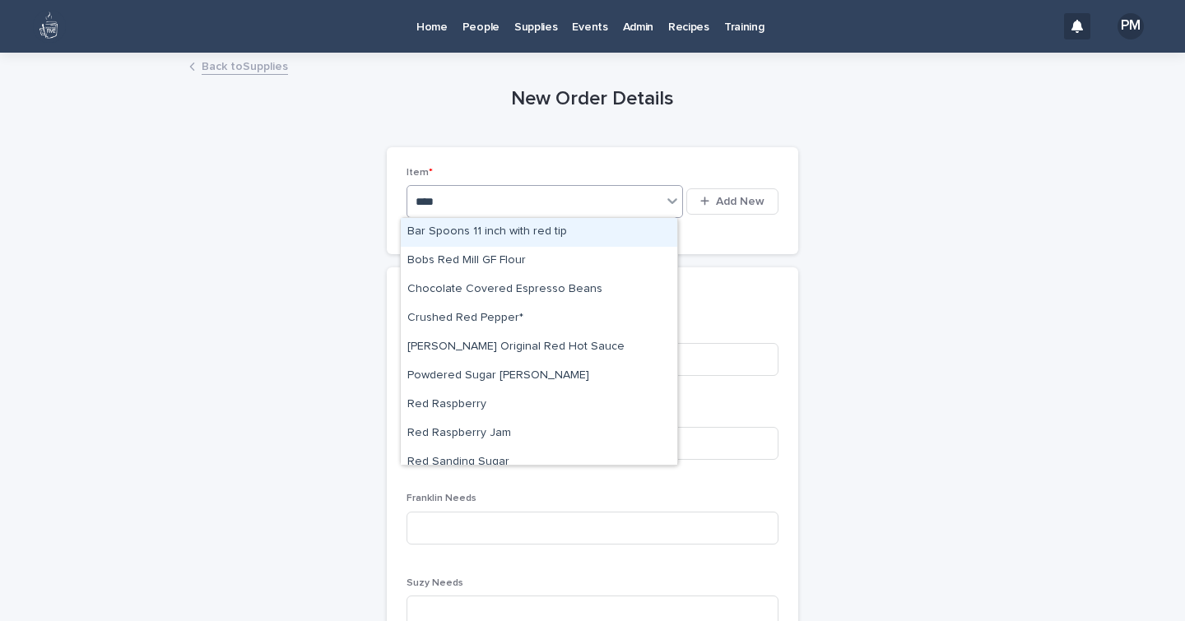
type input "*****"
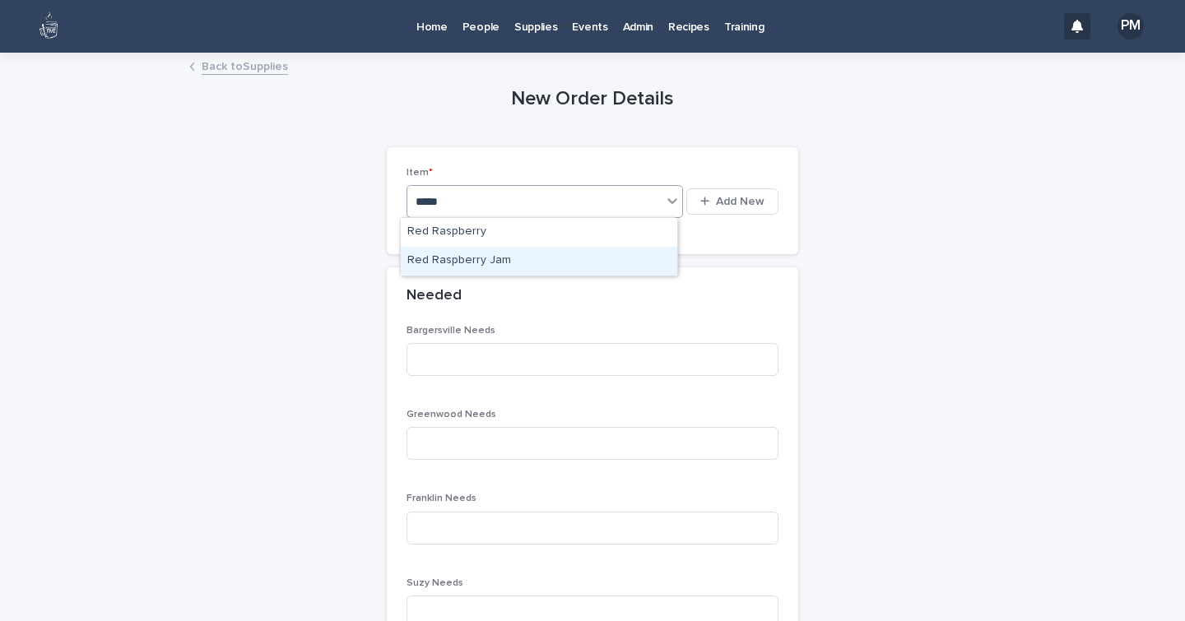
click at [498, 263] on div "Red Raspberry Jam" at bounding box center [539, 261] width 276 height 29
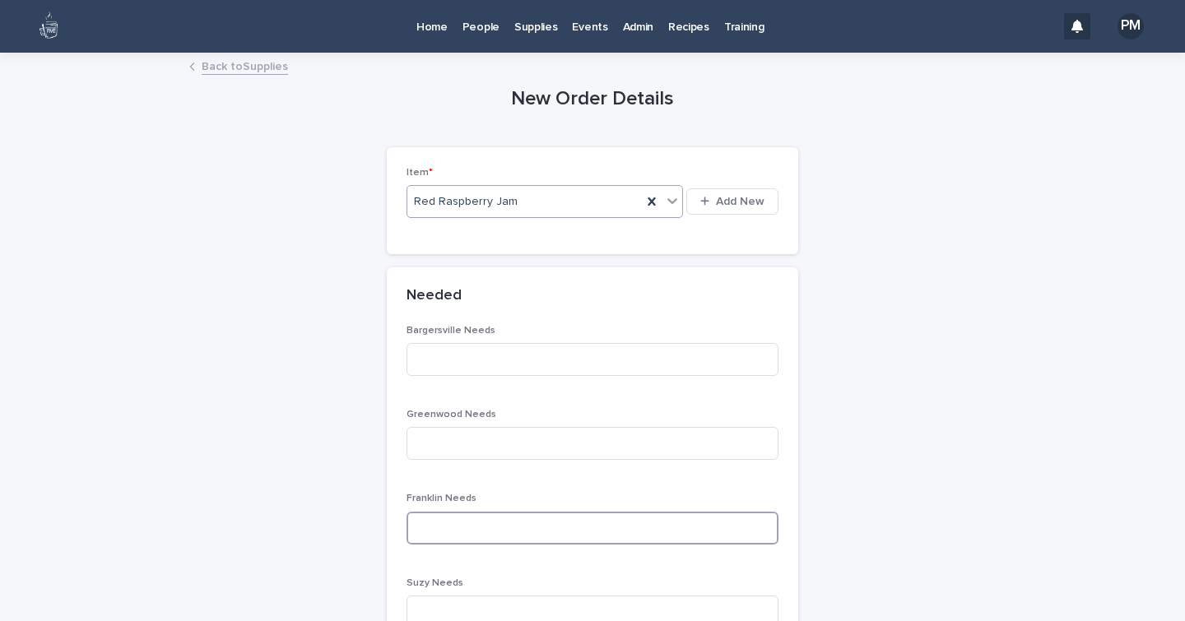
click at [454, 532] on input at bounding box center [592, 528] width 372 height 33
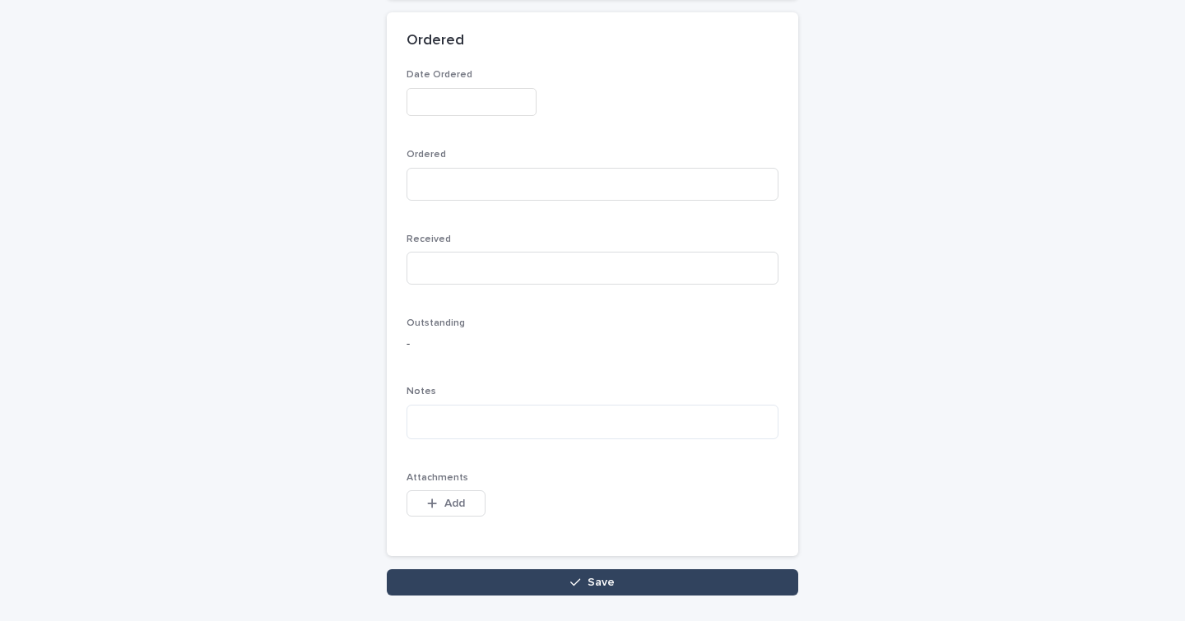
scroll to position [865, 0]
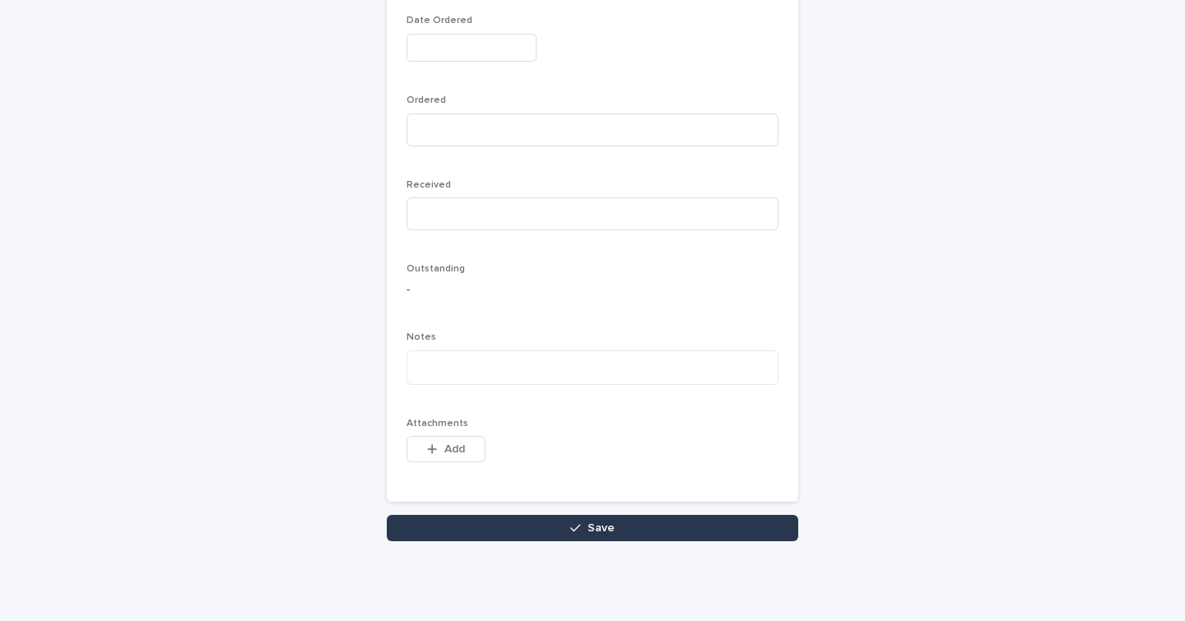
type input "*"
click at [460, 522] on button "Save" at bounding box center [592, 528] width 411 height 26
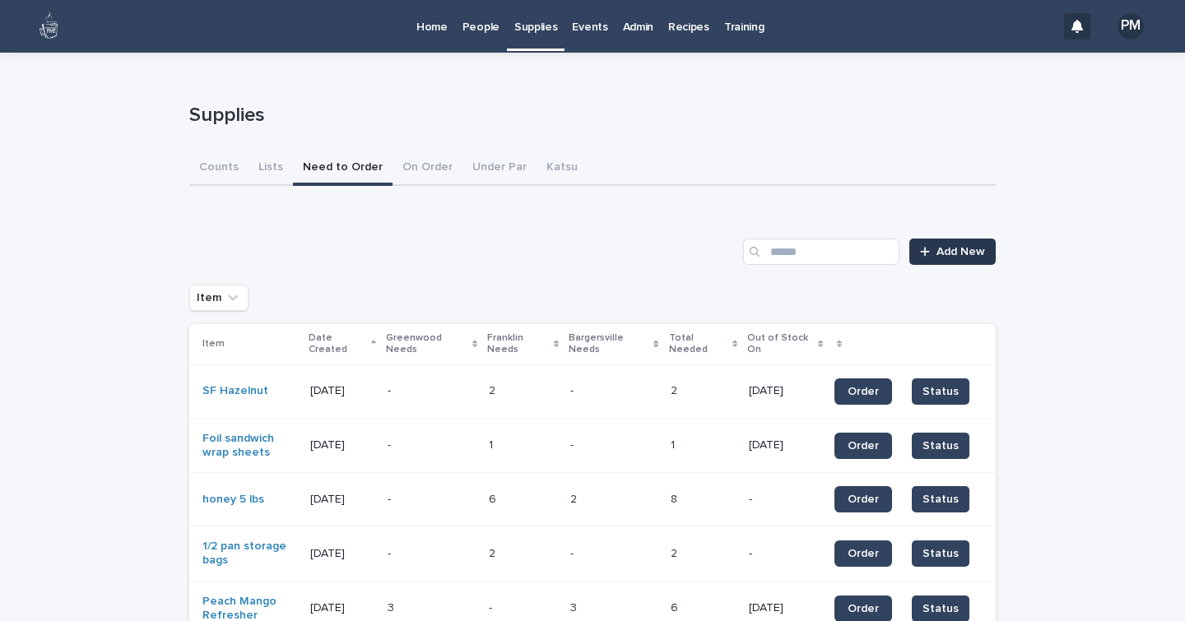
click at [958, 254] on span "Add New" at bounding box center [960, 252] width 49 height 12
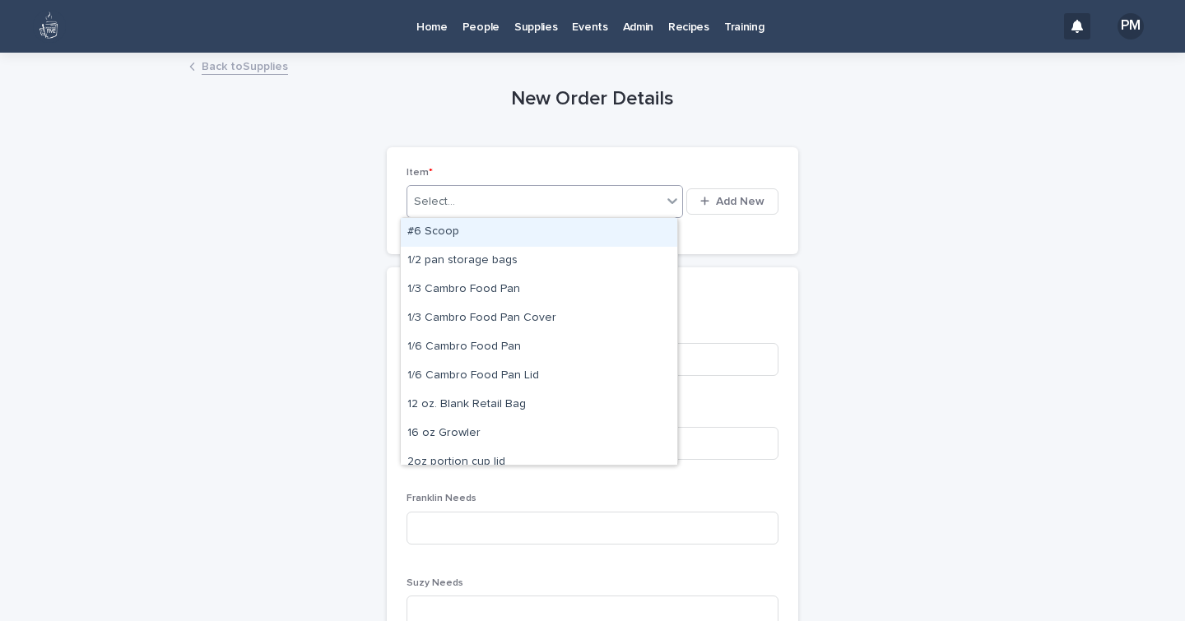
click at [457, 200] on div "Select..." at bounding box center [534, 201] width 254 height 27
type input "***"
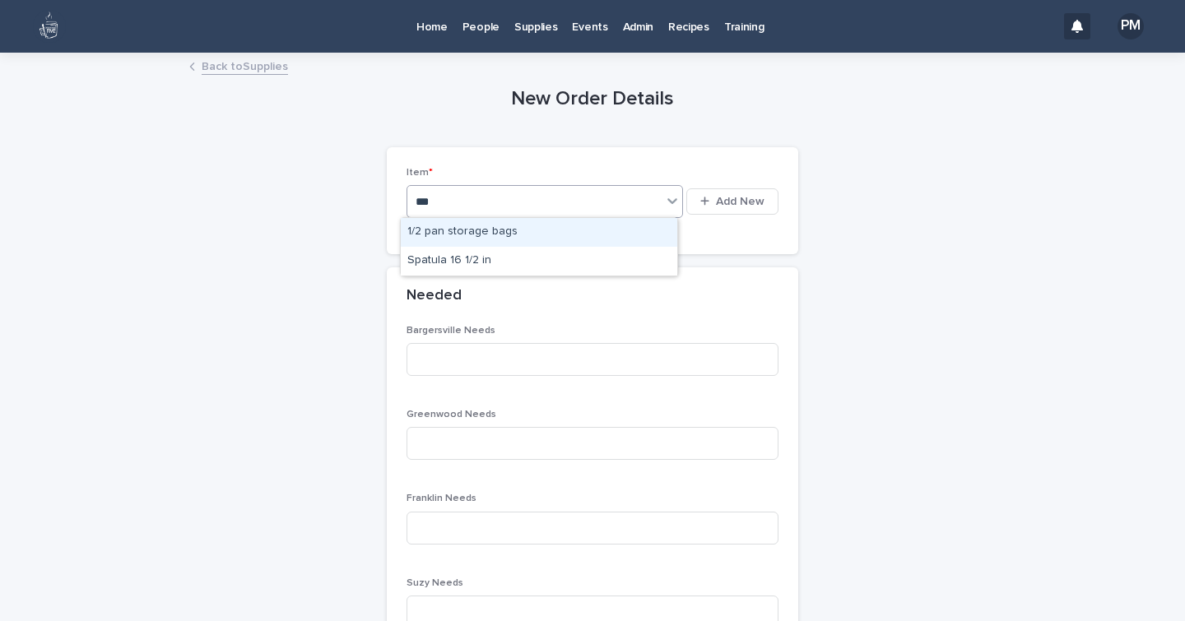
click at [461, 233] on div "1/2 pan storage bags" at bounding box center [539, 232] width 276 height 29
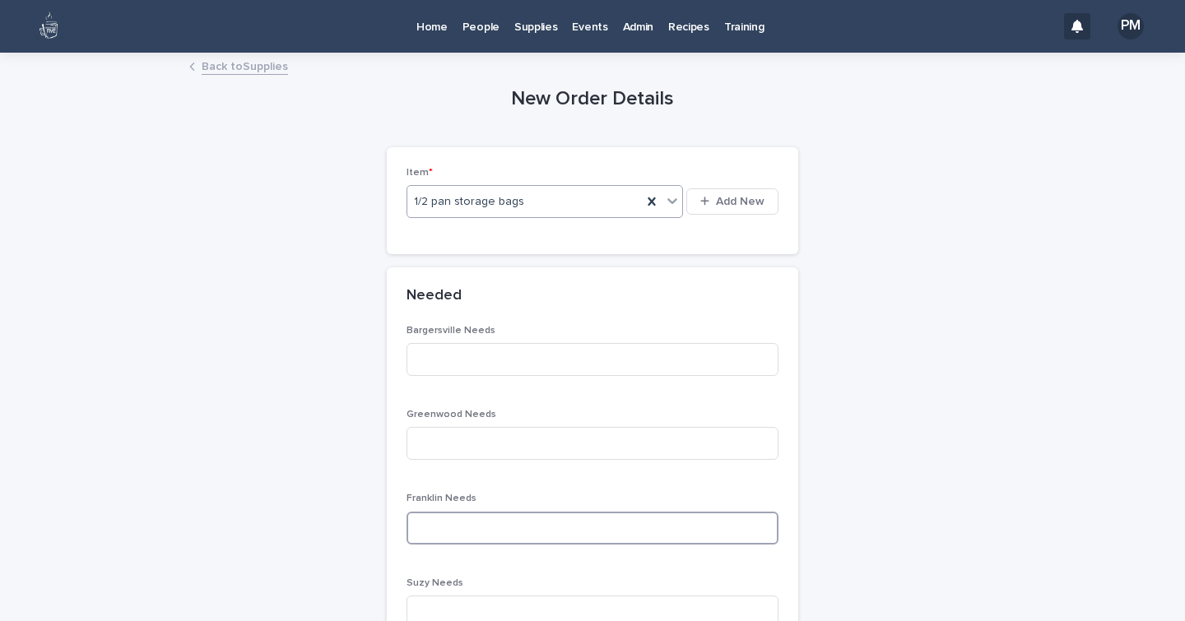
click at [420, 533] on input at bounding box center [592, 528] width 372 height 33
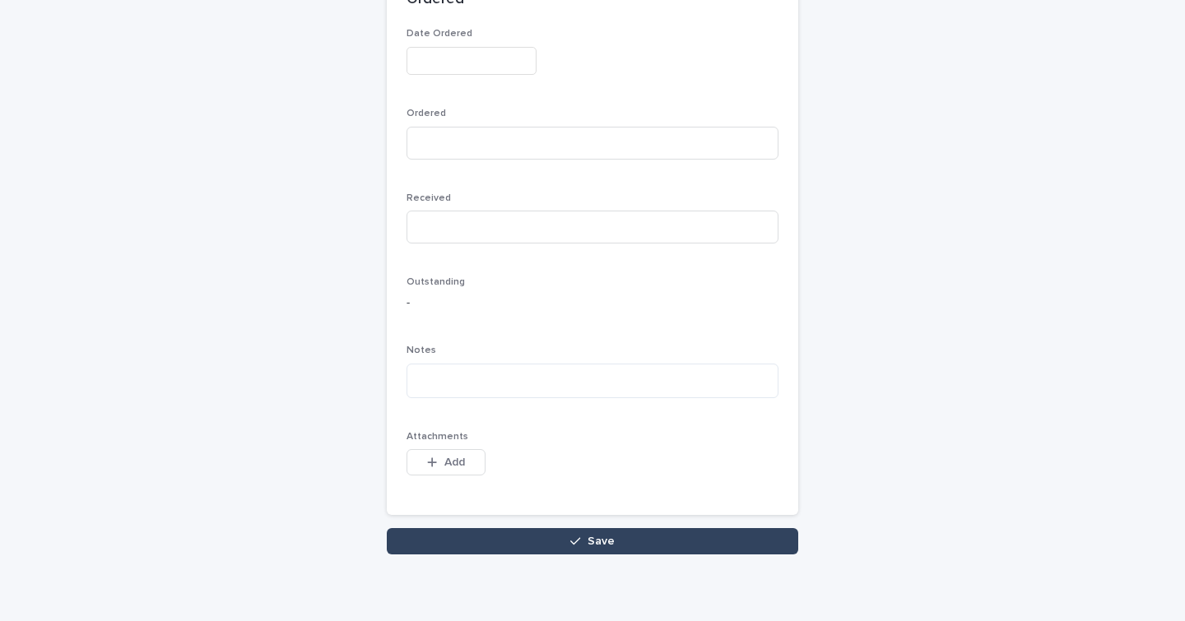
scroll to position [865, 0]
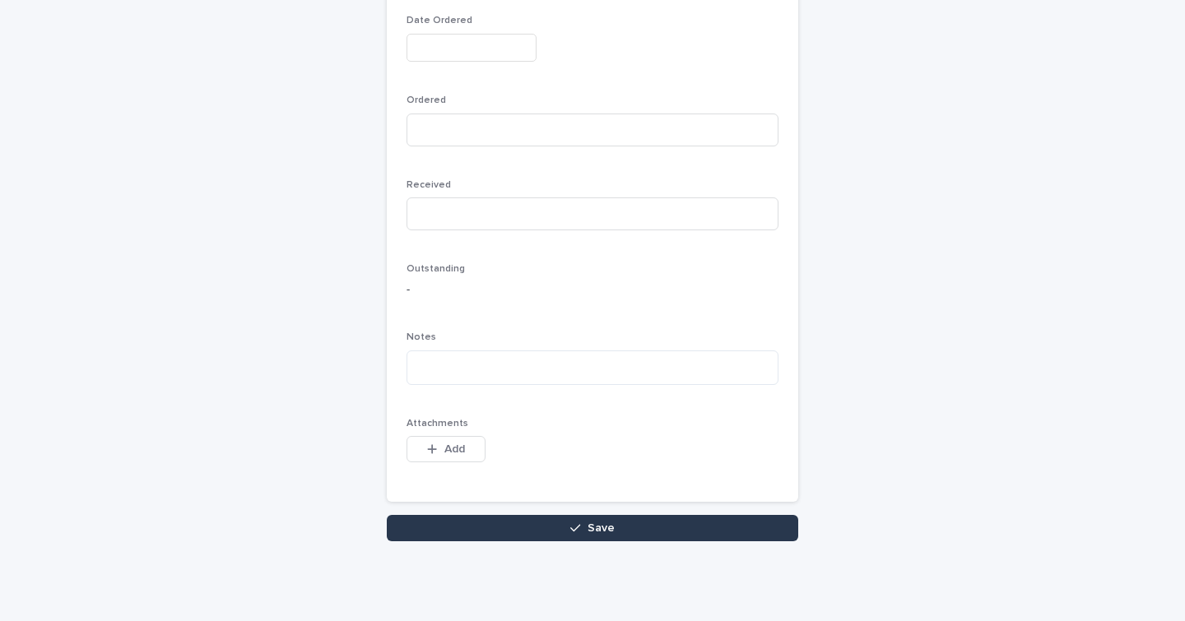
type input "*"
click at [547, 527] on button "Save" at bounding box center [592, 528] width 411 height 26
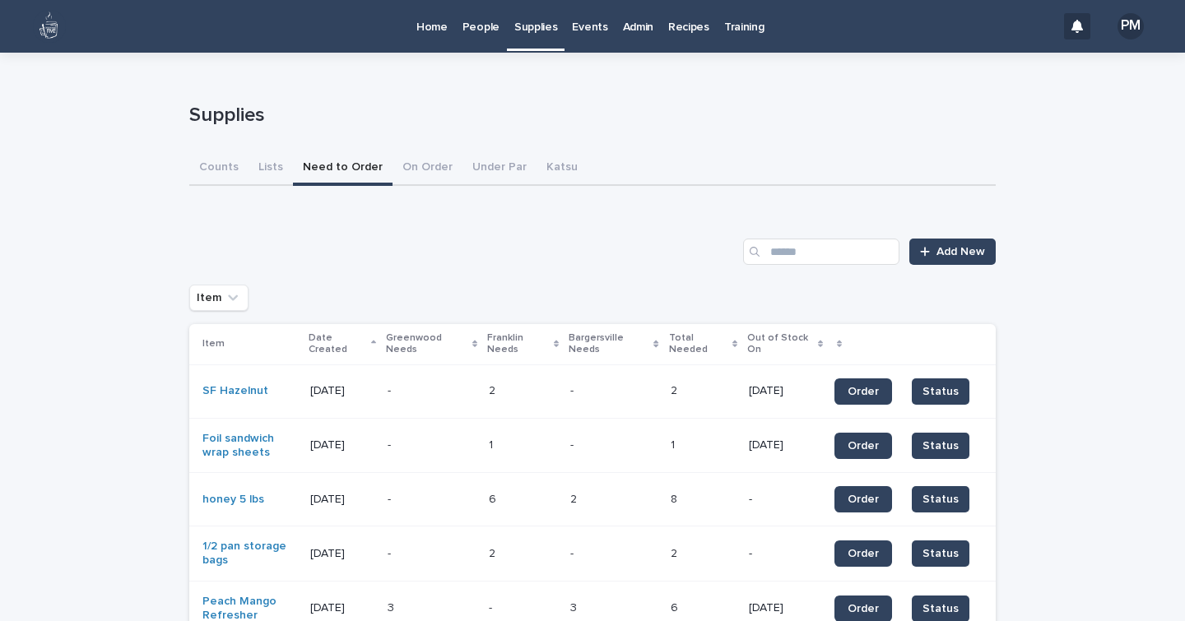
click at [320, 160] on button "Need to Order" at bounding box center [343, 168] width 100 height 35
click at [797, 258] on input "Search" at bounding box center [821, 252] width 156 height 26
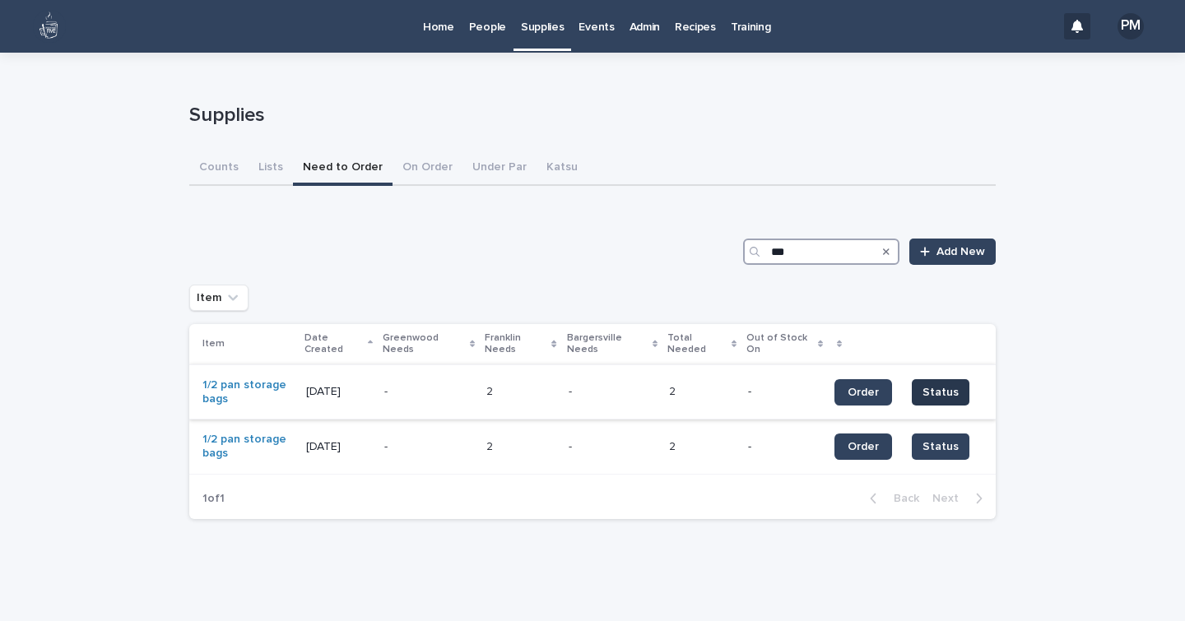
type input "***"
click at [935, 395] on span "Status" at bounding box center [940, 392] width 36 height 16
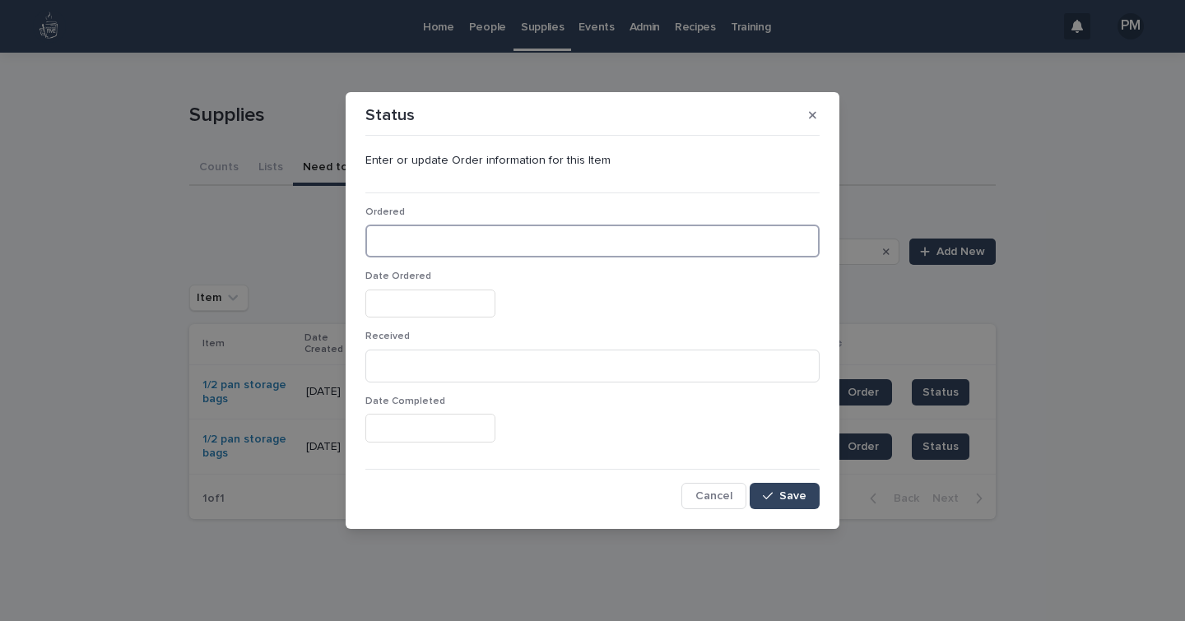
click at [479, 230] on input at bounding box center [592, 241] width 454 height 33
type input "*"
click at [457, 317] on input "text" at bounding box center [430, 304] width 130 height 29
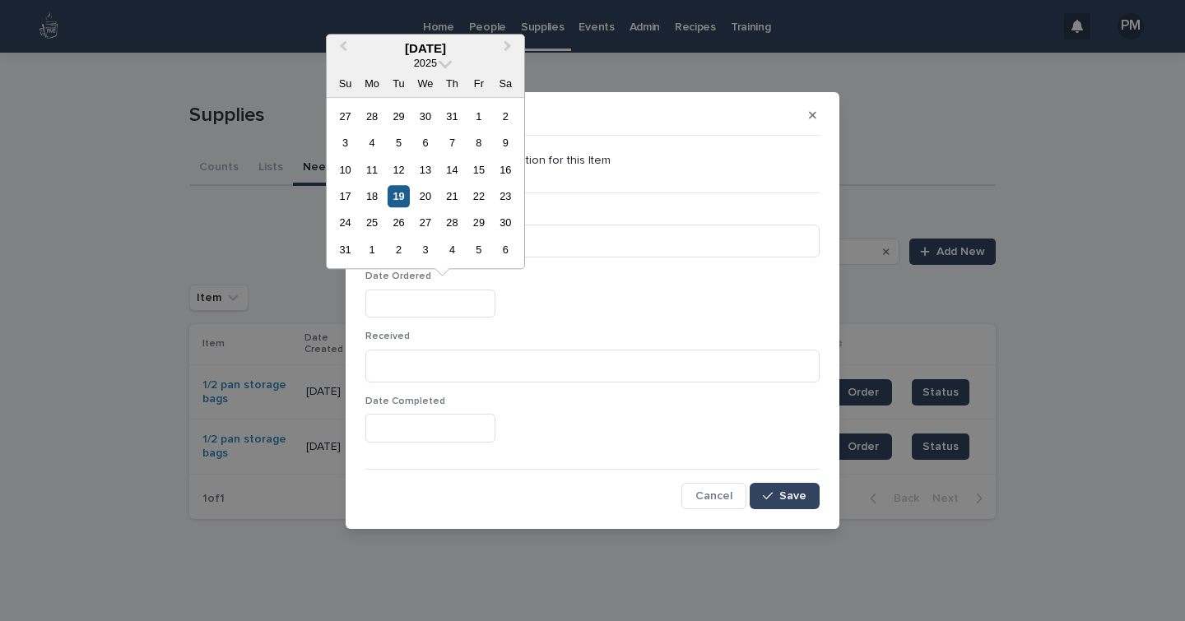
click at [402, 203] on div "19" at bounding box center [398, 196] width 22 height 22
type input "**********"
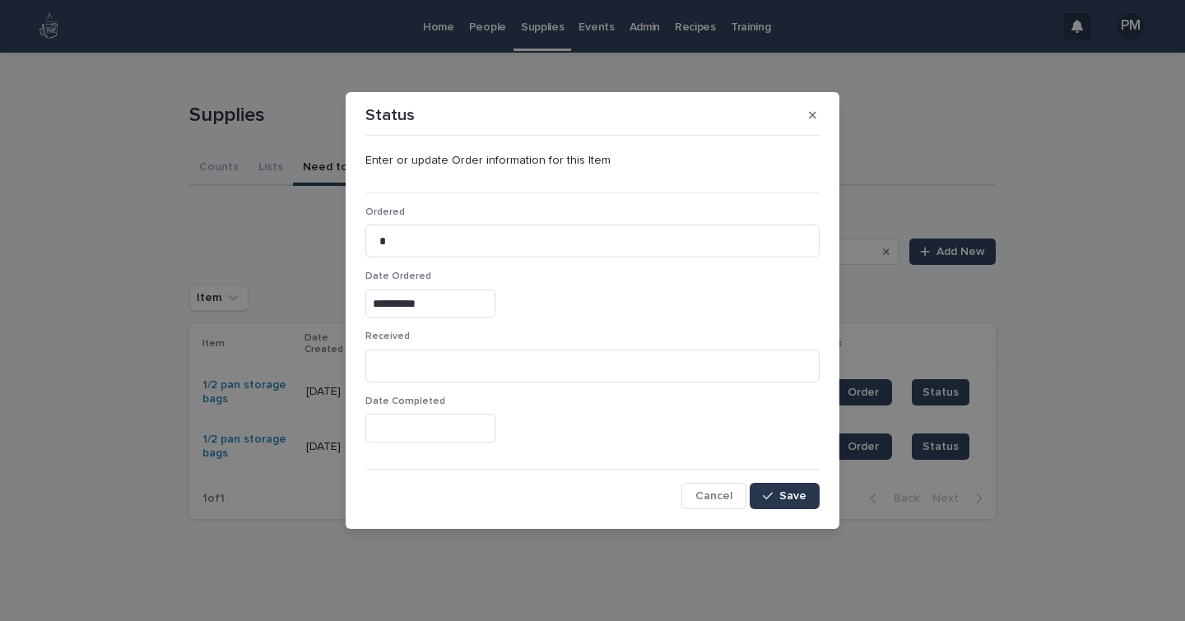
click at [779, 495] on div "button" at bounding box center [771, 496] width 16 height 12
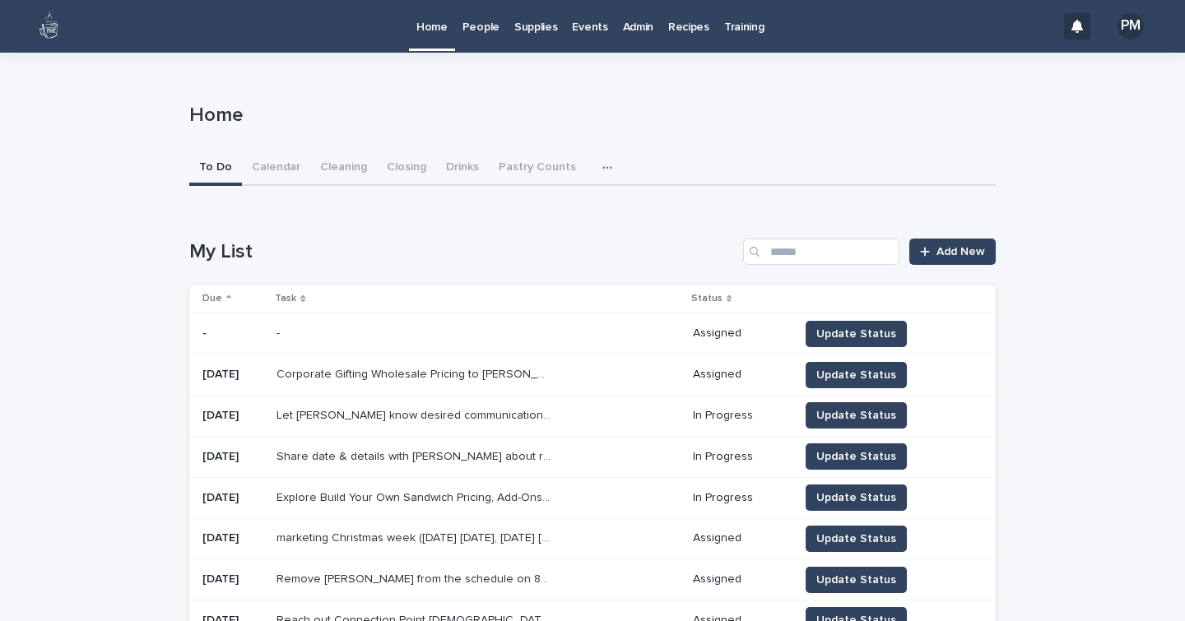
click at [517, 36] on link "Supplies" at bounding box center [536, 25] width 58 height 51
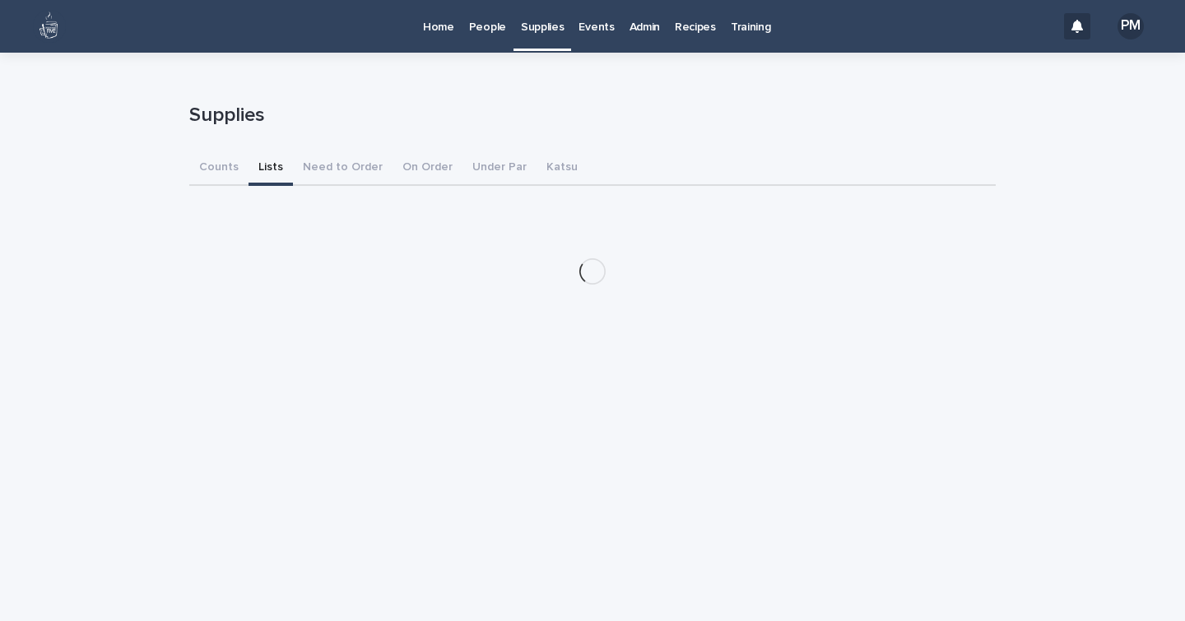
click at [262, 160] on button "Lists" at bounding box center [270, 168] width 44 height 35
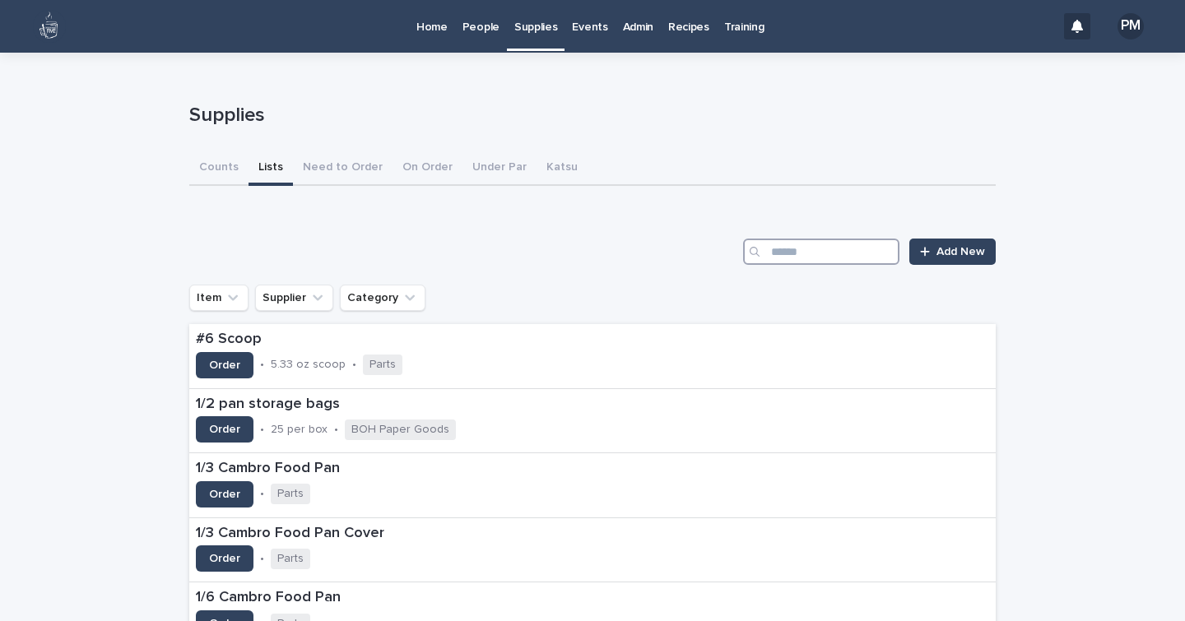
click at [838, 254] on input "Search" at bounding box center [821, 252] width 156 height 26
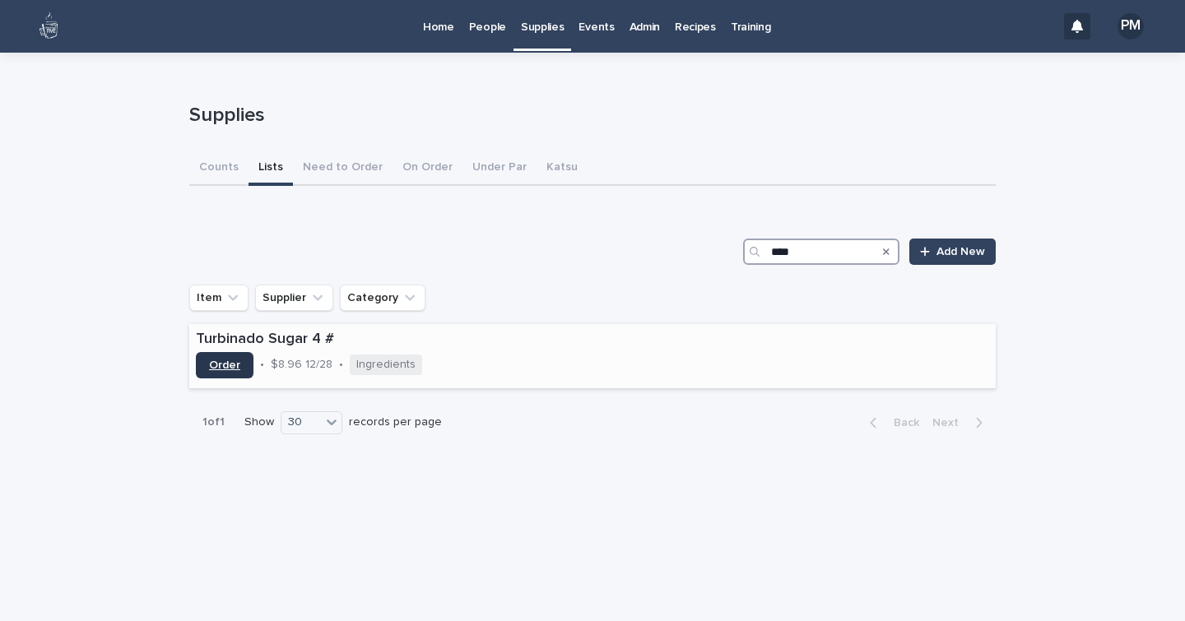
type input "****"
click at [225, 364] on span "Order" at bounding box center [224, 366] width 31 height 12
click at [955, 256] on span "Add New" at bounding box center [960, 252] width 49 height 12
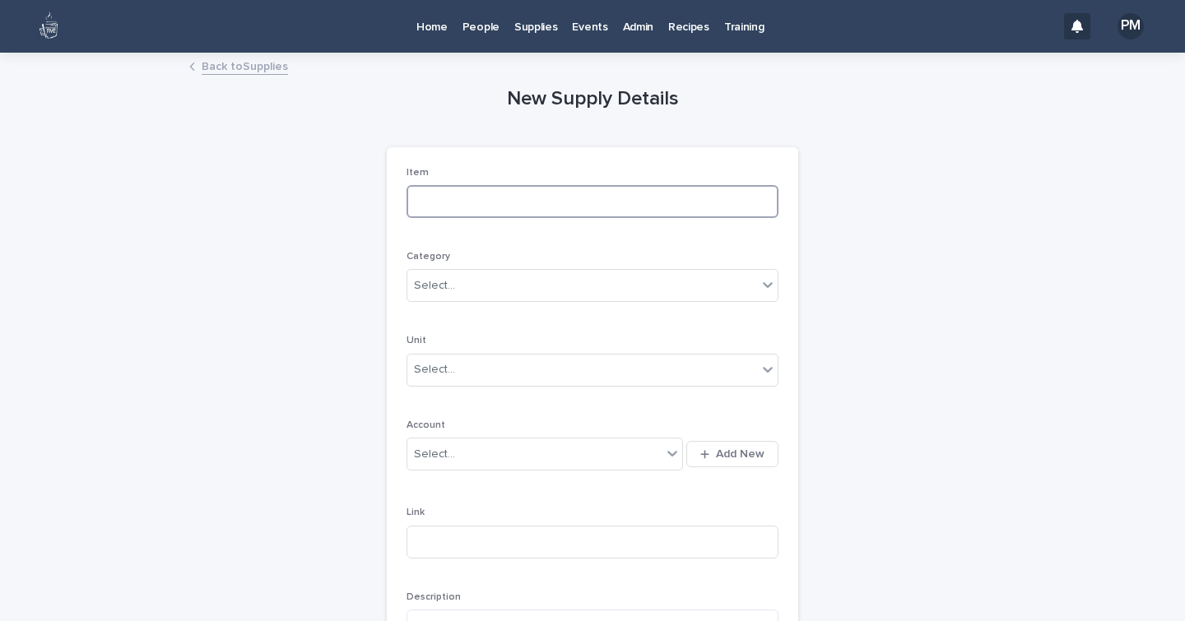
click at [640, 205] on input at bounding box center [592, 201] width 372 height 33
type input "***"
click at [801, 190] on div "New Supply Details Loading... Saving… Loading... Saving… Loading... Saving… Ite…" at bounding box center [592, 524] width 806 height 940
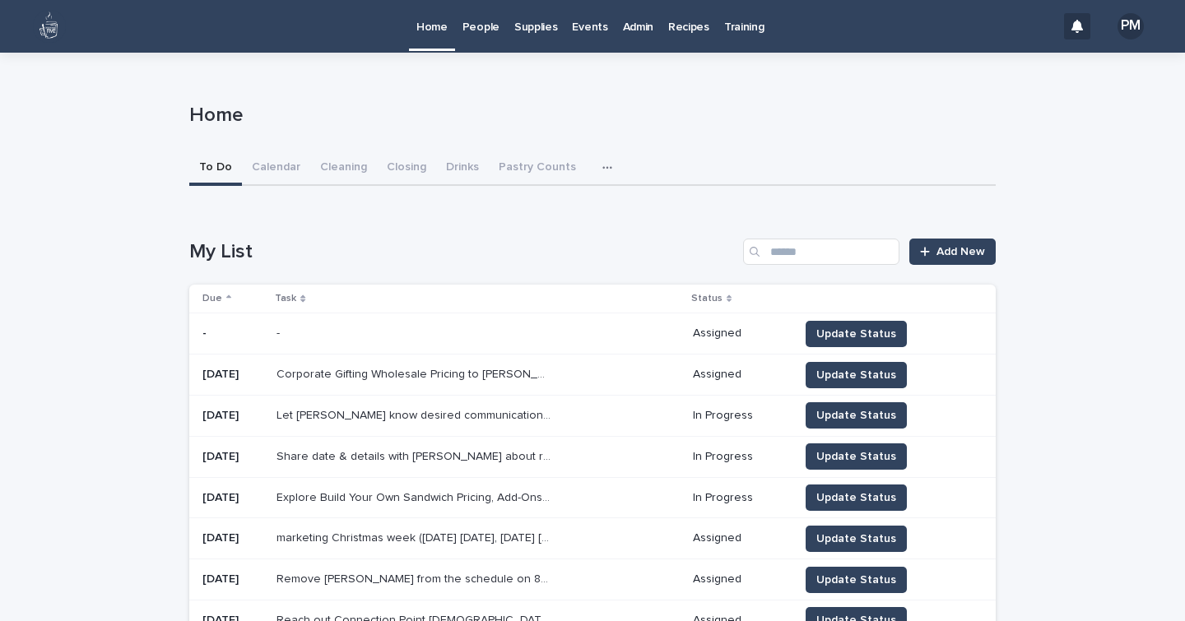
click at [523, 32] on p "Supplies" at bounding box center [536, 17] width 44 height 35
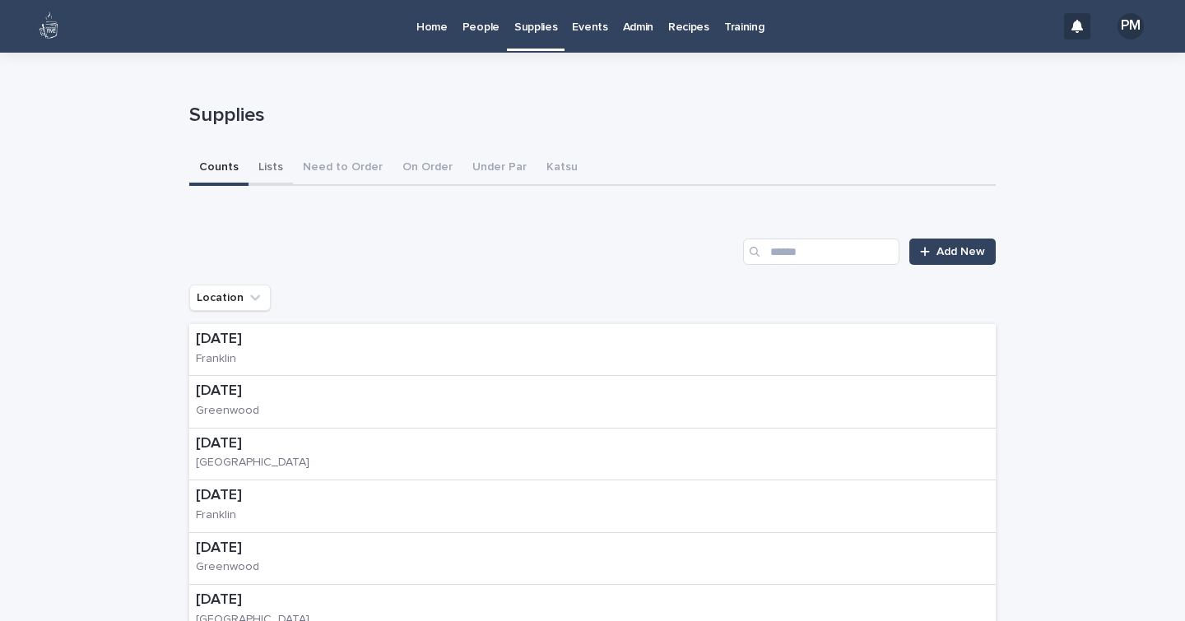
click at [260, 167] on button "Lists" at bounding box center [270, 168] width 44 height 35
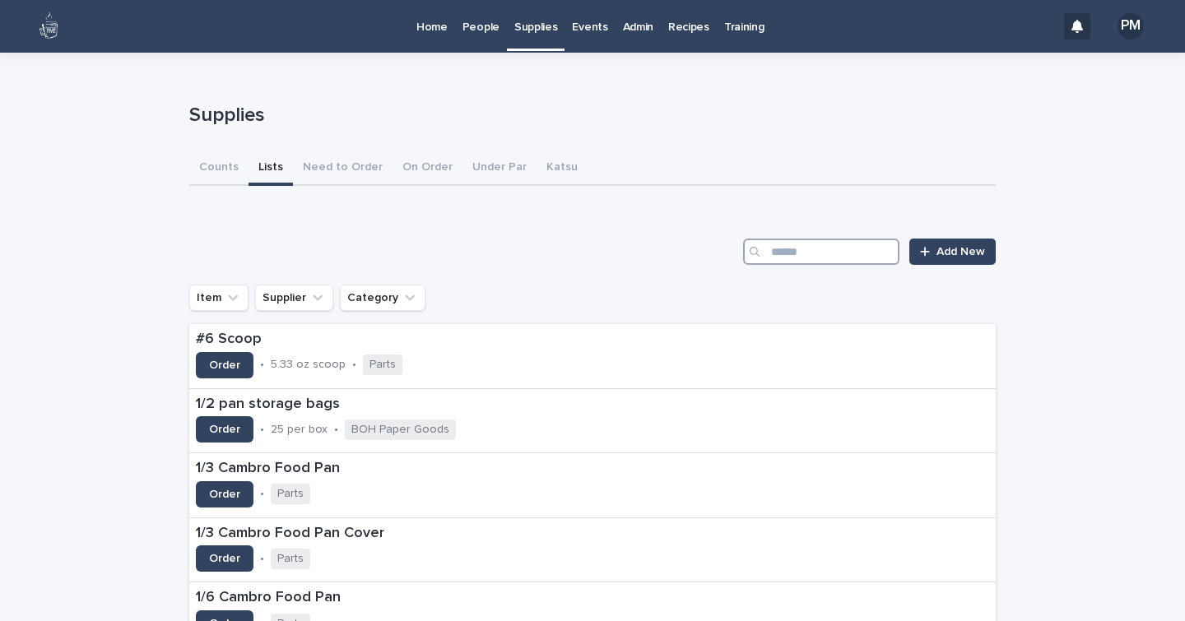
click at [812, 246] on input "Search" at bounding box center [821, 252] width 156 height 26
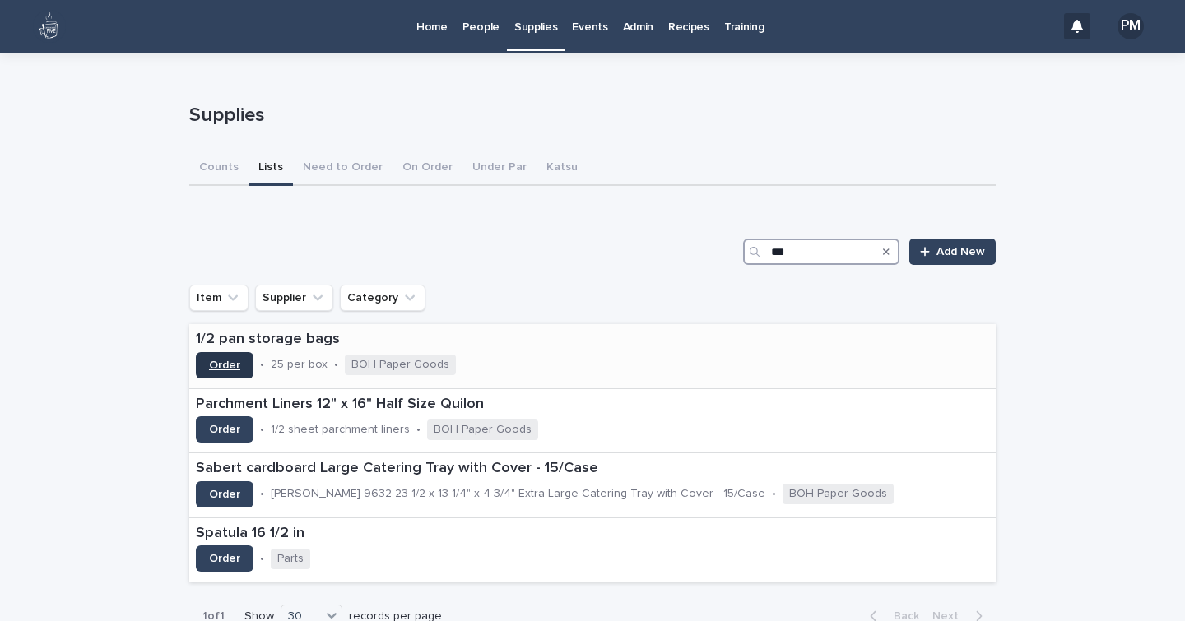
type input "***"
click at [211, 373] on link "Order" at bounding box center [225, 365] width 58 height 26
click at [532, 26] on p "Supplies" at bounding box center [536, 17] width 44 height 35
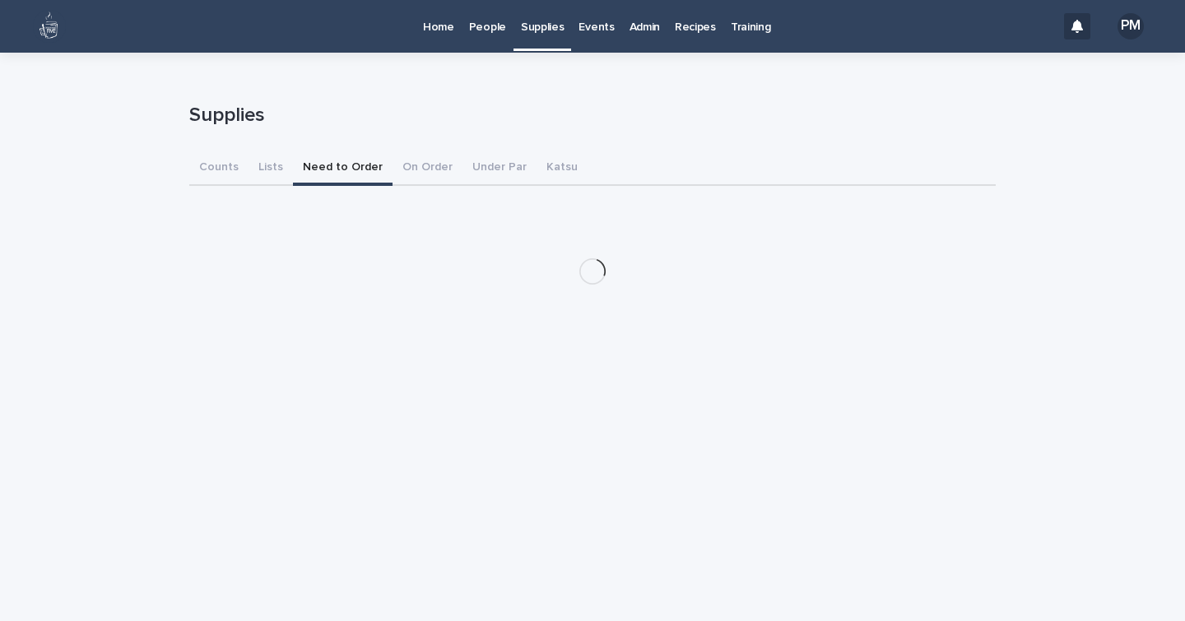
click at [335, 165] on button "Need to Order" at bounding box center [343, 168] width 100 height 35
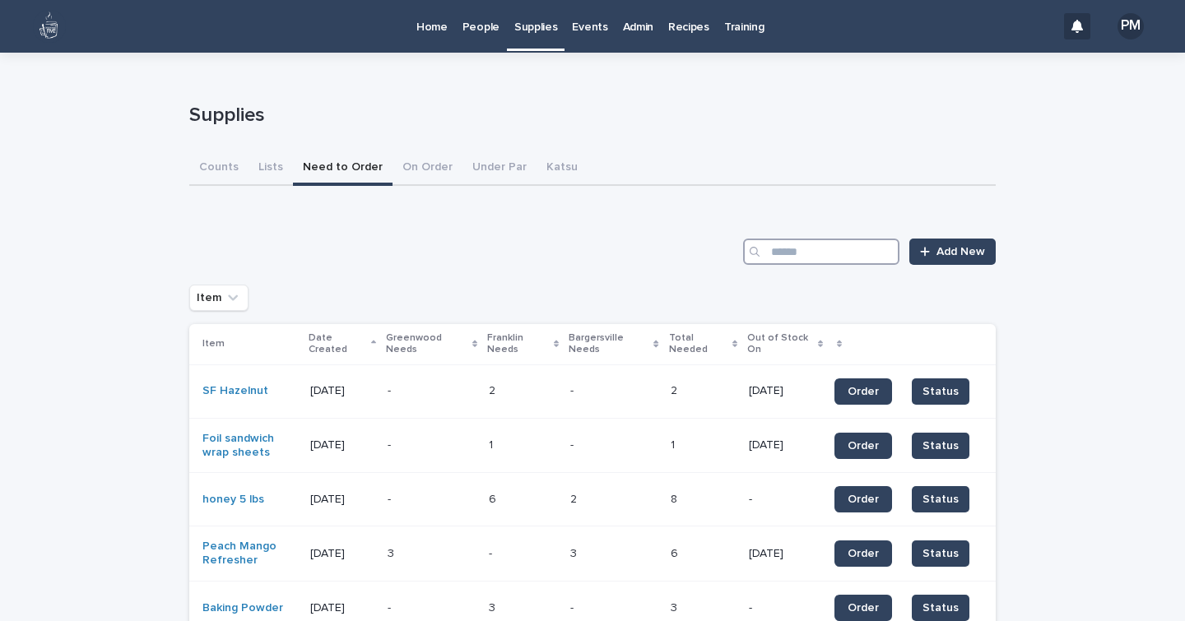
click at [814, 260] on input "Search" at bounding box center [821, 252] width 156 height 26
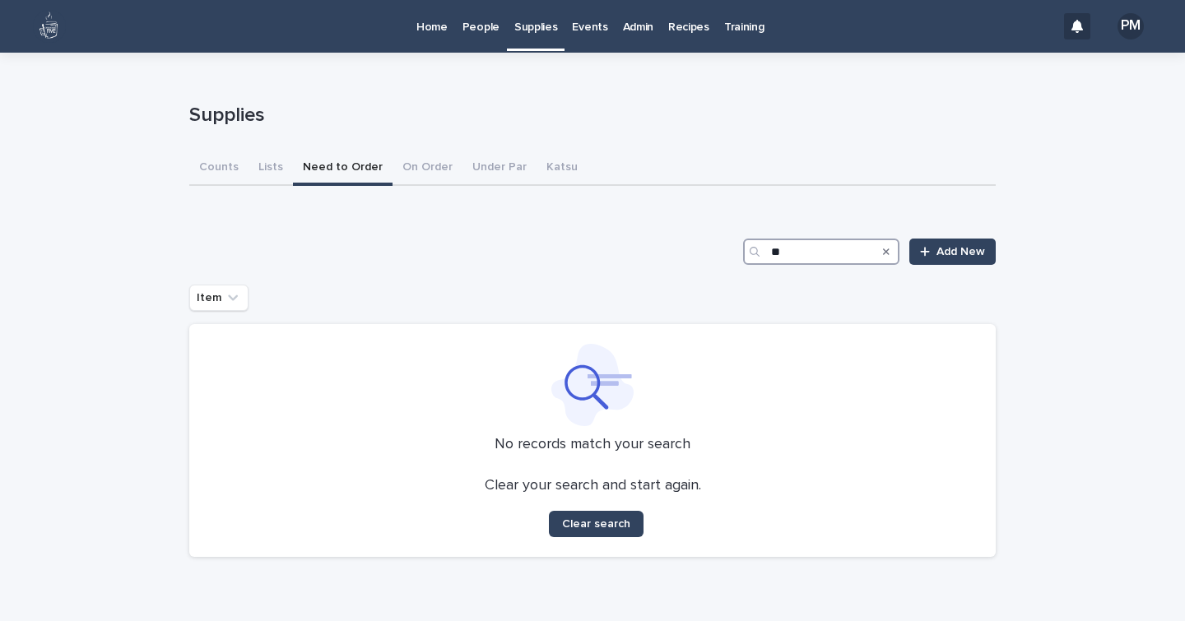
type input "*"
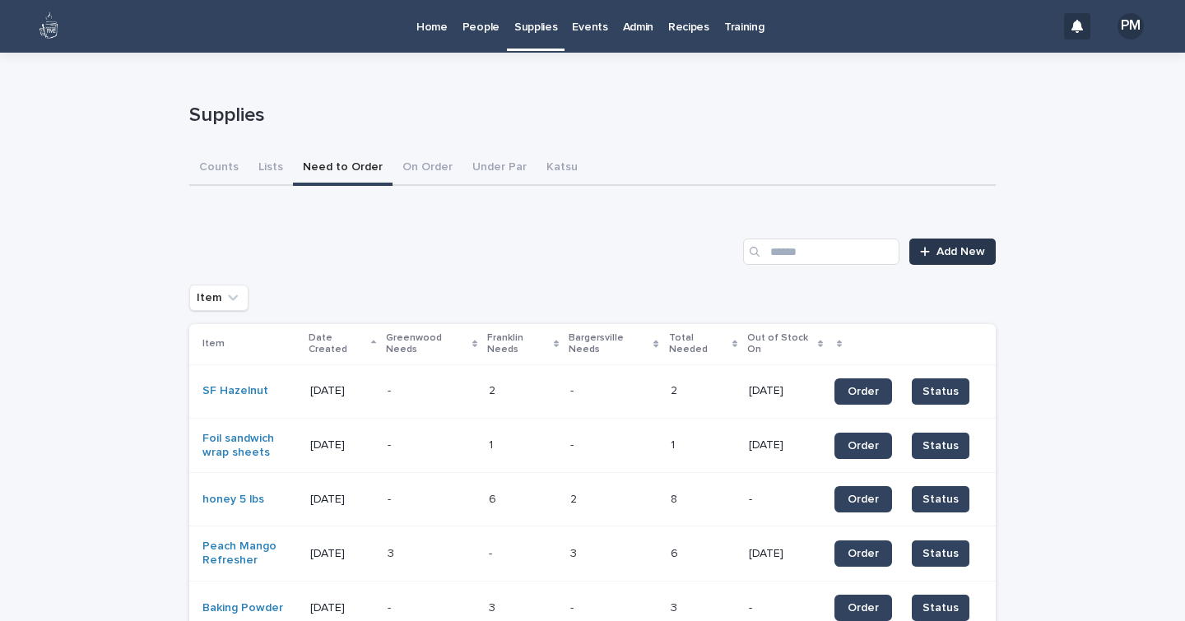
click at [948, 248] on span "Add New" at bounding box center [960, 252] width 49 height 12
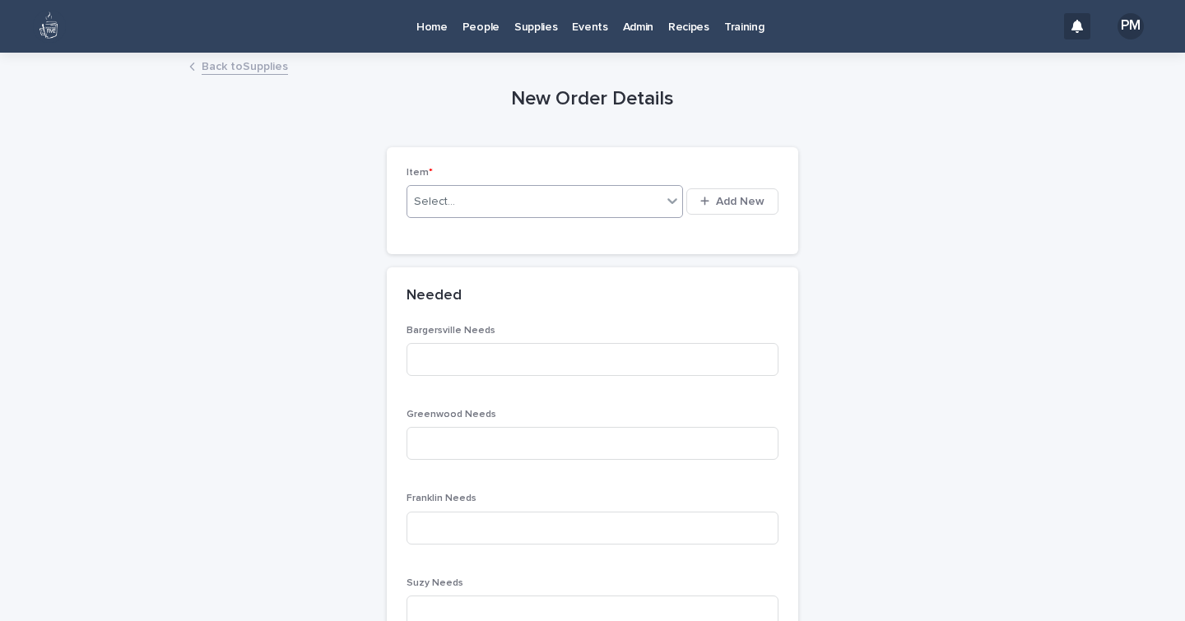
click at [466, 196] on div "Select..." at bounding box center [534, 201] width 254 height 27
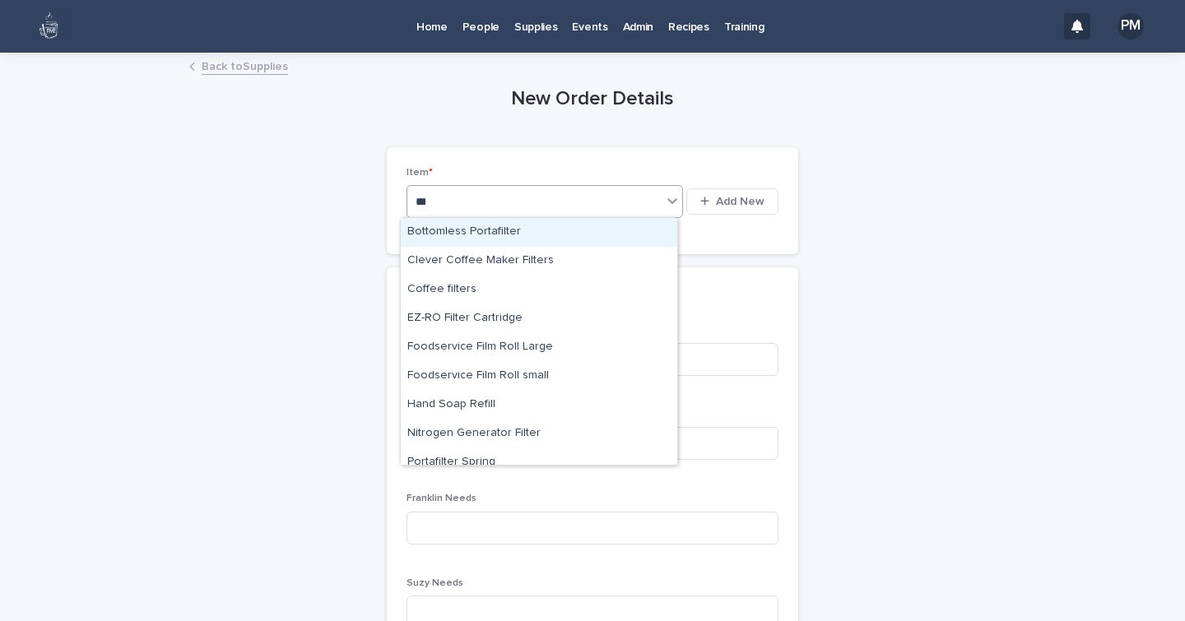
type input "****"
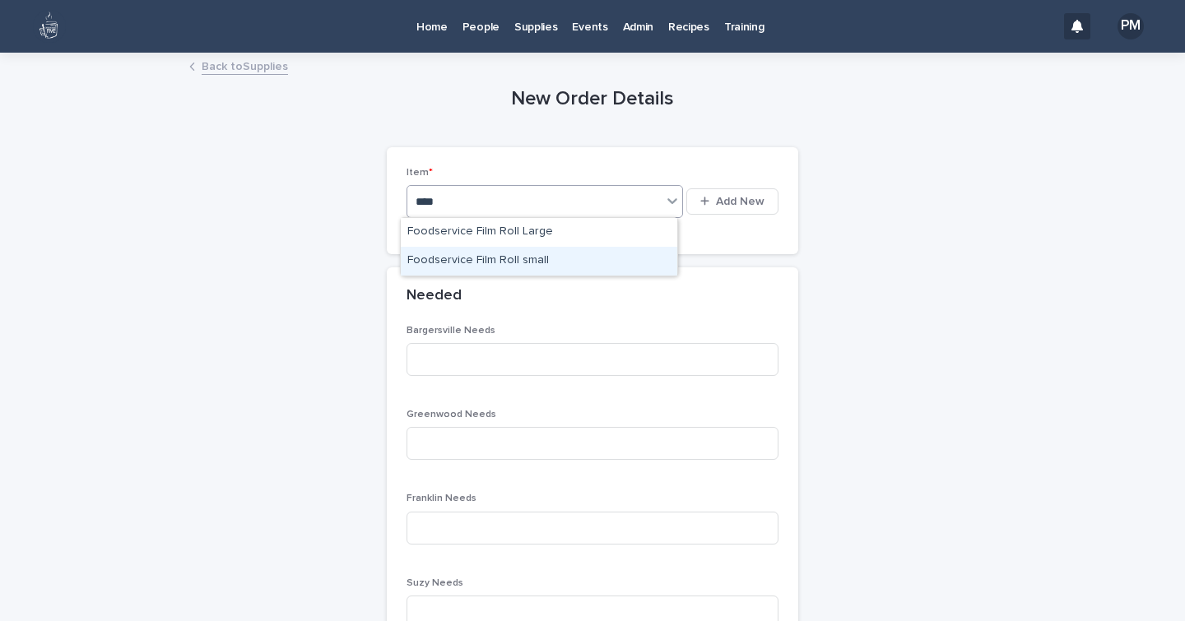
click at [488, 261] on div "Foodservice Film Roll small" at bounding box center [539, 261] width 276 height 29
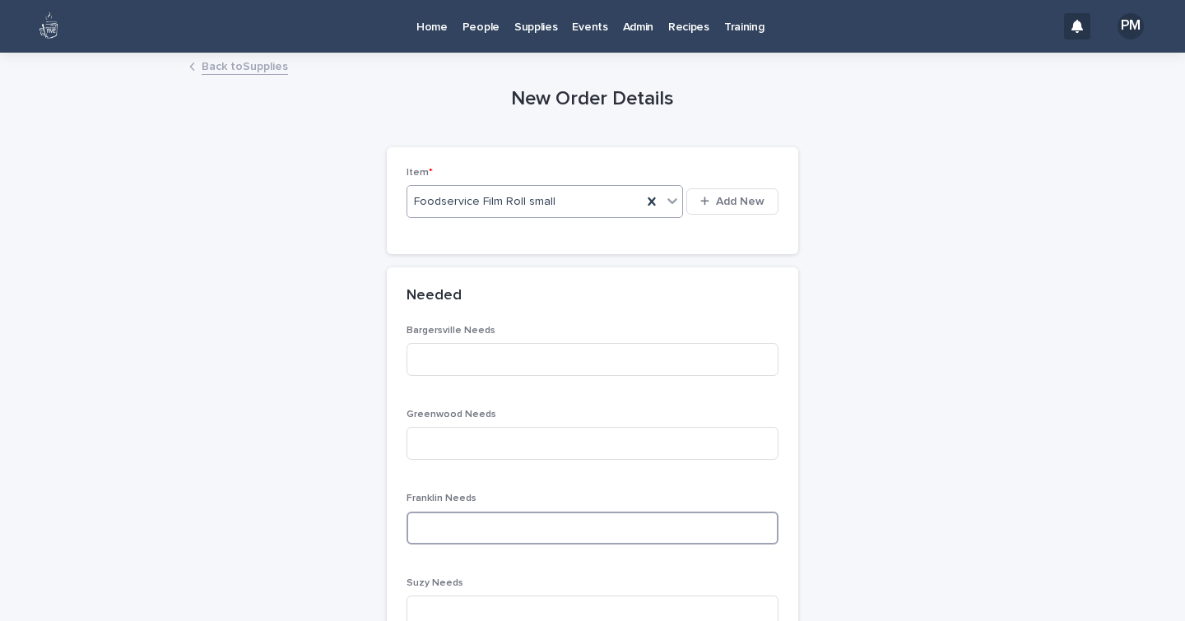
click at [457, 514] on input at bounding box center [592, 528] width 372 height 33
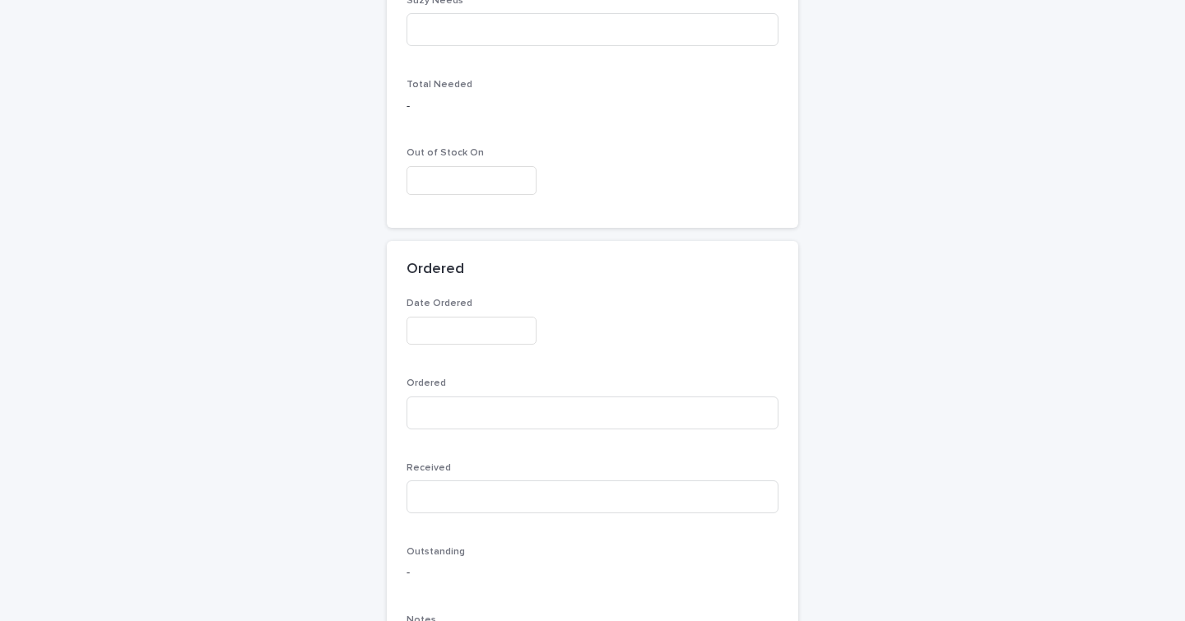
scroll to position [865, 0]
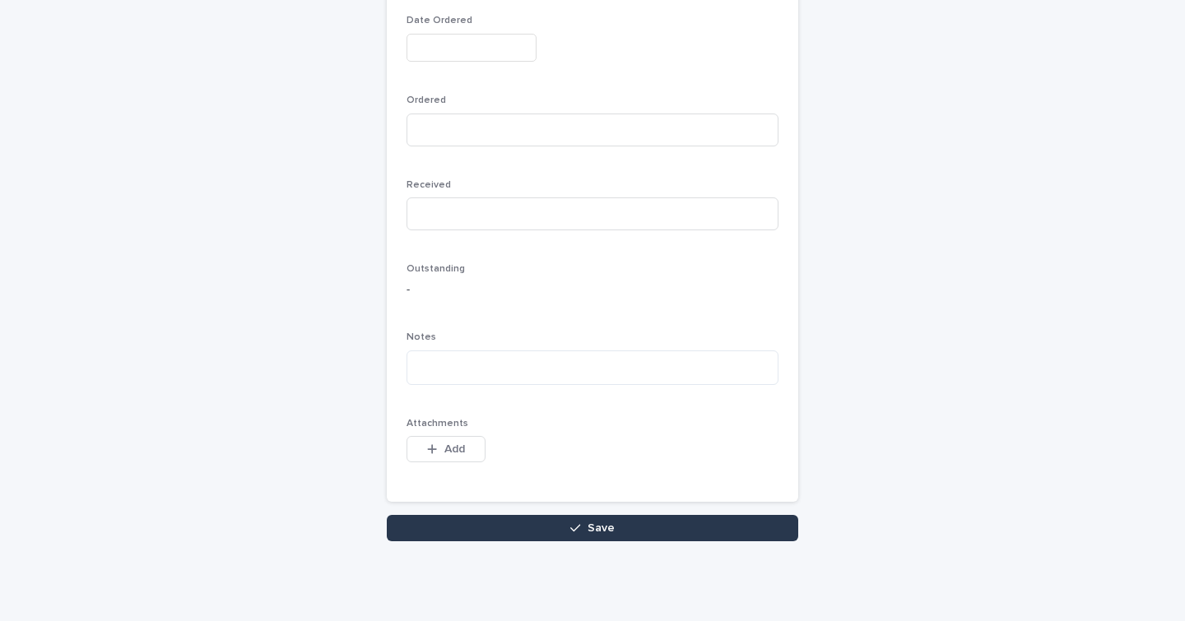
type input "*"
click at [587, 522] on span "Save" at bounding box center [600, 528] width 27 height 12
